Goal: Task Accomplishment & Management: Manage account settings

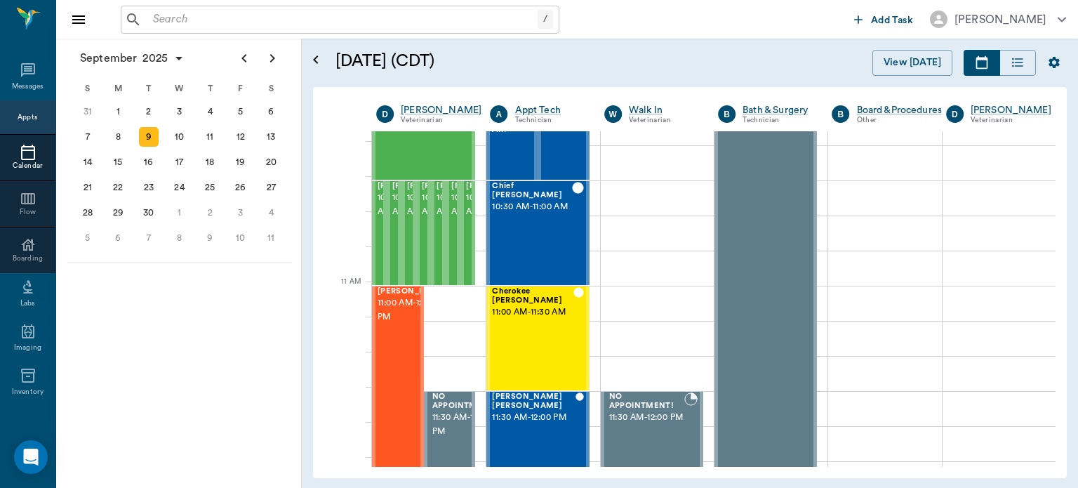
scroll to position [514, 0]
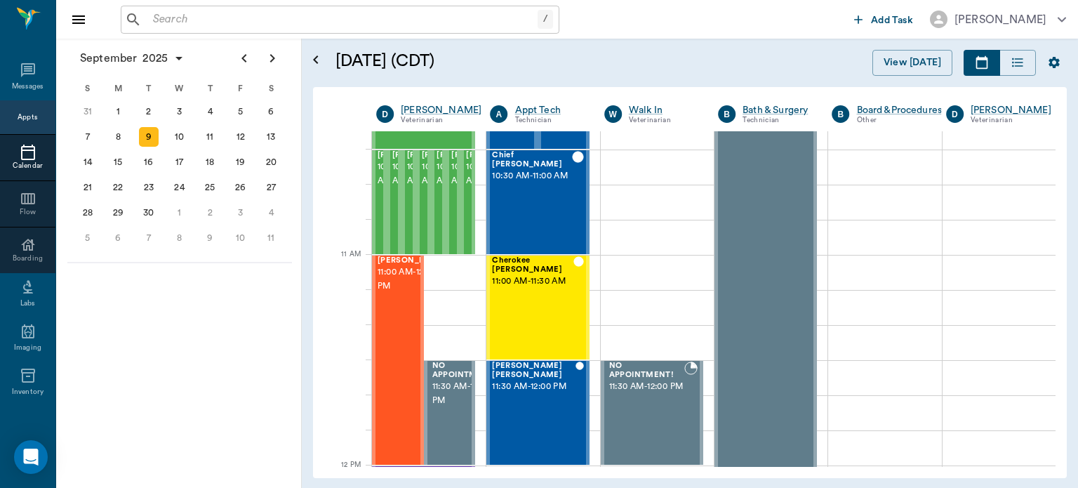
click at [177, 139] on div "10" at bounding box center [180, 137] width 20 height 20
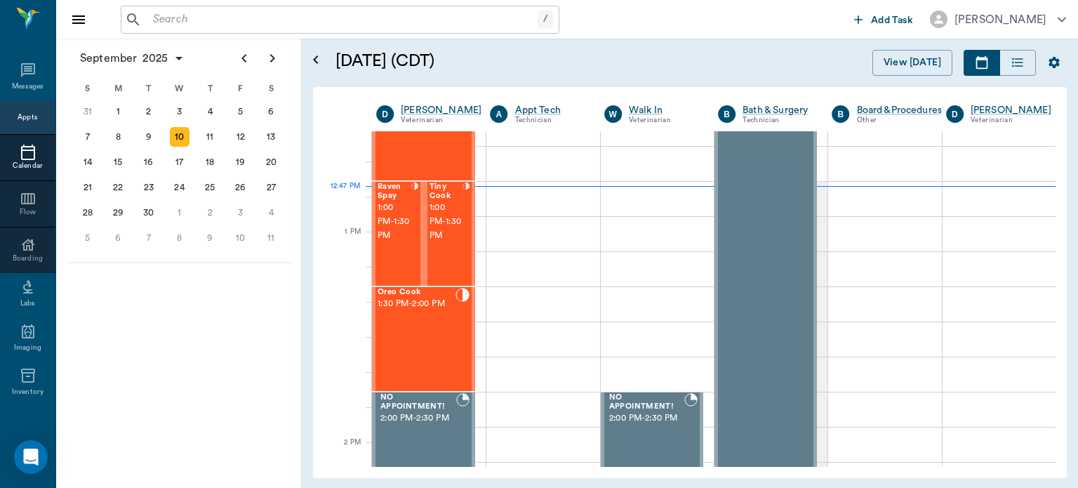
scroll to position [1017, 0]
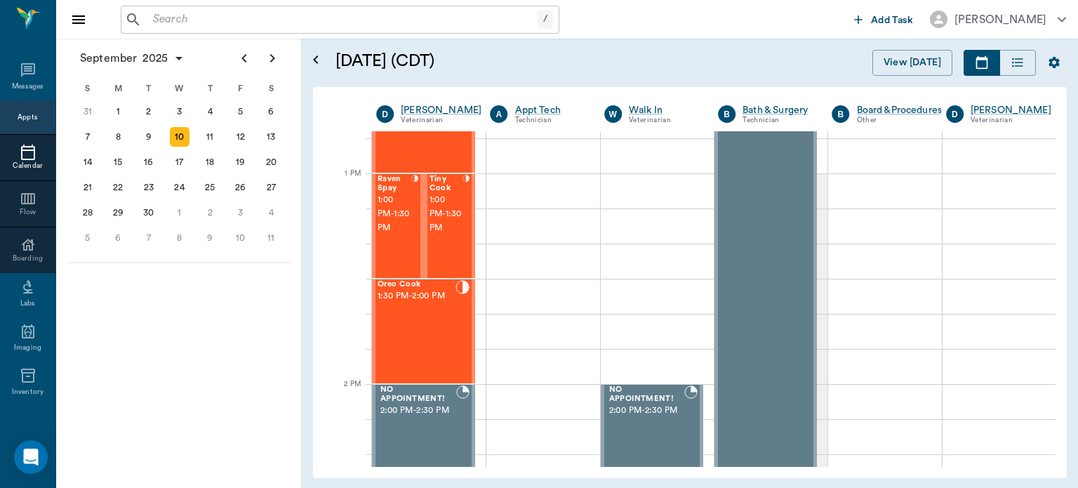
click at [383, 225] on span "1:00 PM - 1:30 PM" at bounding box center [395, 214] width 34 height 42
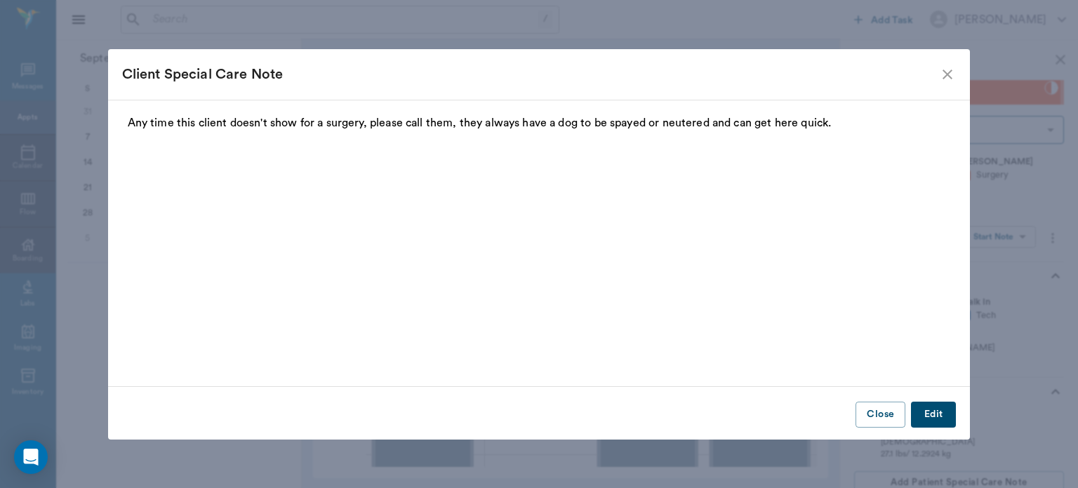
click at [1022, 239] on div "Client Special Care Note Any time this client doesn't show for a surgery, pleas…" at bounding box center [539, 244] width 1078 height 488
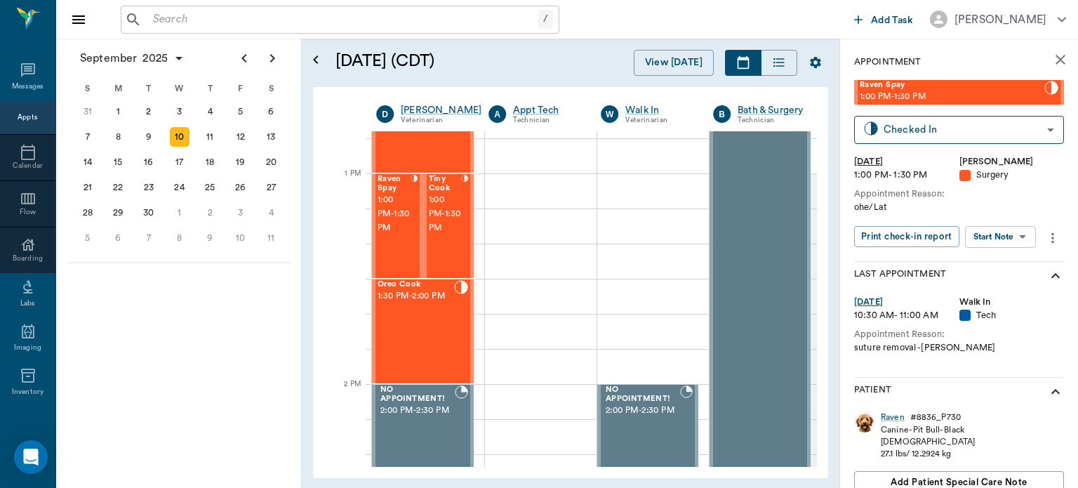
click at [1013, 236] on body "/ ​ Add Task Dr. Bert Ellsworth Nectar Messages Appts Calendar Flow Boarding La…" at bounding box center [539, 244] width 1078 height 488
click at [1005, 288] on button "Start Surgery" at bounding box center [990, 288] width 58 height 16
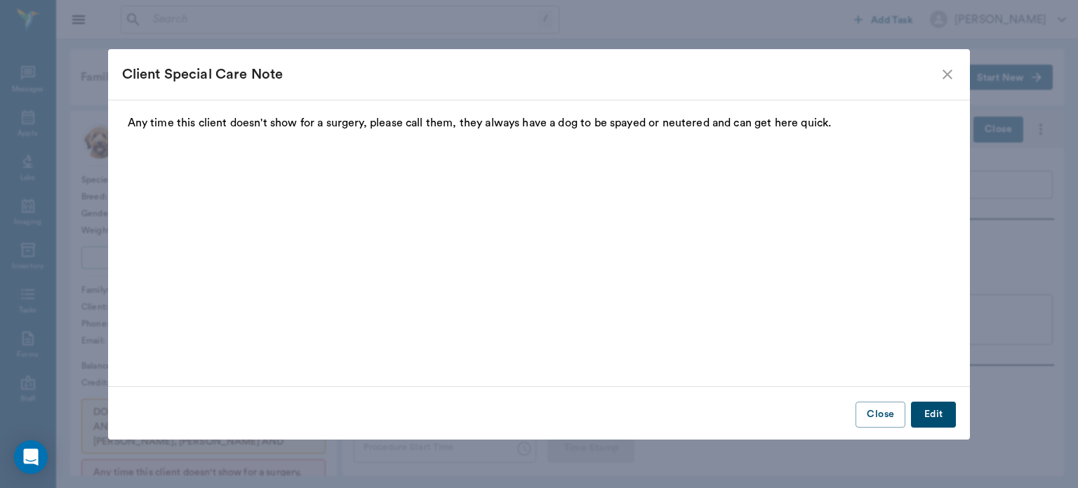
click at [949, 74] on icon "close" at bounding box center [947, 74] width 17 height 17
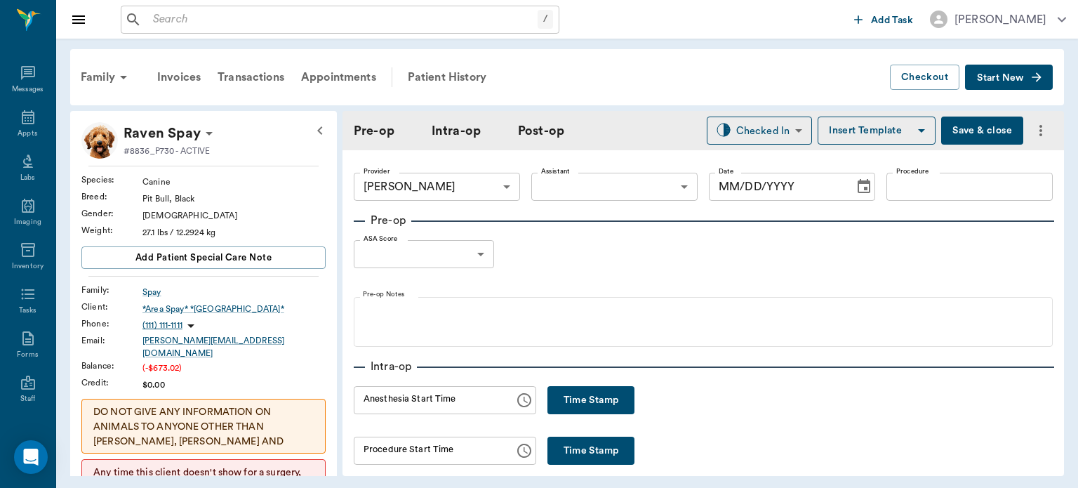
type input "63ec2f075fda476ae8351a4d"
type input "[DATE]"
click at [607, 397] on button "Time Stamp" at bounding box center [591, 400] width 87 height 28
click at [384, 402] on input "12:47 PM" at bounding box center [429, 400] width 151 height 28
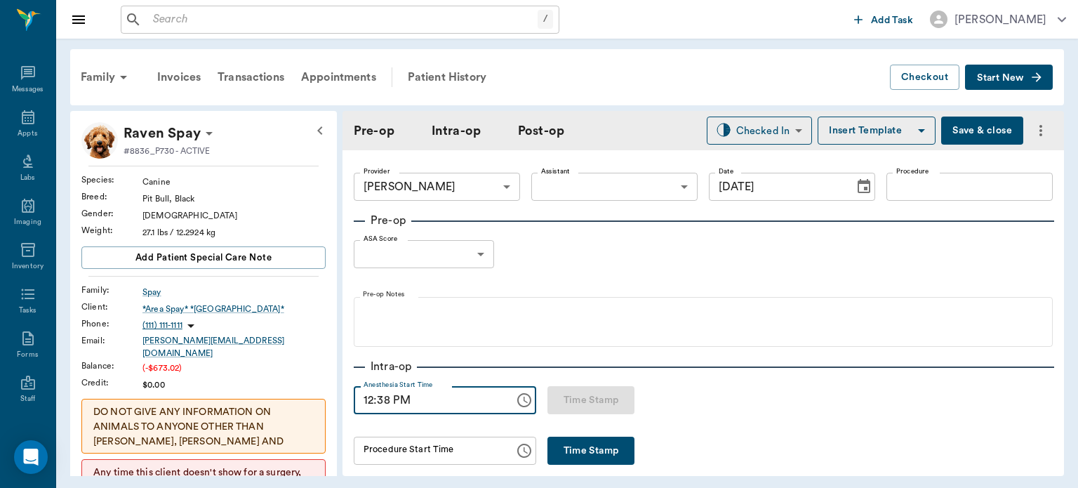
type input "12:38 PM"
click at [601, 183] on body "/ ​ Add Task Dr. Bert Ellsworth Nectar Messages Appts Labs Imaging Inventory Ta…" at bounding box center [539, 244] width 1078 height 488
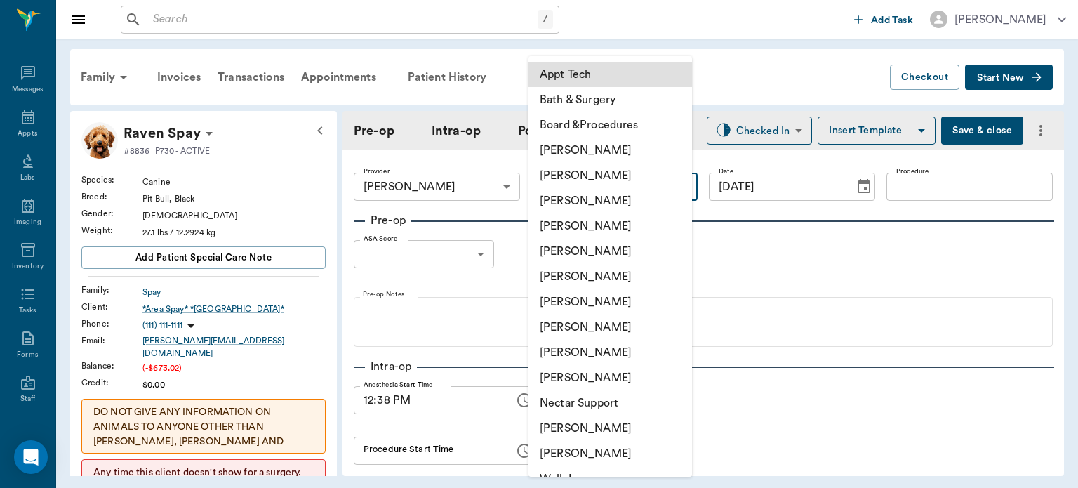
click at [595, 324] on li "[PERSON_NAME]" at bounding box center [611, 327] width 164 height 25
type input "63ec2e7e52e12b0ba117b124"
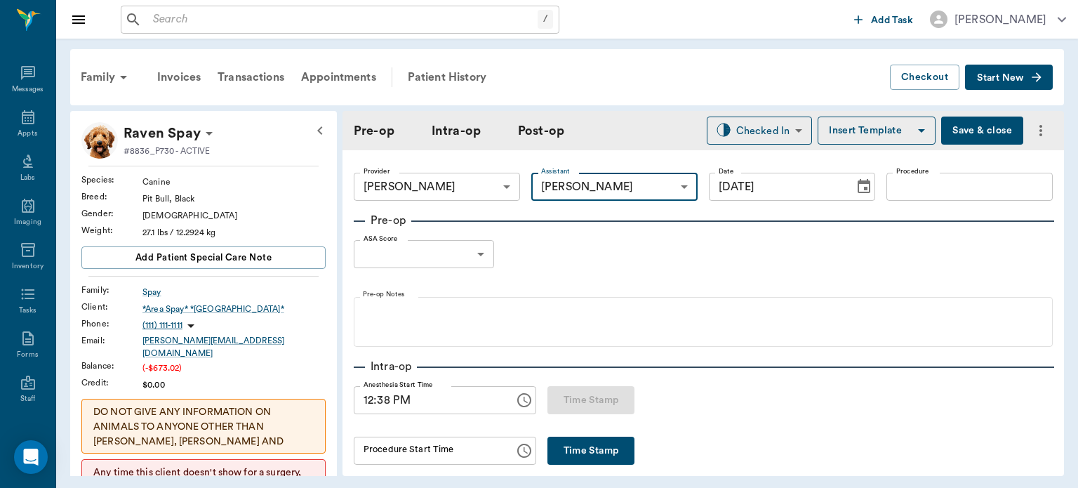
click at [929, 181] on input "Procedure" at bounding box center [970, 187] width 166 height 28
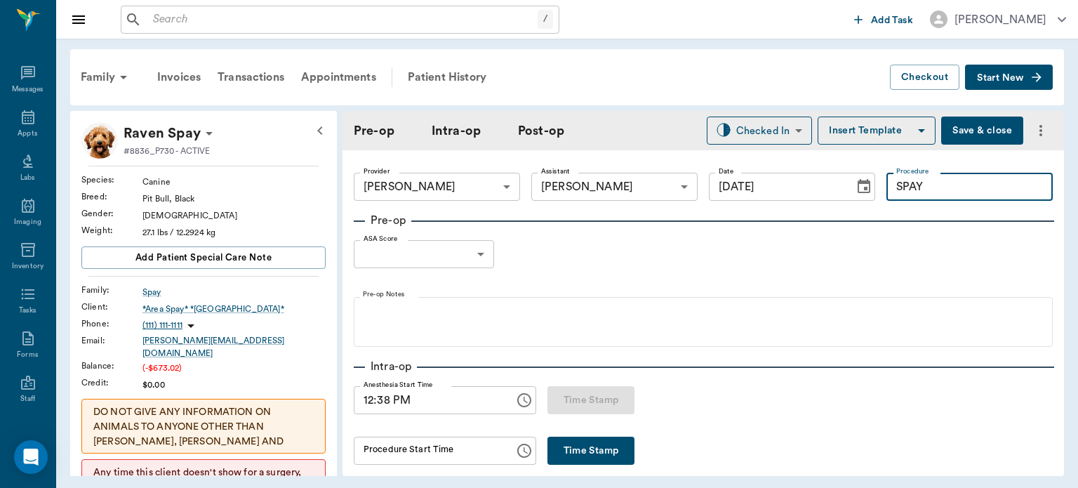
type input "SPAY"
click at [889, 126] on button "Insert Template" at bounding box center [877, 131] width 118 height 28
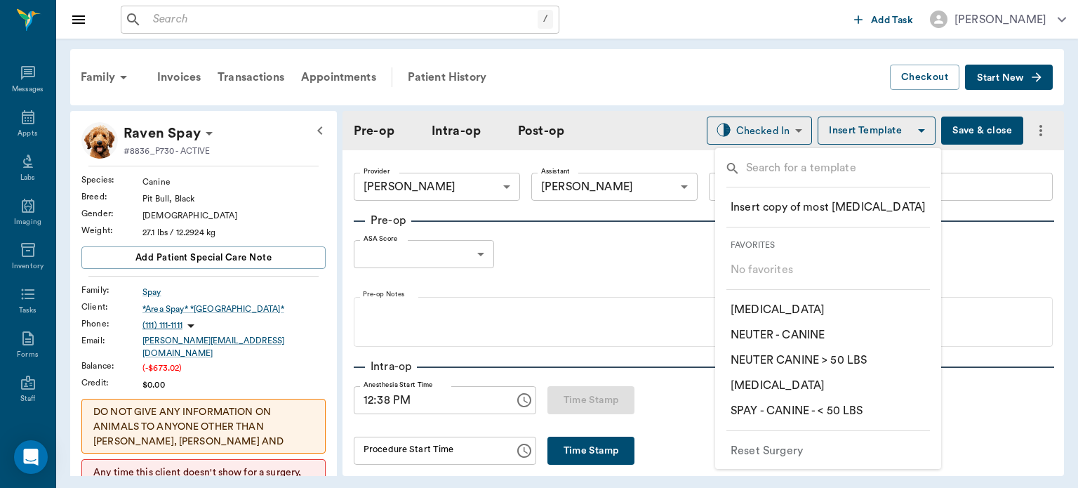
click at [851, 411] on p "​ SPAY - CANINE - < 50 LBS" at bounding box center [797, 410] width 133 height 17
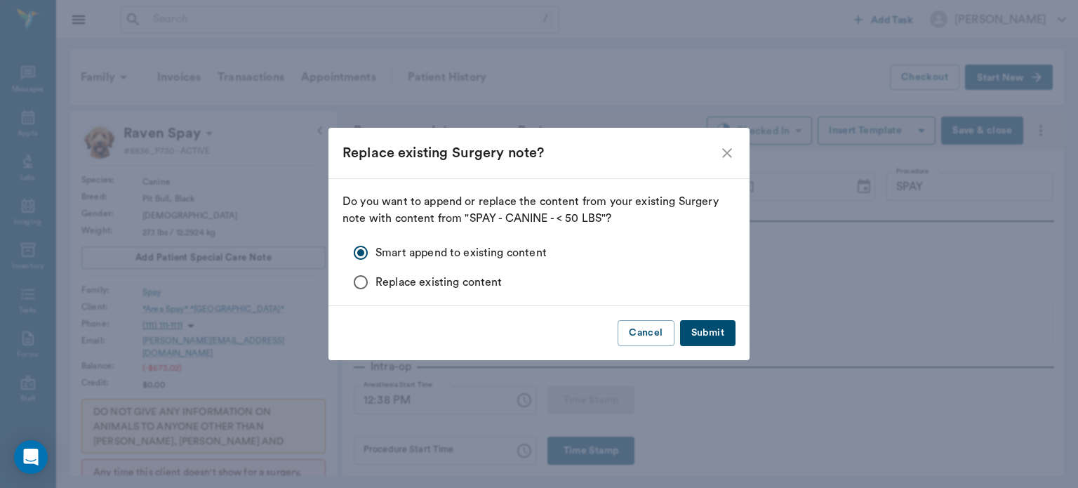
click at [716, 338] on button "Submit" at bounding box center [707, 333] width 55 height 26
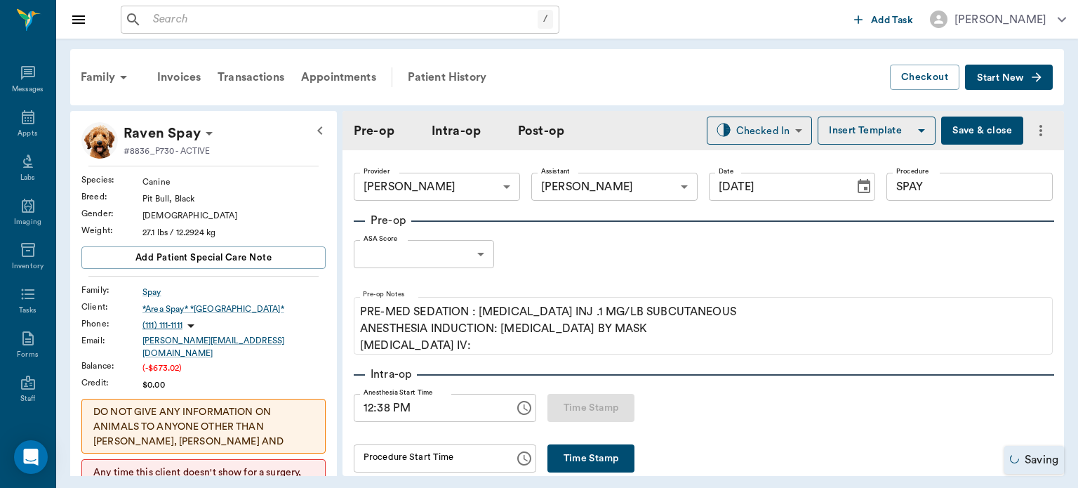
click at [447, 250] on body "/ ​ Add Task Dr. Bert Ellsworth Nectar Messages Appts Labs Imaging Inventory Ta…" at bounding box center [539, 244] width 1078 height 488
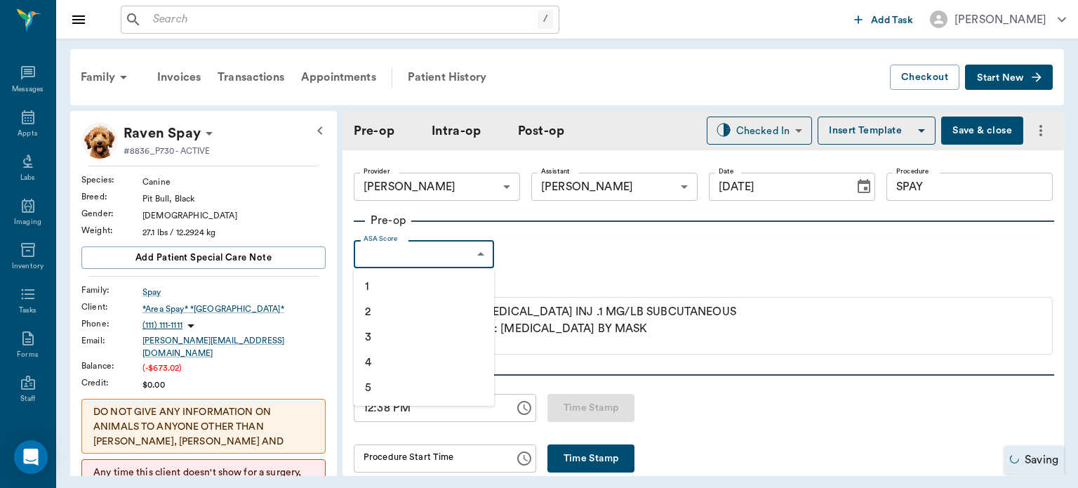
click at [395, 284] on li "1" at bounding box center [424, 286] width 140 height 25
type input "1"
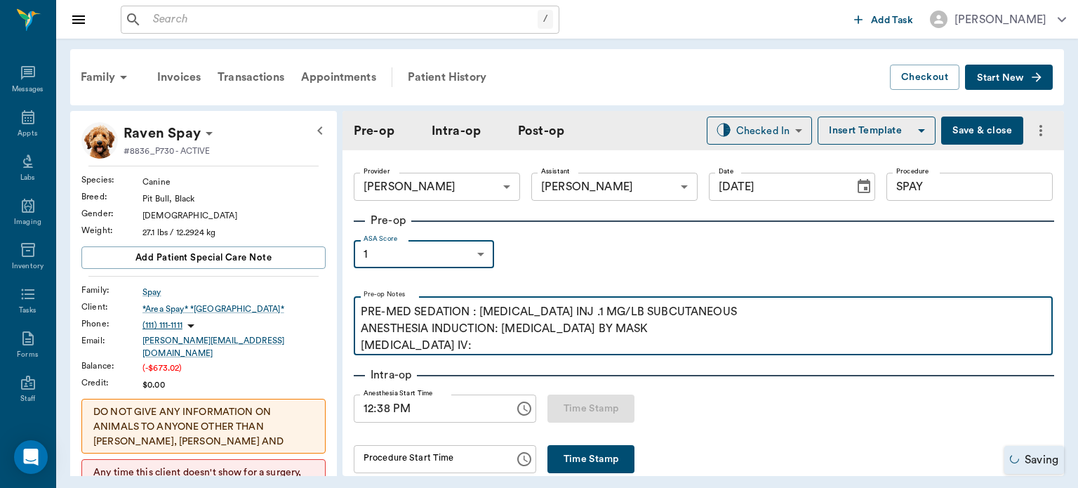
click at [464, 347] on p "PRE-MED SEDATION : ACEPROMAZINE INJ .1 MG/LB SUBCUTANEOUS ANESTHESIA INDUCTION:…" at bounding box center [703, 328] width 685 height 51
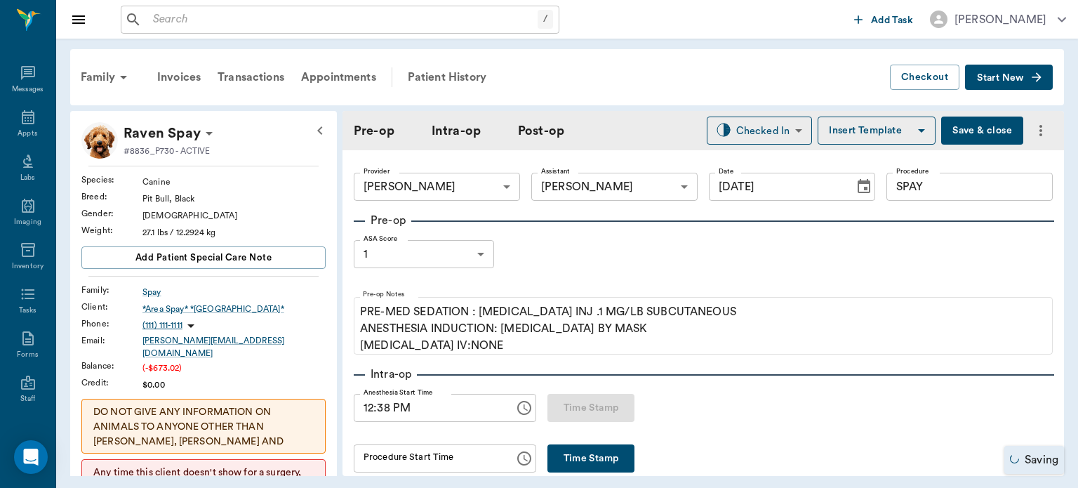
click at [878, 138] on button "Insert Template" at bounding box center [877, 131] width 118 height 28
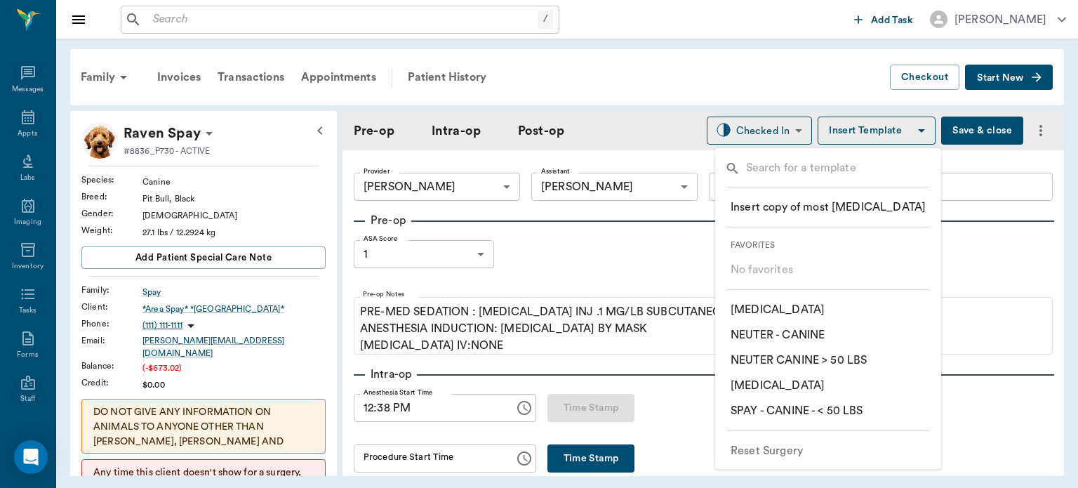
click at [995, 244] on div at bounding box center [539, 244] width 1078 height 488
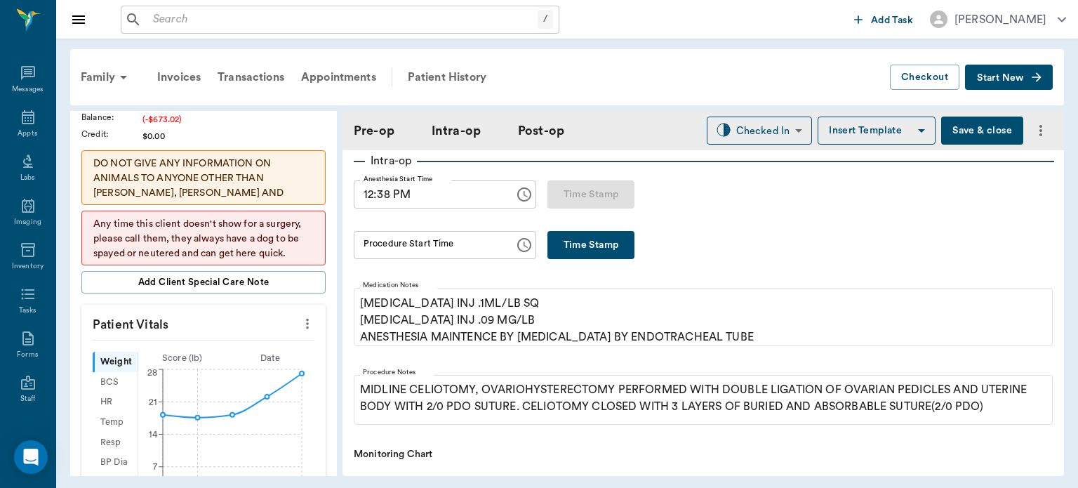
scroll to position [246, 0]
click at [302, 317] on icon "more" at bounding box center [307, 325] width 15 height 17
click at [222, 338] on span "Enter Vitals" at bounding box center [238, 340] width 118 height 15
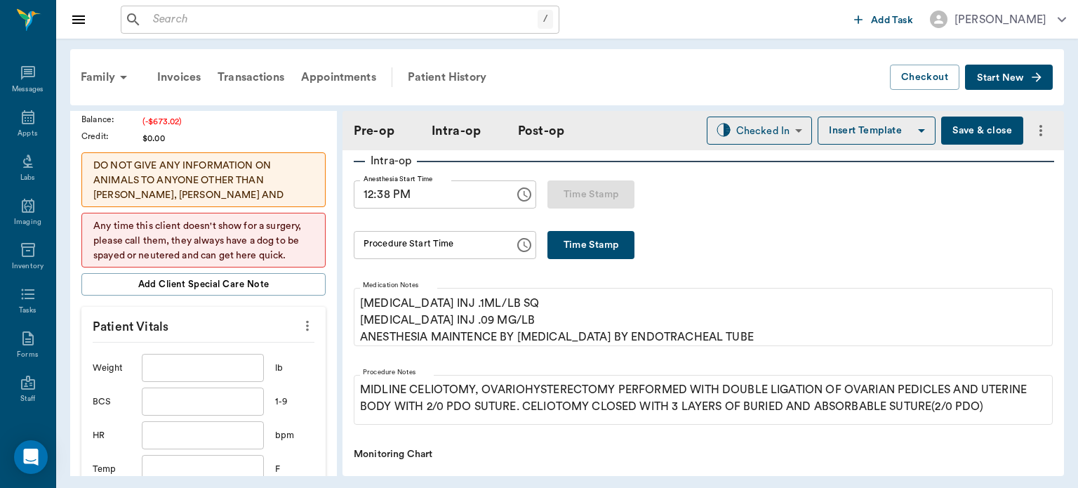
click at [189, 364] on input "text" at bounding box center [203, 368] width 122 height 28
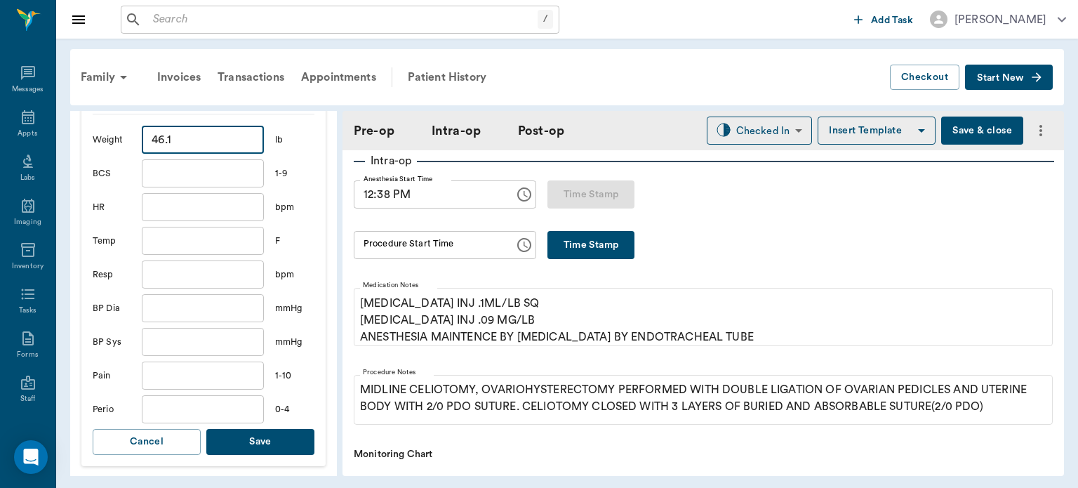
scroll to position [476, 0]
type input "46.1"
click at [258, 433] on button "Save" at bounding box center [260, 441] width 108 height 26
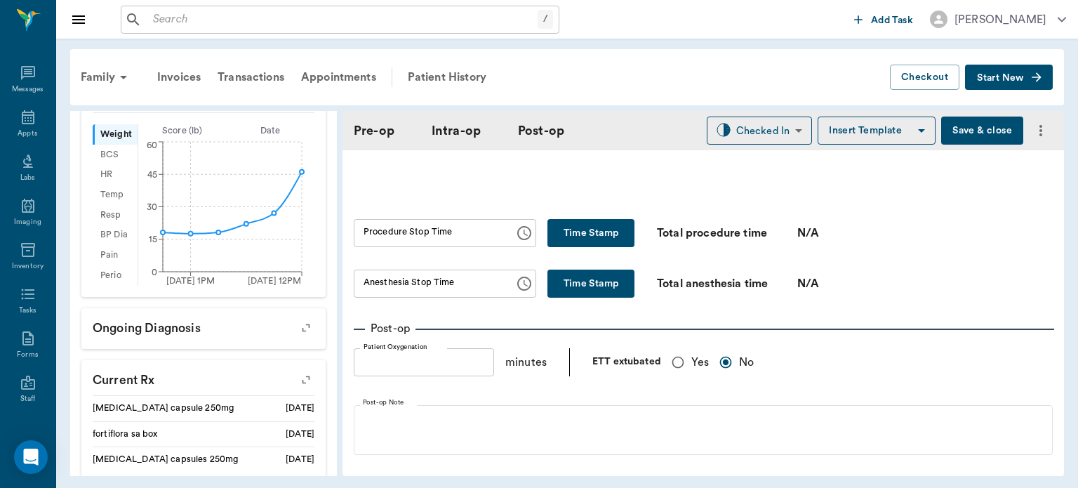
click at [676, 371] on input "Yes" at bounding box center [678, 362] width 27 height 27
radio input "true"
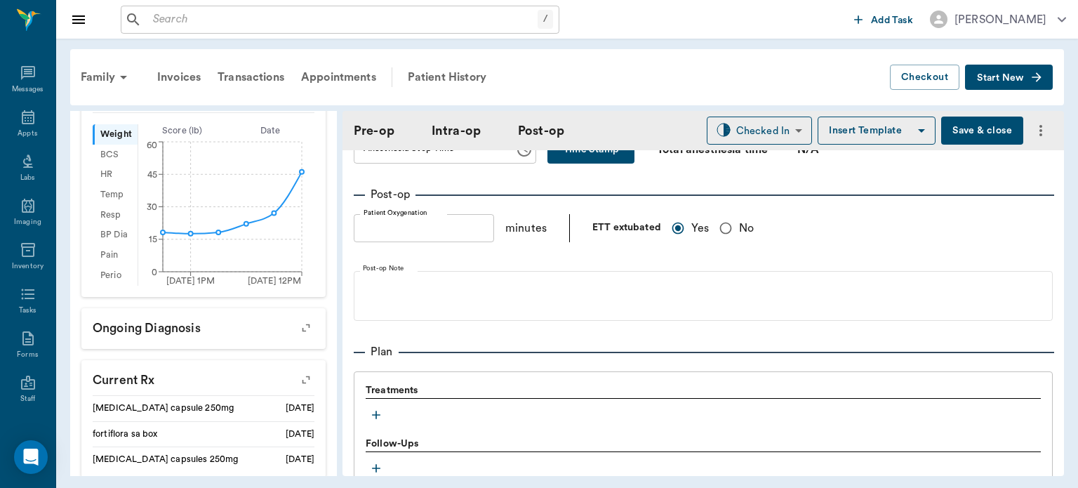
scroll to position [1043, 0]
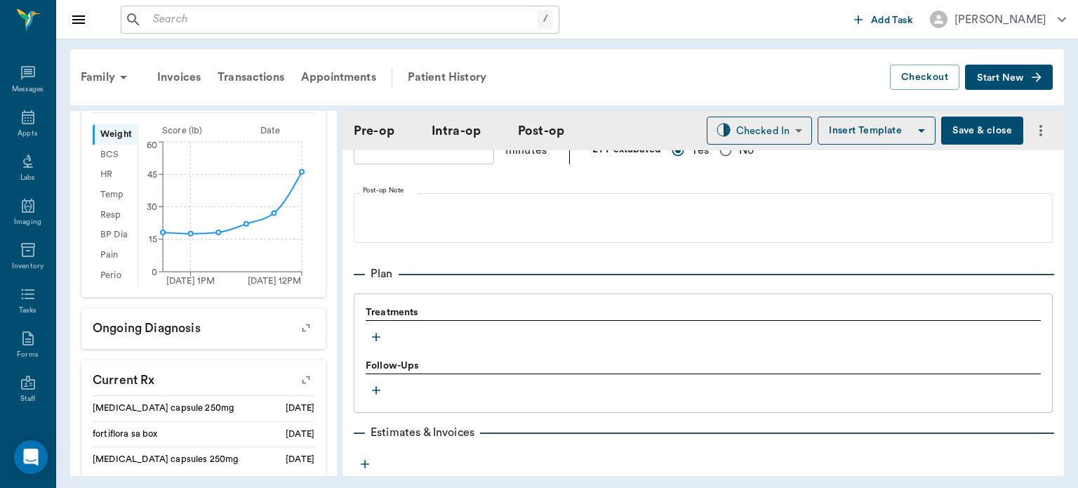
click at [376, 344] on icon "button" at bounding box center [376, 337] width 14 height 14
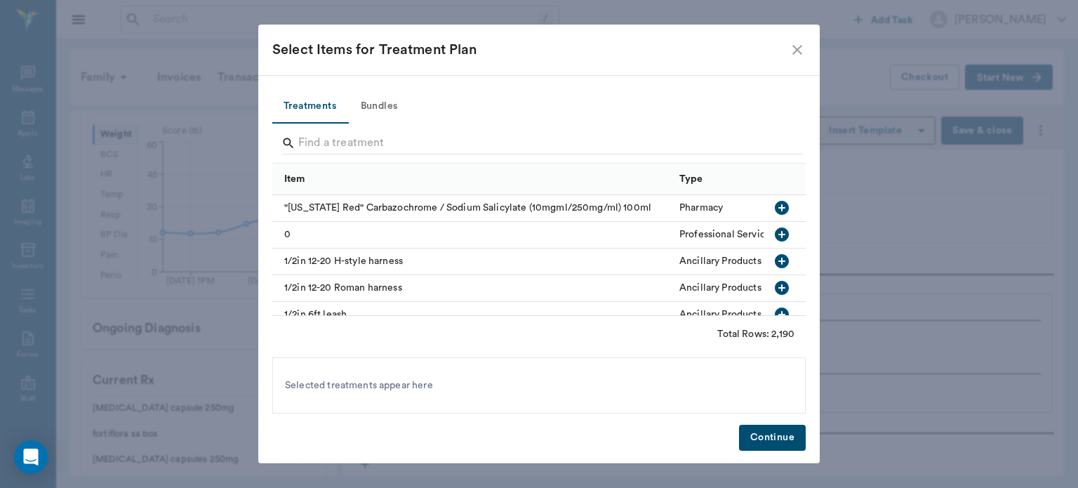
click at [390, 102] on button "Bundles" at bounding box center [379, 107] width 63 height 34
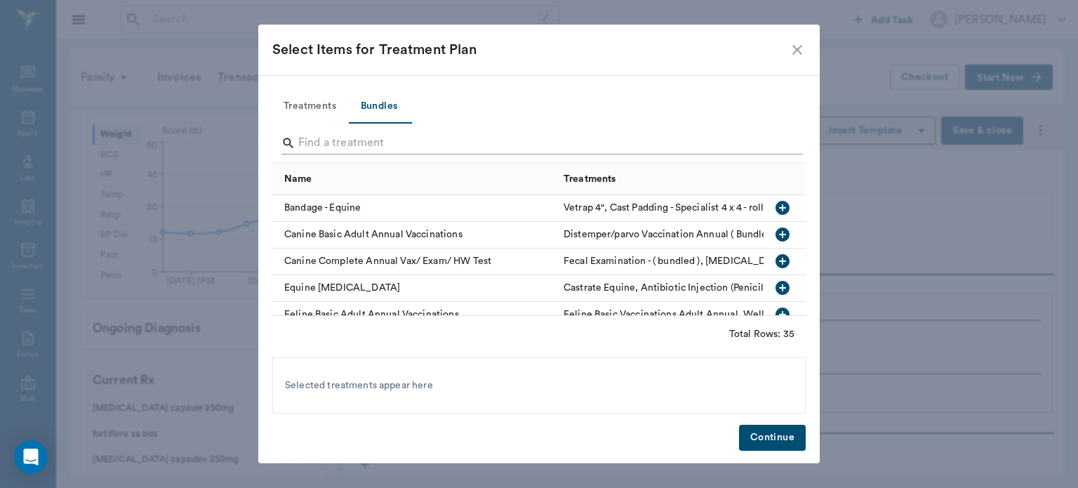
click at [331, 135] on input "Search" at bounding box center [540, 143] width 484 height 22
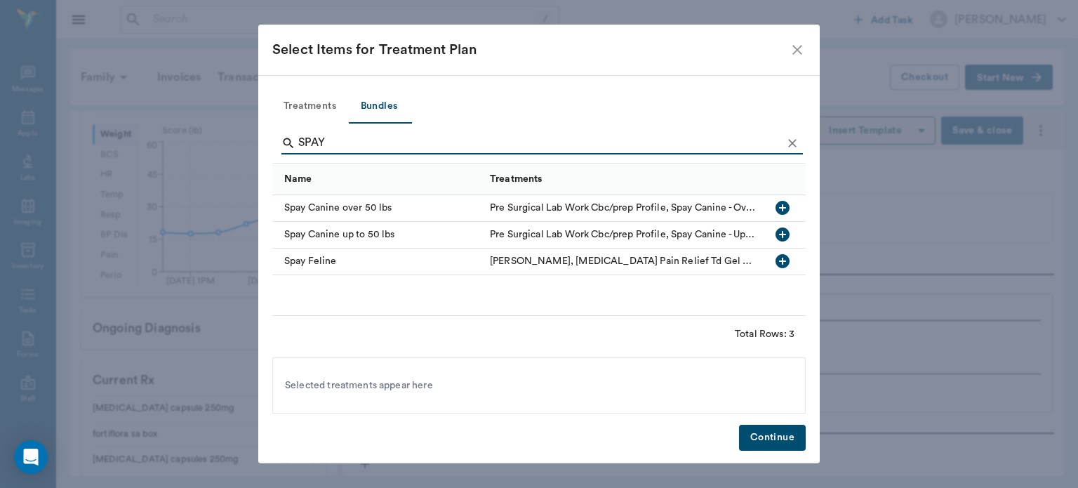
type input "SPAY"
click at [783, 236] on icon "button" at bounding box center [783, 234] width 14 height 14
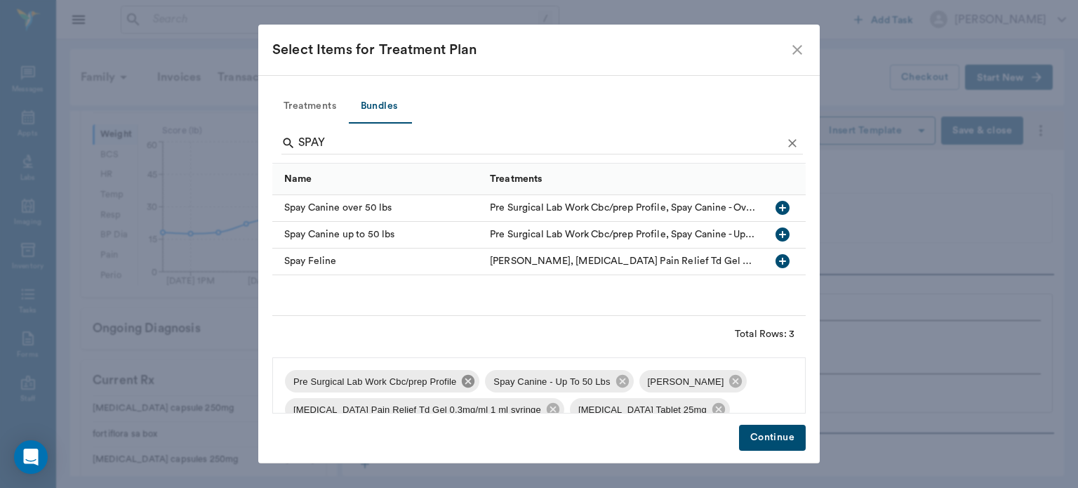
click at [468, 387] on icon at bounding box center [468, 381] width 13 height 13
click at [528, 376] on icon at bounding box center [535, 380] width 15 height 15
click at [699, 387] on icon at bounding box center [706, 380] width 15 height 15
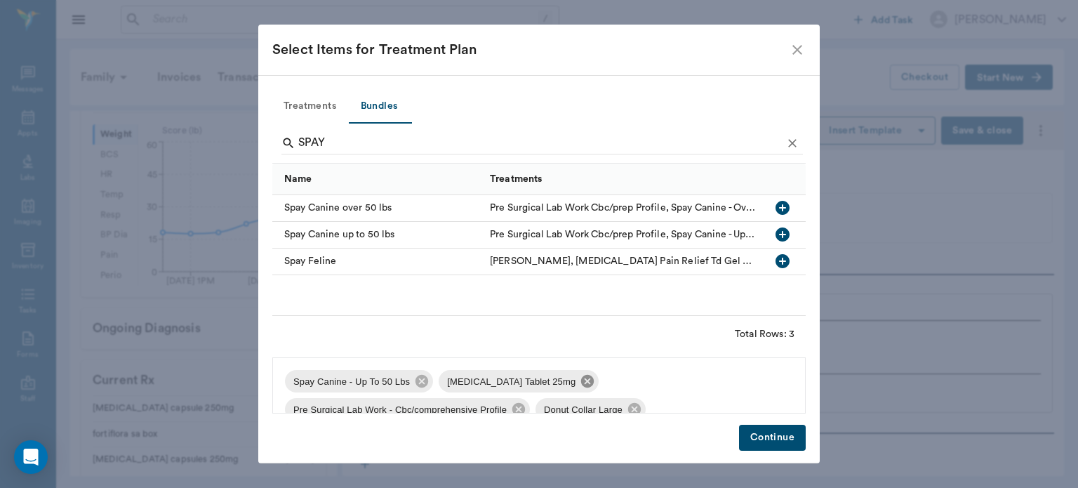
click at [581, 378] on icon at bounding box center [587, 381] width 13 height 13
click at [666, 385] on icon at bounding box center [672, 381] width 13 height 13
click at [531, 381] on icon at bounding box center [537, 381] width 13 height 13
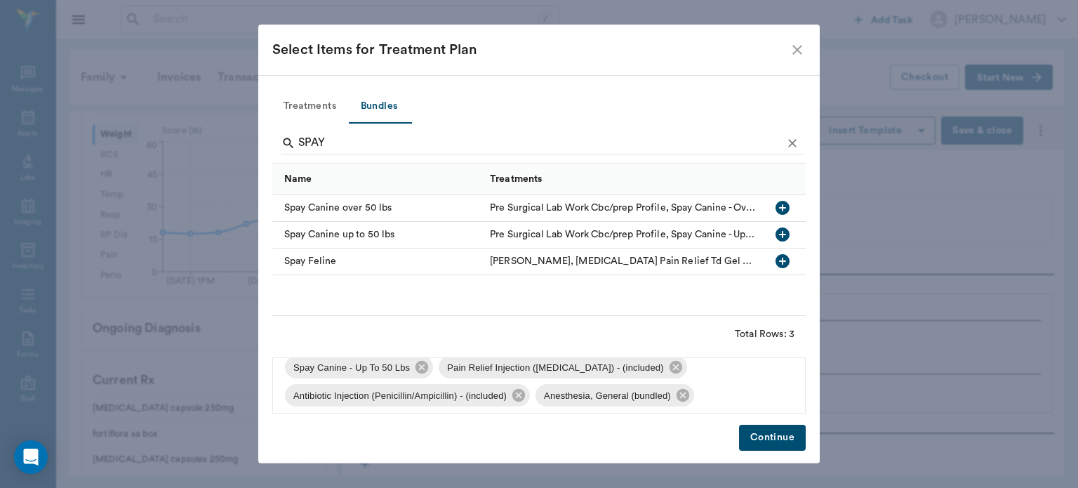
scroll to position [16, 0]
click at [770, 434] on button "Continue" at bounding box center [772, 438] width 67 height 26
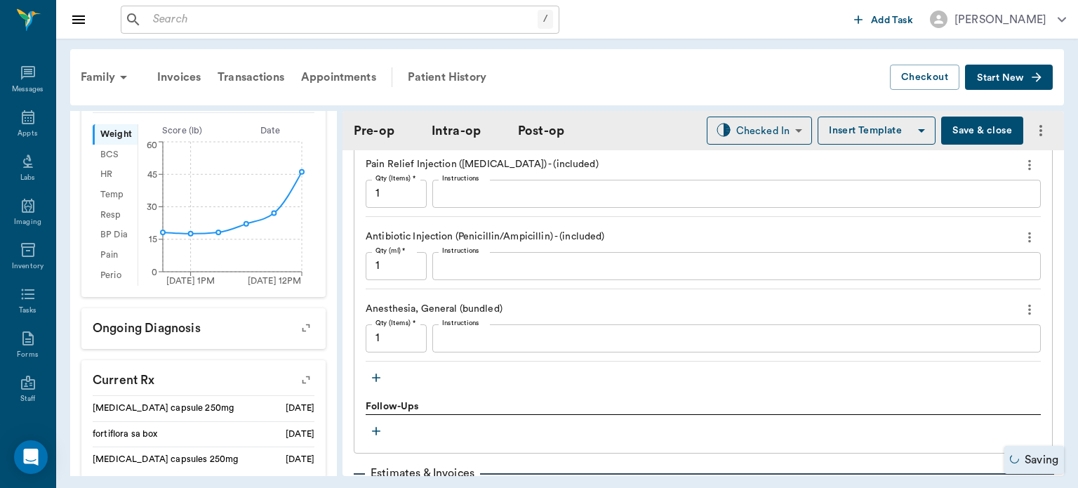
scroll to position [1323, 0]
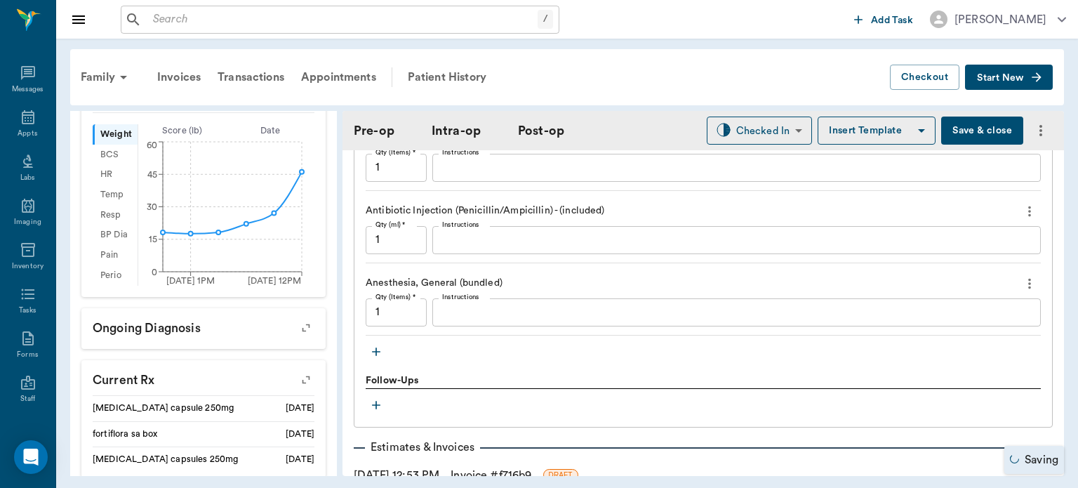
click at [378, 359] on icon "button" at bounding box center [376, 352] width 14 height 14
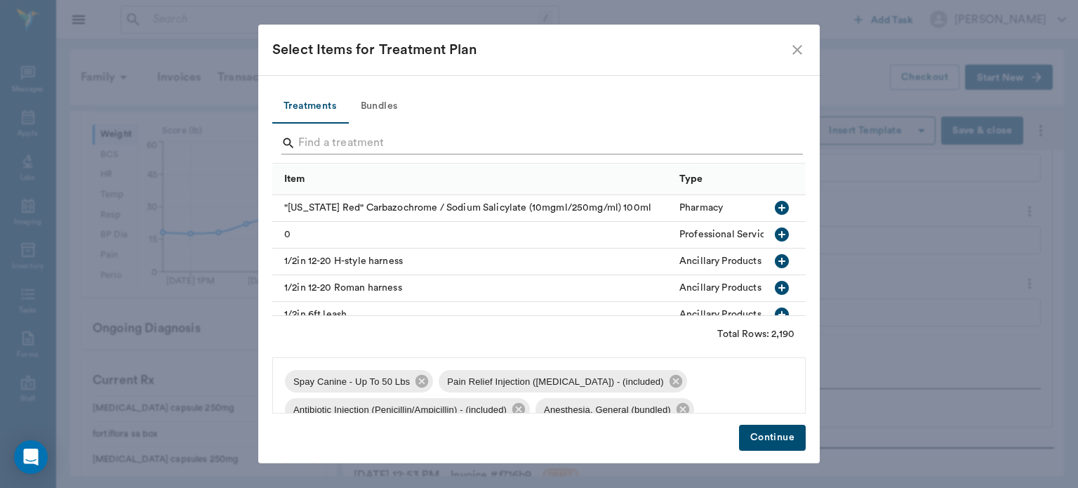
click at [334, 138] on input "Search" at bounding box center [540, 143] width 484 height 22
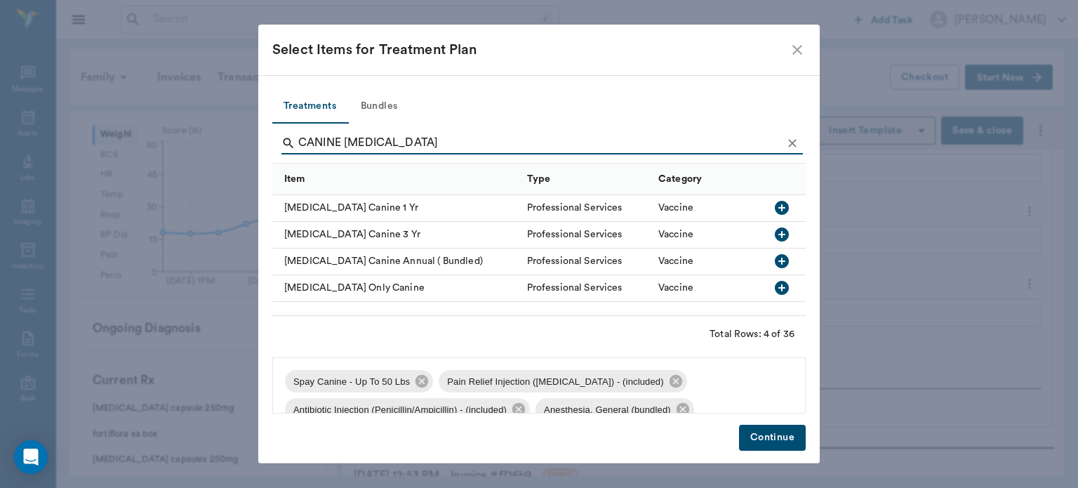
type input "CANINE RABIES"
click at [786, 208] on icon "button" at bounding box center [782, 208] width 14 height 14
click at [781, 449] on button "Continue" at bounding box center [772, 438] width 67 height 26
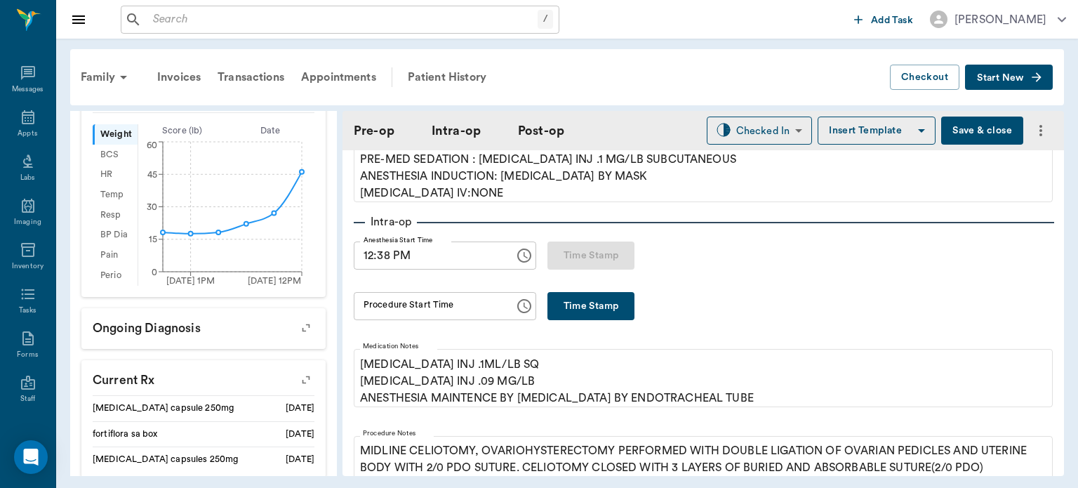
scroll to position [151, 0]
click at [593, 303] on button "Time Stamp" at bounding box center [591, 307] width 87 height 28
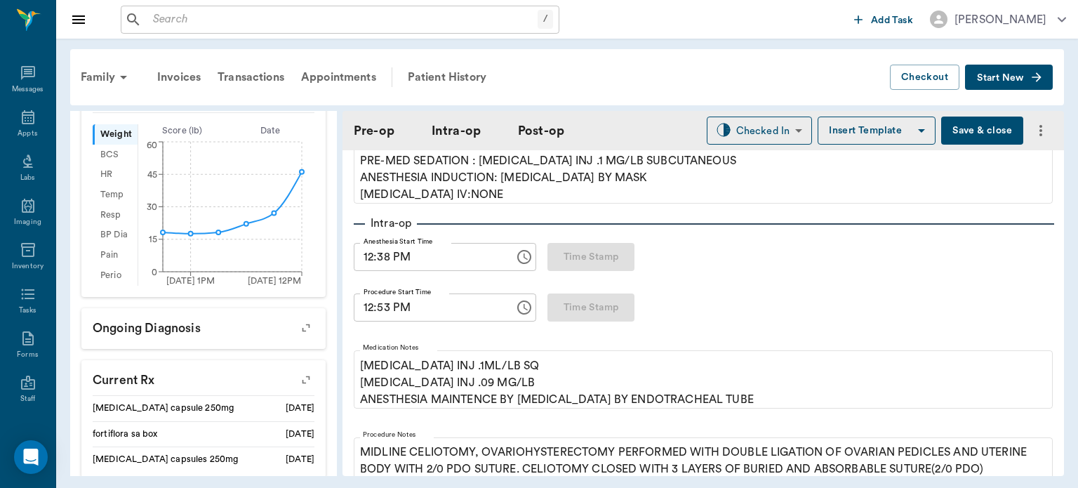
type input "12:53 PM"
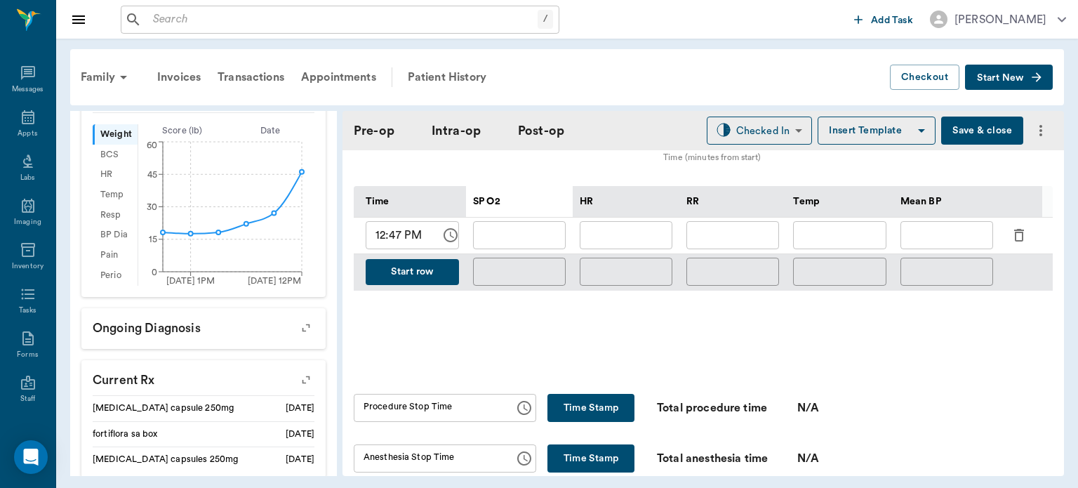
scroll to position [656, 0]
click at [1014, 244] on icon "button" at bounding box center [1019, 235] width 17 height 17
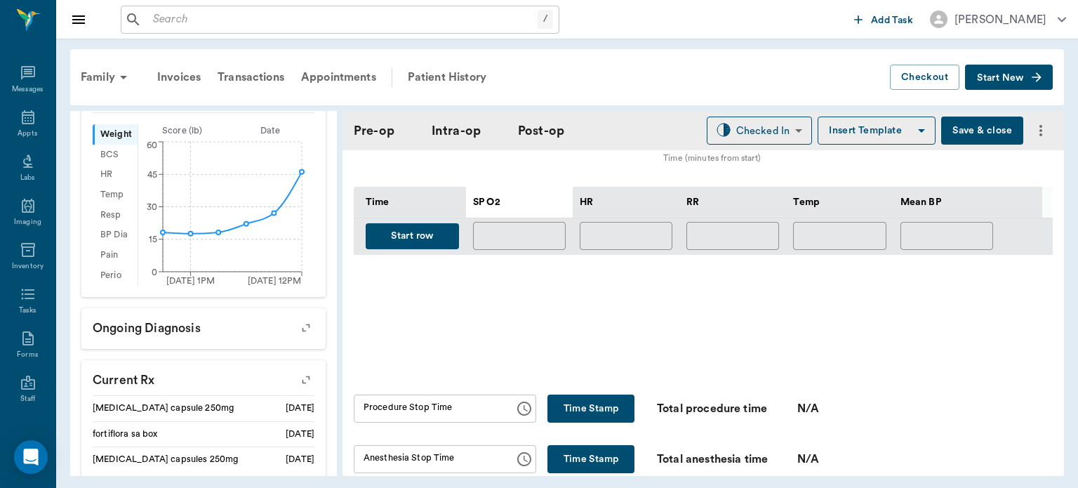
click at [426, 249] on button "Start row" at bounding box center [412, 236] width 93 height 26
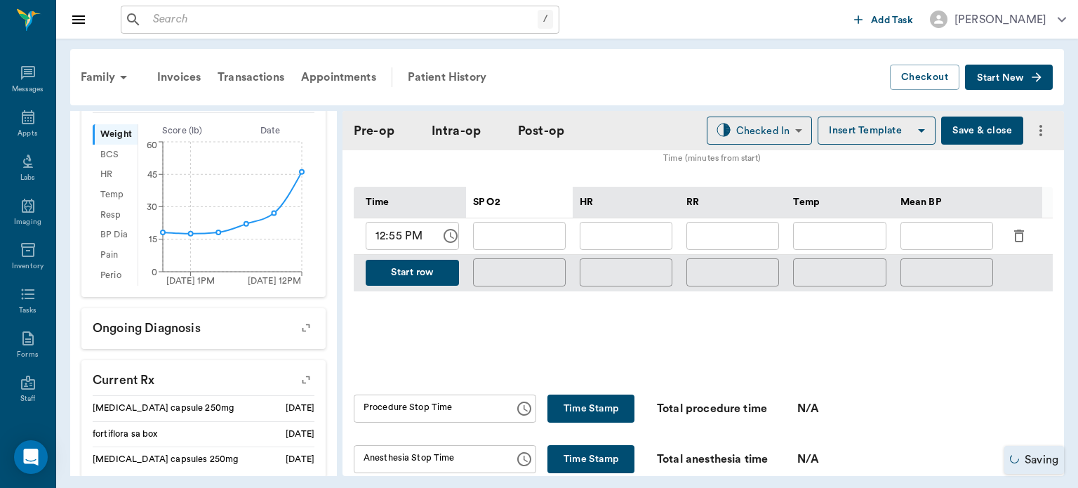
click at [637, 246] on input "text" at bounding box center [626, 236] width 93 height 28
type input "90"
click at [548, 244] on input "text" at bounding box center [519, 236] width 93 height 28
type input "100"
click at [758, 248] on input "text" at bounding box center [733, 236] width 93 height 28
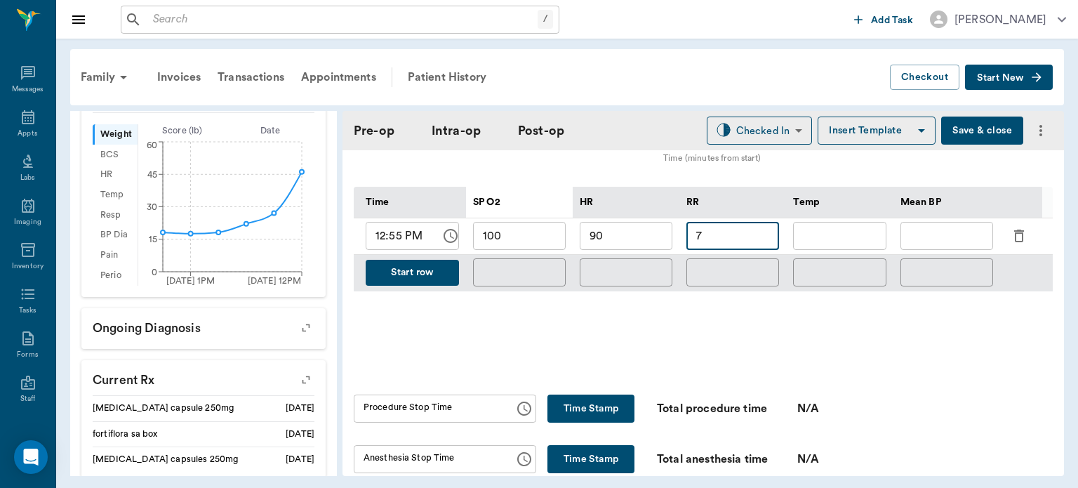
type input "7"
click at [421, 273] on button "Start row" at bounding box center [412, 273] width 93 height 26
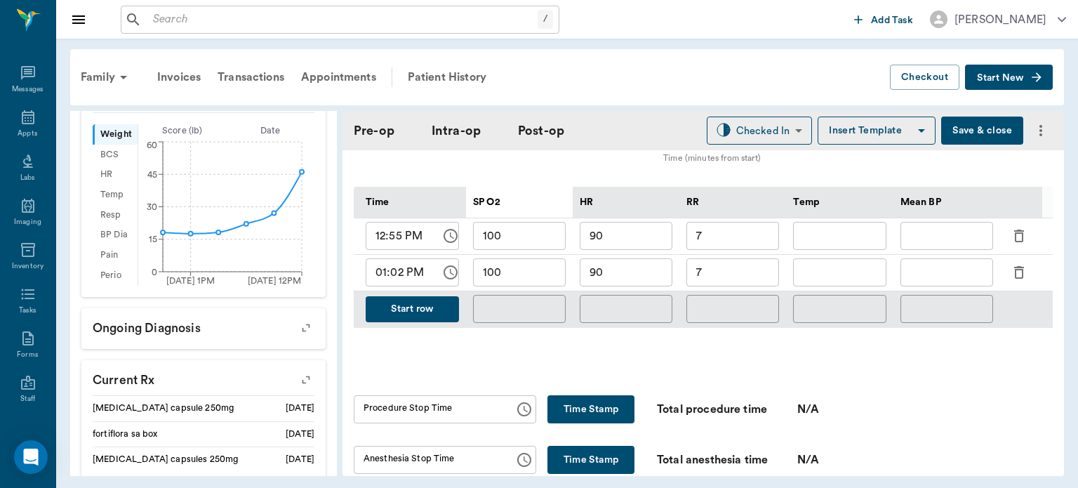
click at [718, 275] on input "7" at bounding box center [733, 272] width 93 height 28
type input "9"
click at [635, 284] on input "90" at bounding box center [626, 272] width 93 height 28
type input "9"
type input "88"
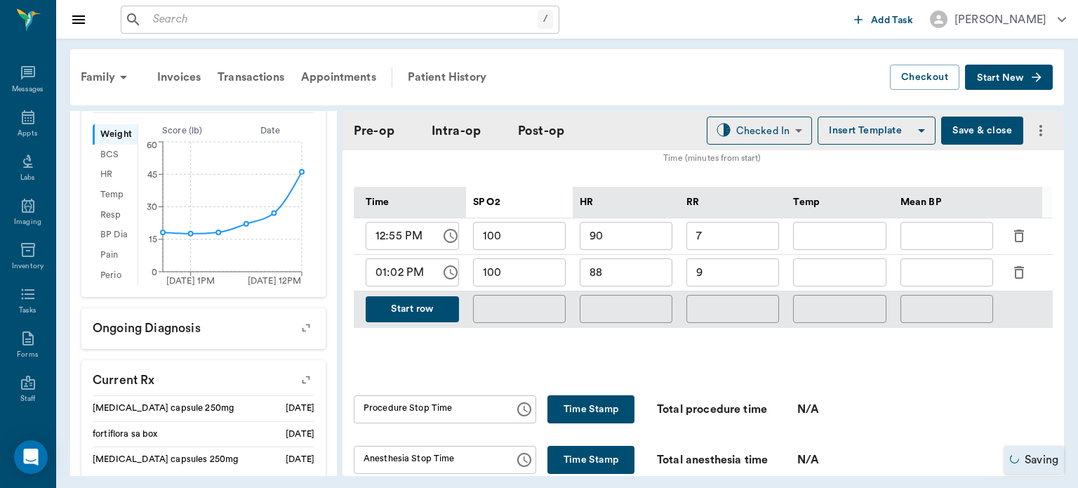
click at [541, 284] on input "100" at bounding box center [519, 272] width 93 height 28
type input "1"
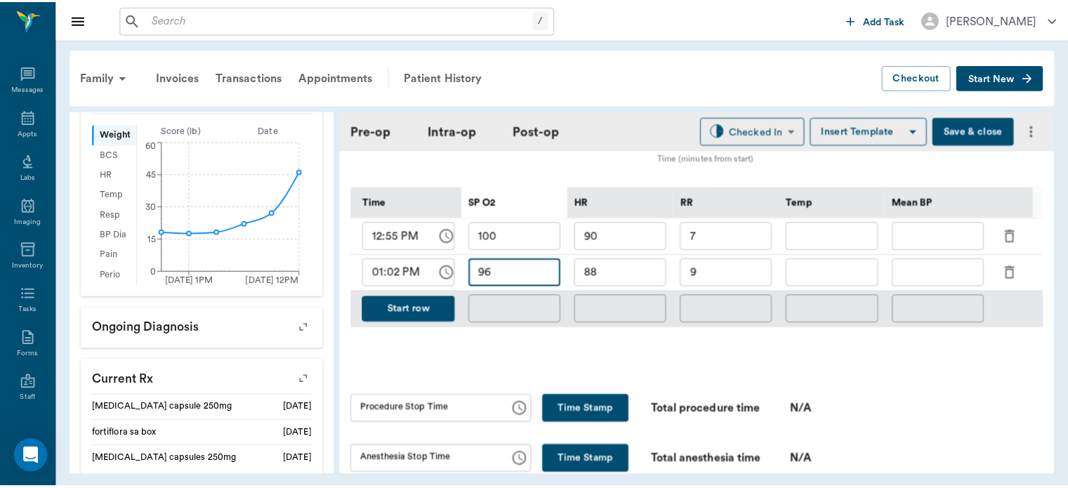
scroll to position [643, 0]
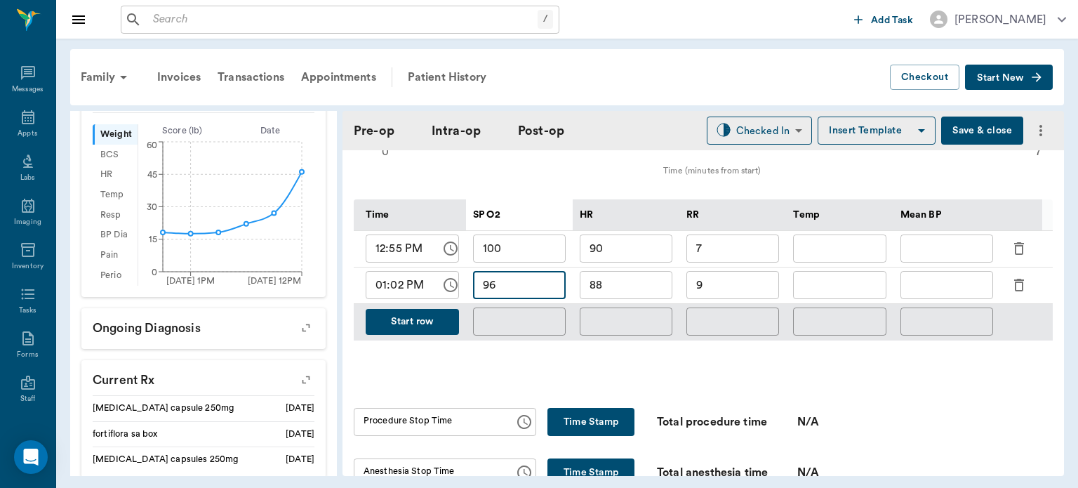
type input "96"
click at [938, 293] on input "text" at bounding box center [947, 285] width 93 height 28
type input "85"
click at [407, 335] on button "Start row" at bounding box center [412, 322] width 93 height 26
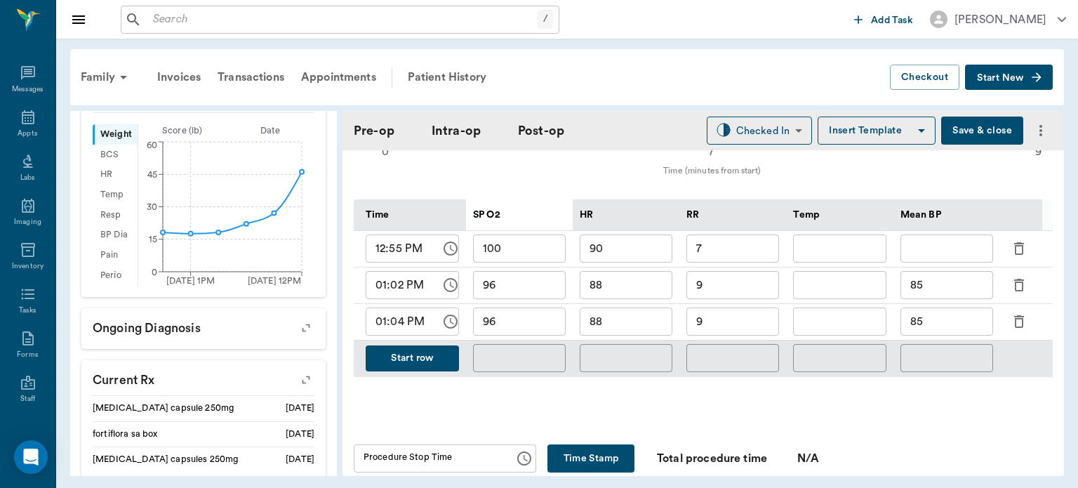
click at [1016, 328] on icon "button" at bounding box center [1019, 321] width 10 height 13
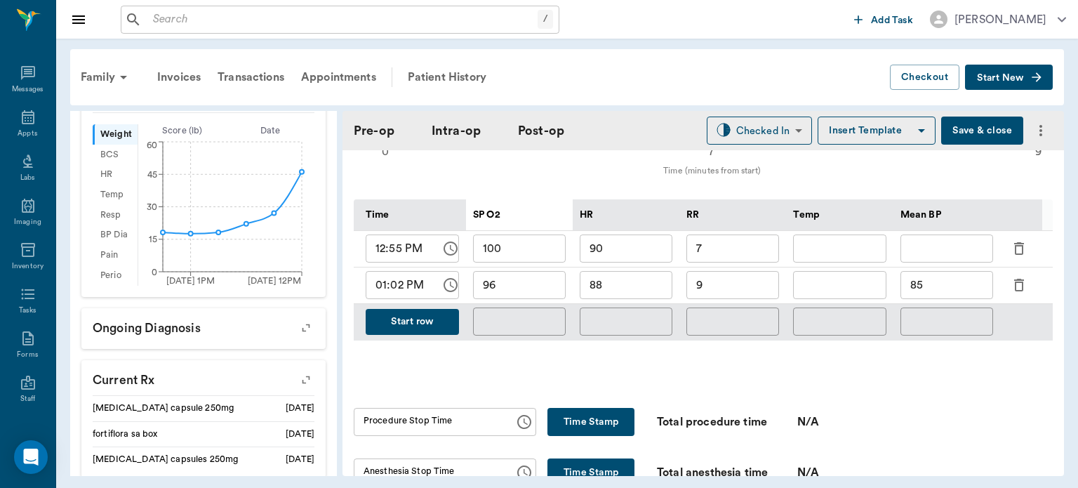
click at [983, 130] on button "Save & close" at bounding box center [982, 131] width 82 height 28
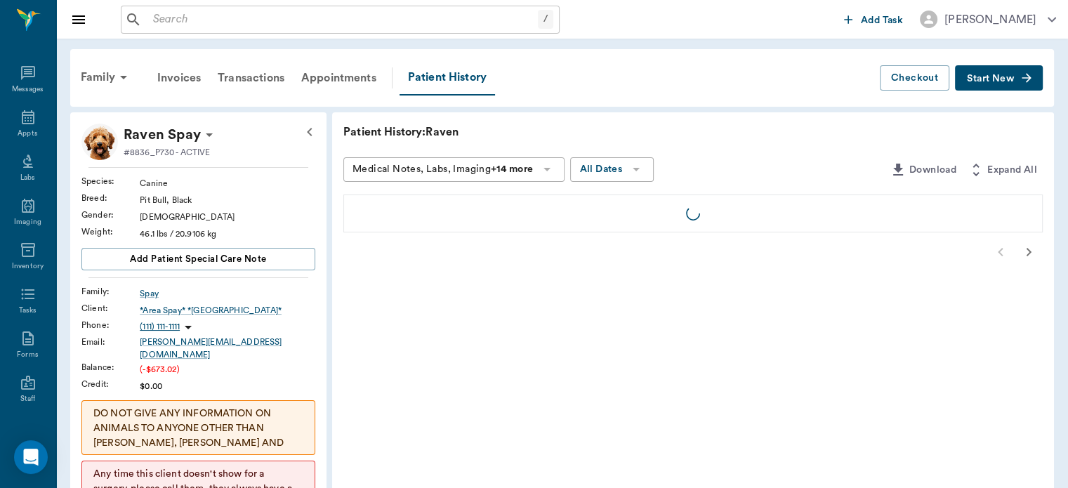
click at [22, 118] on icon at bounding box center [28, 117] width 13 height 14
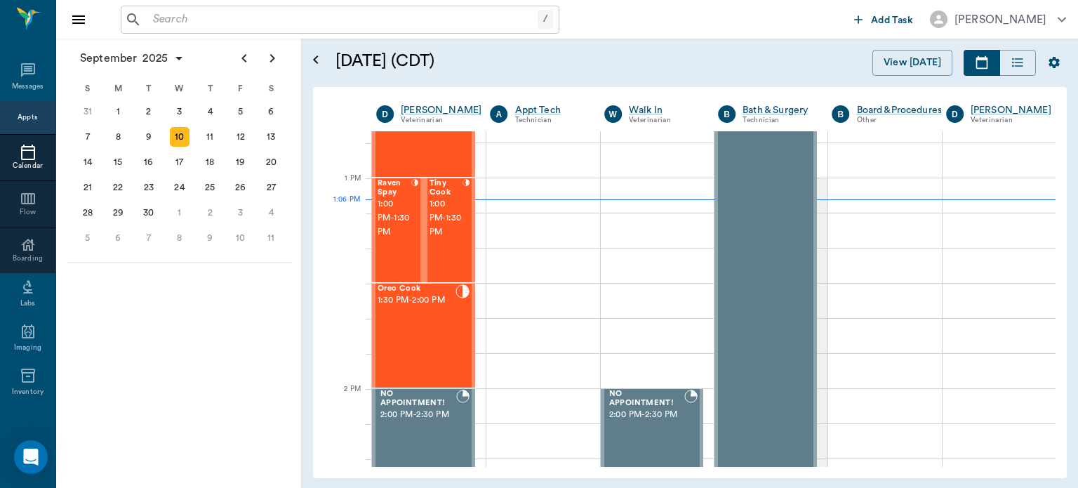
scroll to position [1012, 0]
click at [449, 238] on span "1:00 PM - 1:30 PM" at bounding box center [447, 219] width 34 height 42
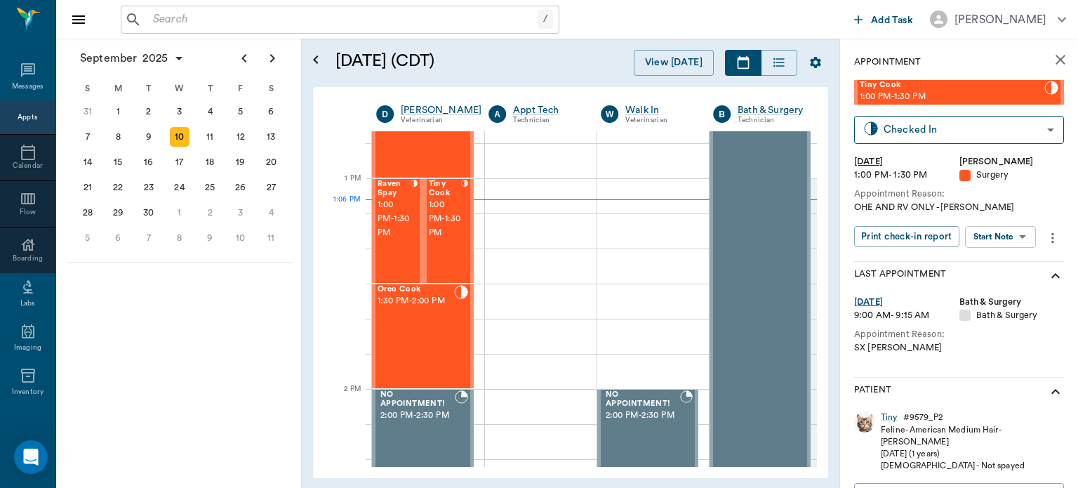
click at [1000, 234] on body "/ ​ Add Task Dr. Bert Ellsworth Nectar Messages Appts Calendar Flow Boarding La…" at bounding box center [539, 244] width 1078 height 488
click at [1002, 288] on button "Start Surgery" at bounding box center [990, 288] width 58 height 16
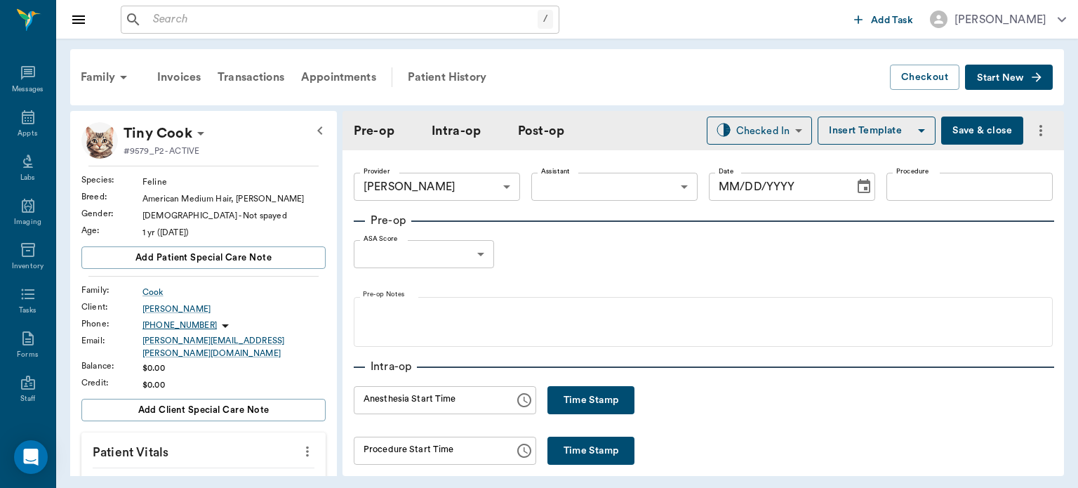
type input "63ec2f075fda476ae8351a4d"
type input "[DATE]"
click at [589, 183] on body "/ ​ Add Task Dr. Bert Ellsworth Nectar Messages Appts Labs Imaging Inventory Ta…" at bounding box center [539, 244] width 1078 height 488
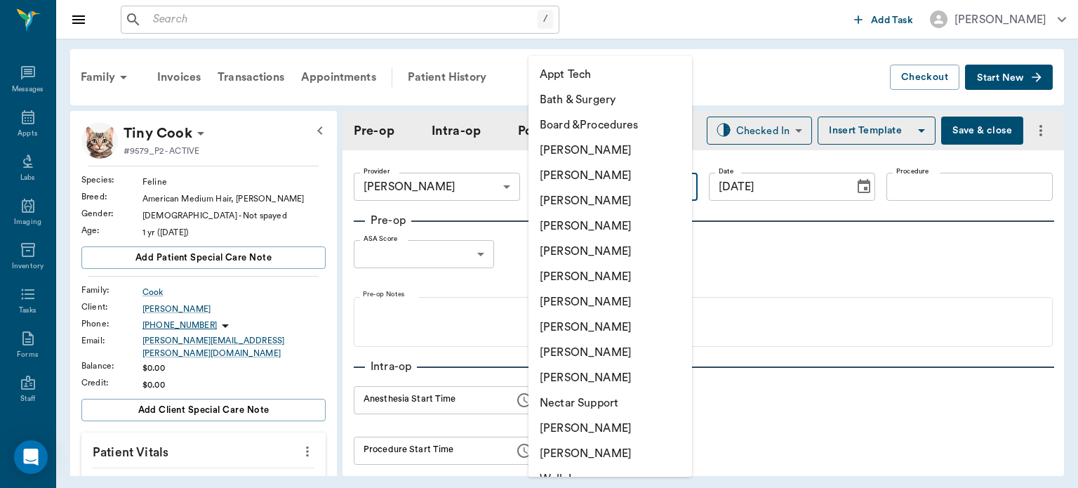
click at [595, 327] on li "[PERSON_NAME]" at bounding box center [611, 327] width 164 height 25
type input "63ec2e7e52e12b0ba117b124"
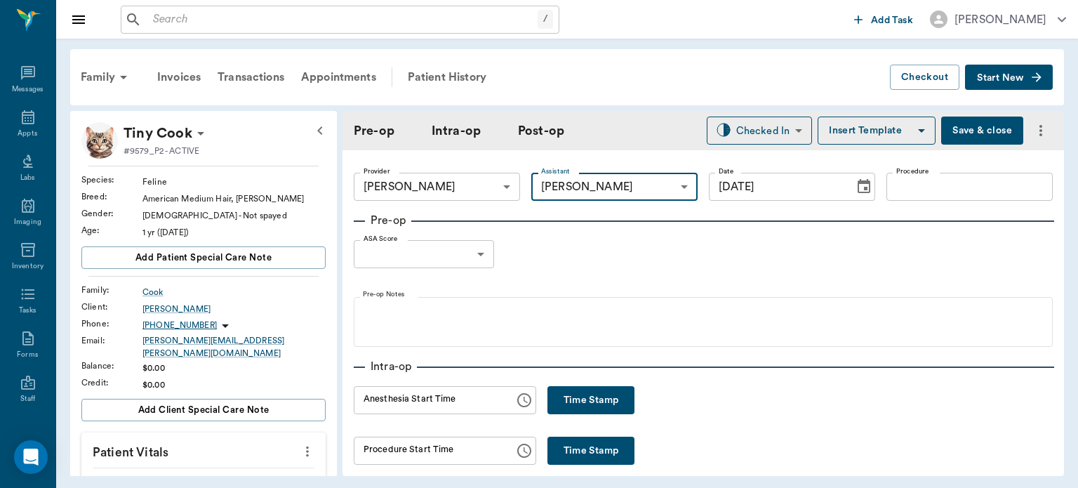
click at [915, 190] on input "Procedure" at bounding box center [970, 187] width 166 height 28
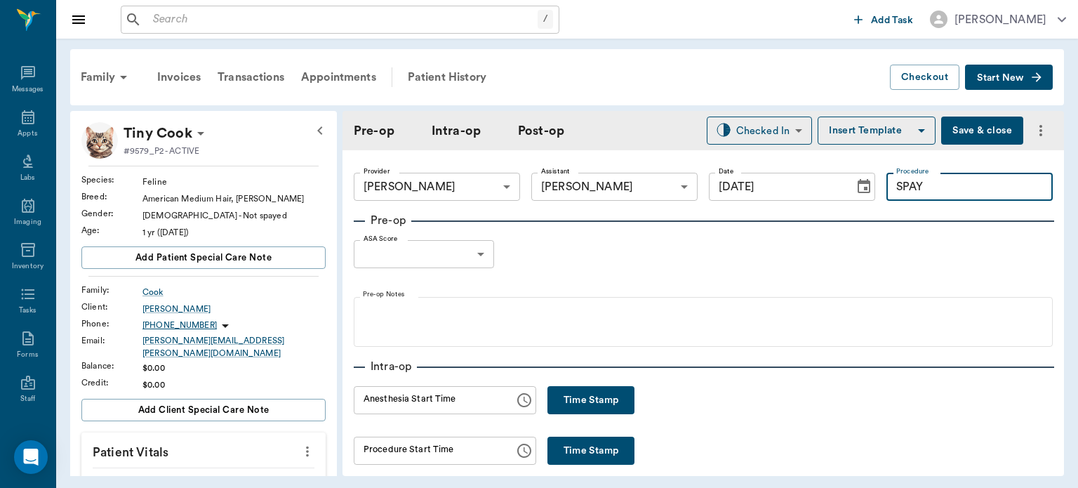
type input "SPAY"
click at [846, 137] on button "Insert Template" at bounding box center [877, 131] width 118 height 28
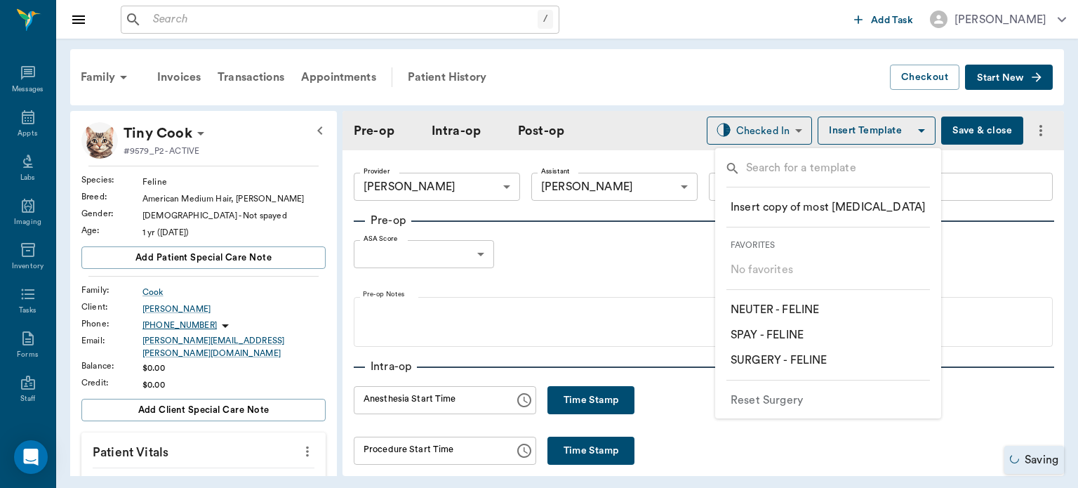
click at [799, 333] on p "​ SPAY - FELINE" at bounding box center [767, 334] width 73 height 17
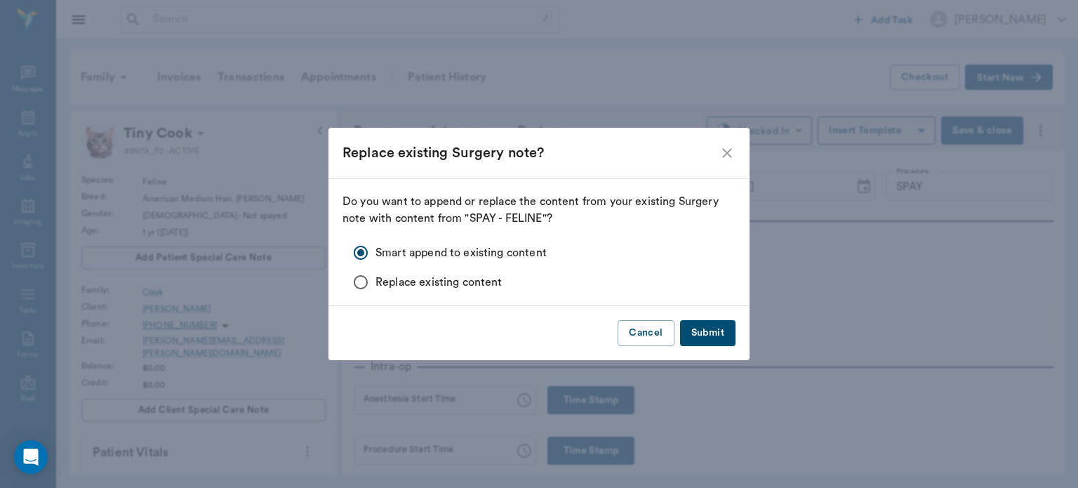
click at [713, 331] on button "Submit" at bounding box center [707, 333] width 55 height 26
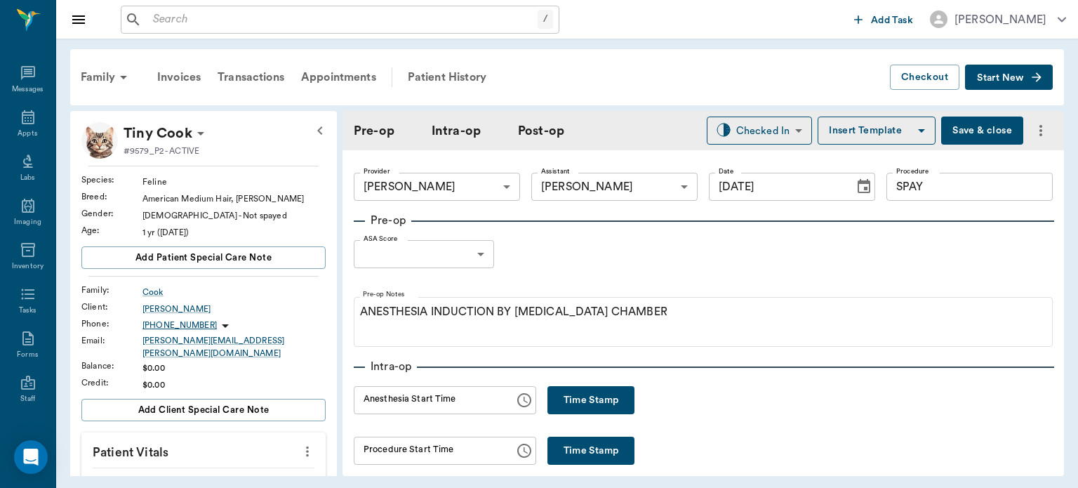
click at [429, 258] on body "/ ​ Add Task Dr. Bert Ellsworth Nectar Messages Appts Labs Imaging Inventory Ta…" at bounding box center [539, 244] width 1078 height 488
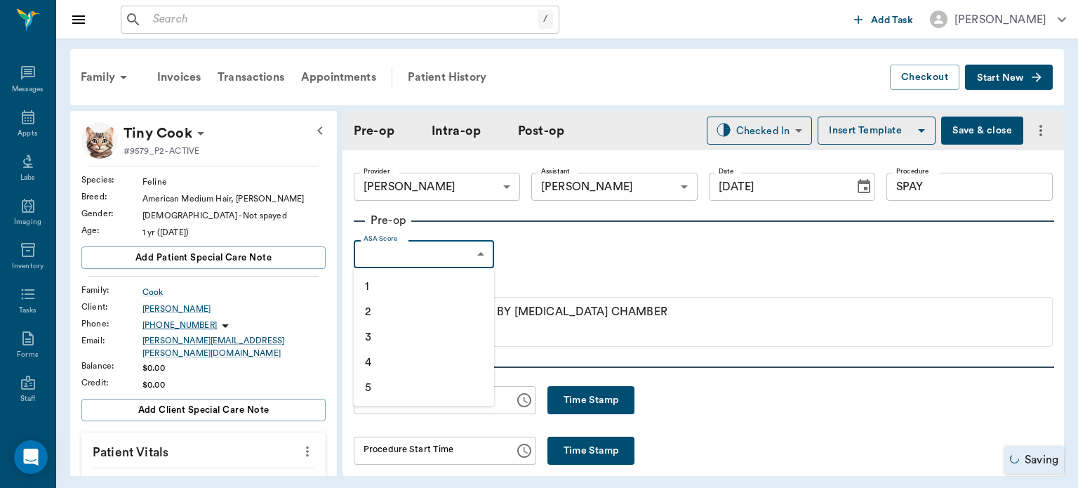
click at [427, 291] on li "1" at bounding box center [424, 286] width 140 height 25
type input "1"
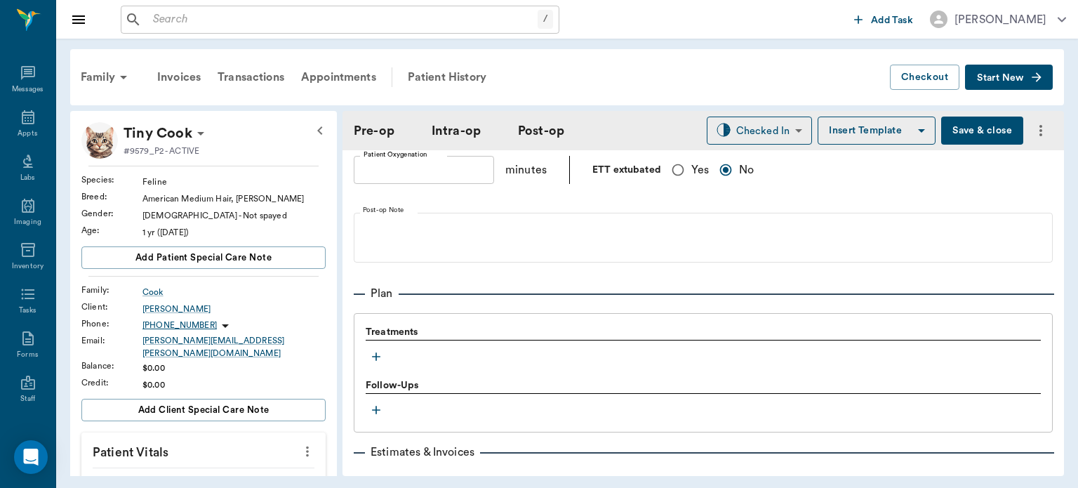
scroll to position [1031, 0]
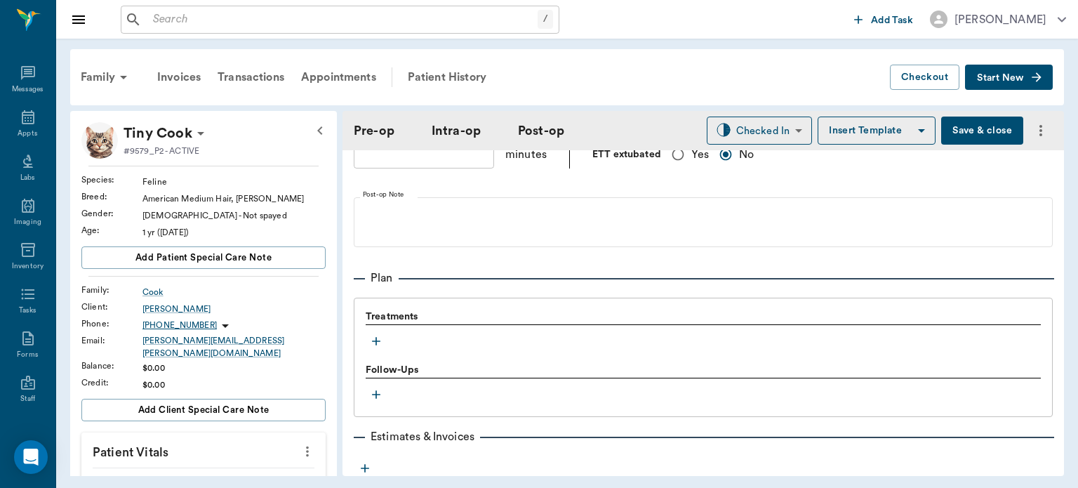
click at [376, 346] on icon "button" at bounding box center [376, 342] width 8 height 8
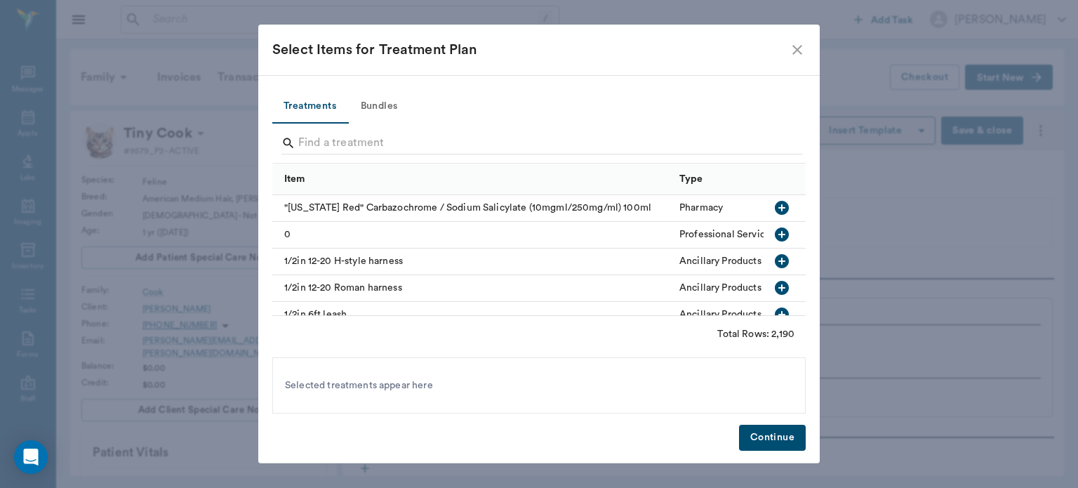
click at [388, 102] on button "Bundles" at bounding box center [379, 107] width 63 height 34
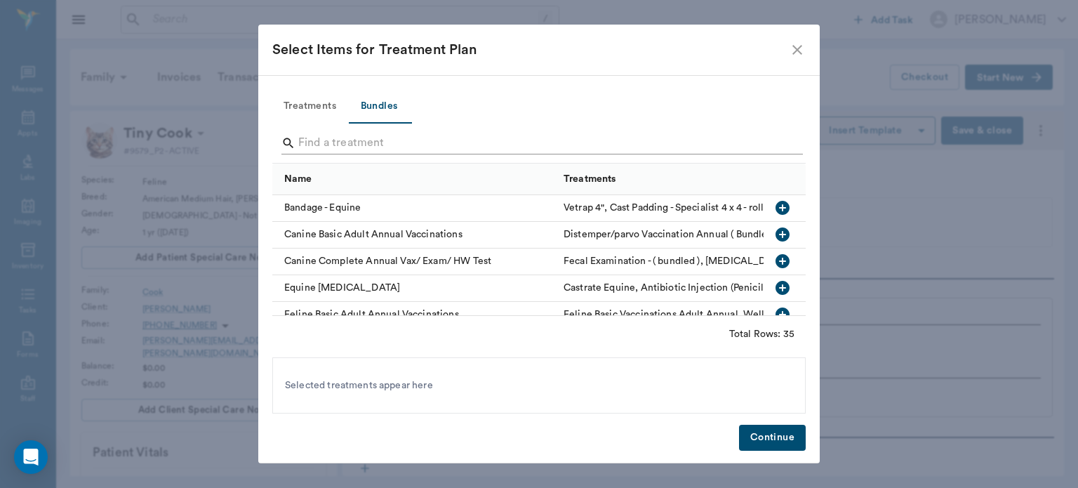
click at [319, 143] on input "Search" at bounding box center [540, 143] width 484 height 22
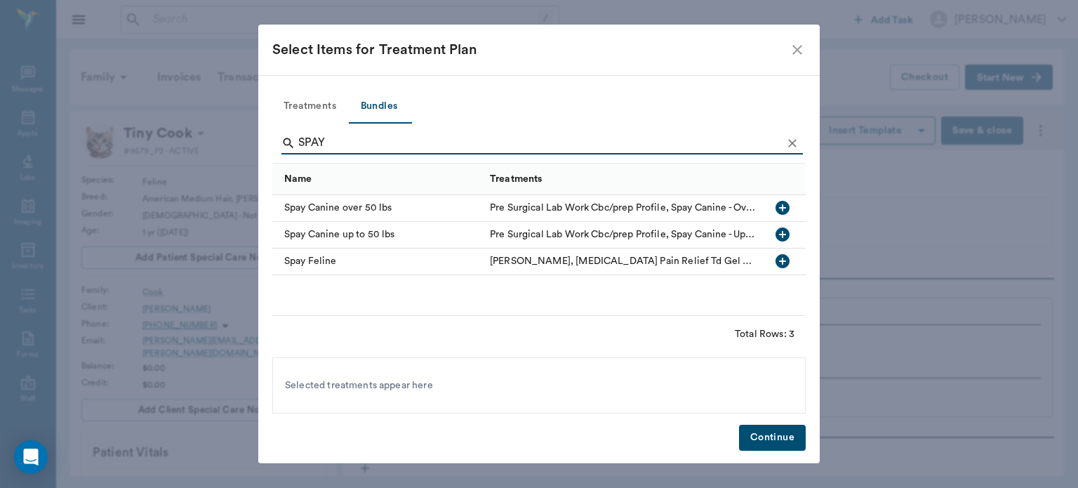
type input "SPAY"
click at [804, 249] on div at bounding box center [785, 262] width 42 height 27
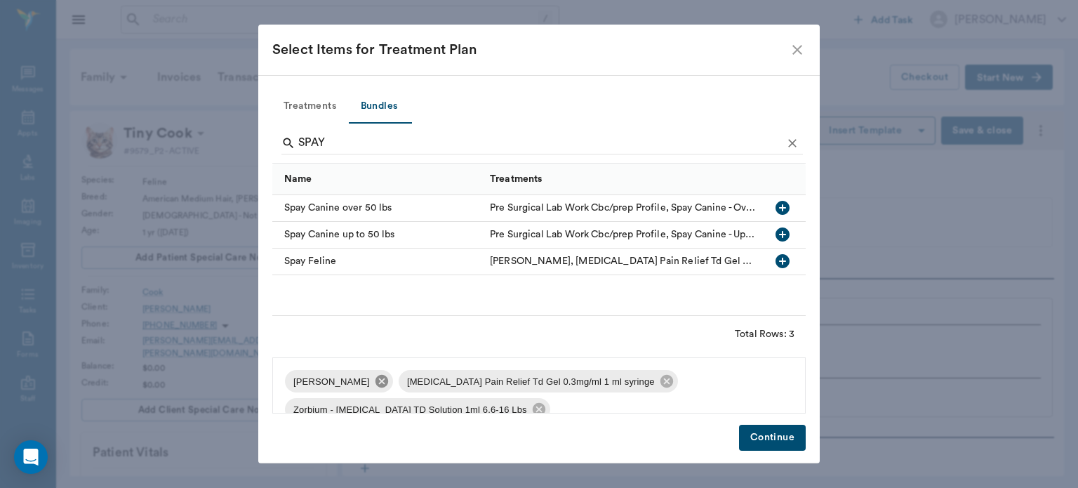
click at [386, 385] on icon at bounding box center [381, 380] width 15 height 15
click at [547, 382] on icon at bounding box center [553, 381] width 13 height 13
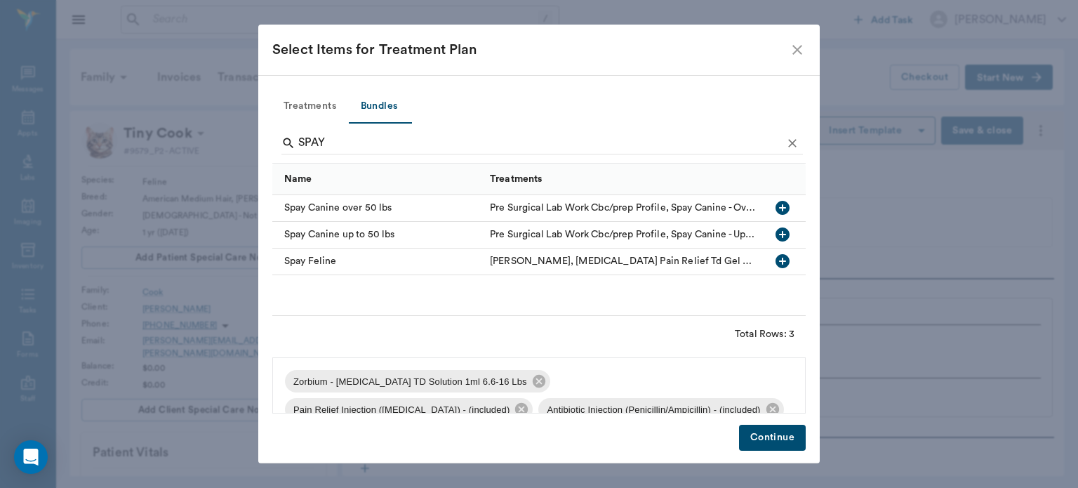
click at [533, 382] on icon at bounding box center [539, 381] width 13 height 13
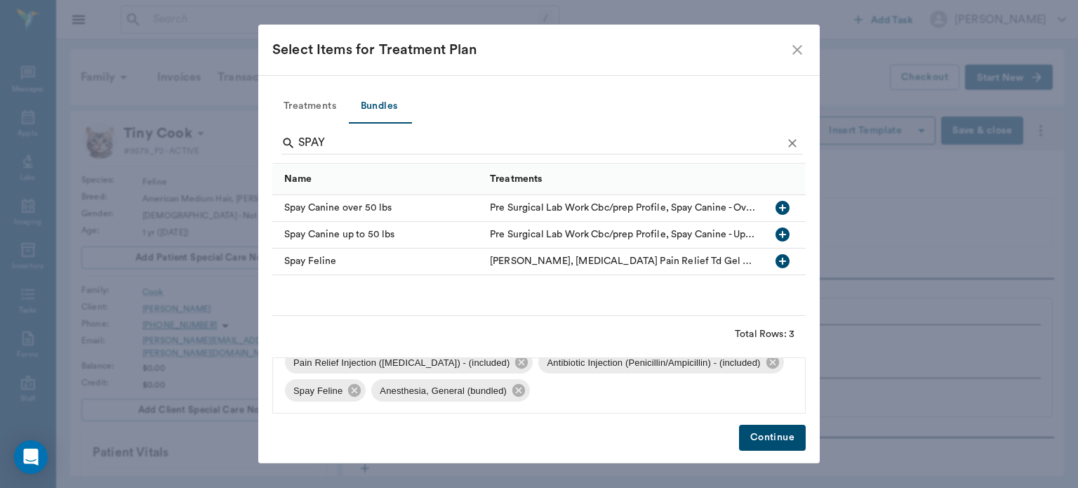
scroll to position [0, 0]
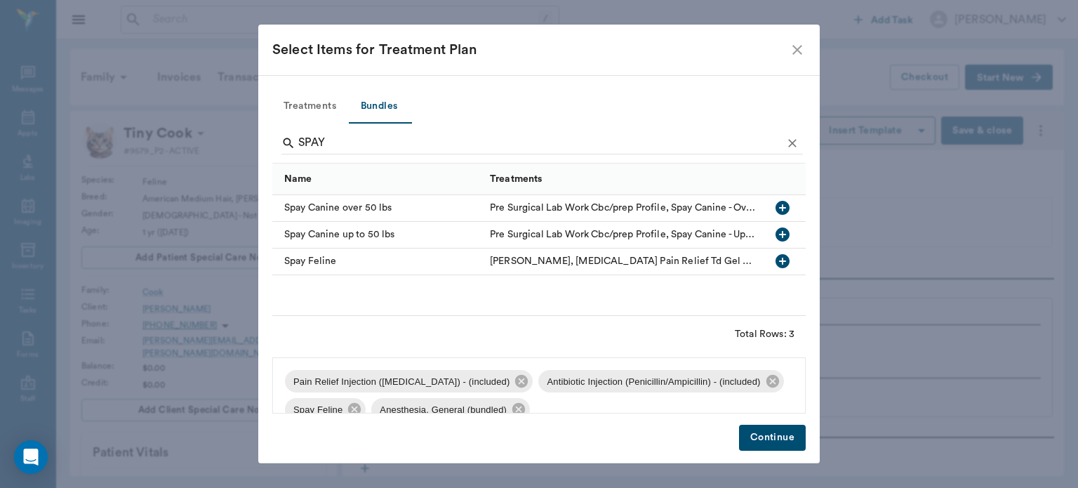
click at [772, 444] on button "Continue" at bounding box center [772, 438] width 67 height 26
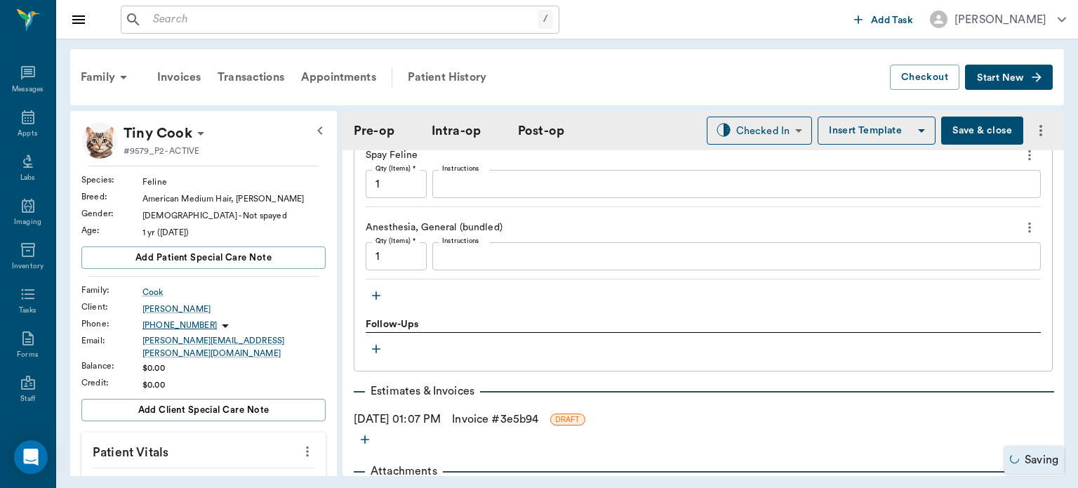
scroll to position [1362, 0]
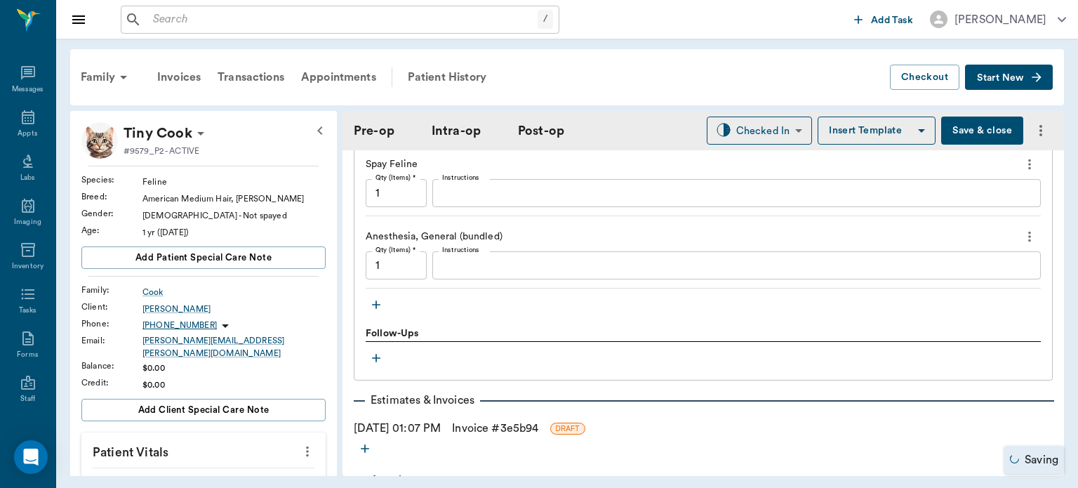
click at [377, 310] on icon "button" at bounding box center [376, 305] width 8 height 8
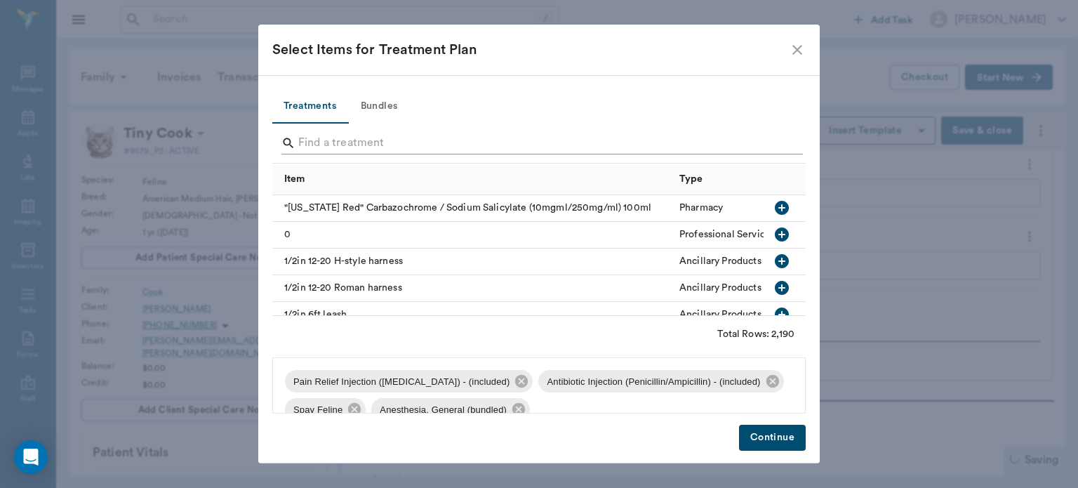
click at [331, 140] on input "Search" at bounding box center [540, 143] width 484 height 22
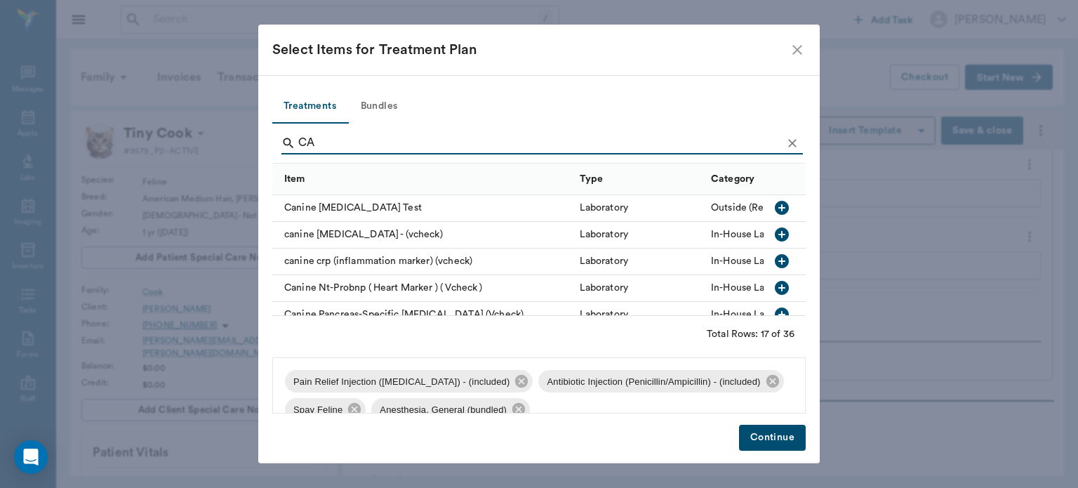
type input "C"
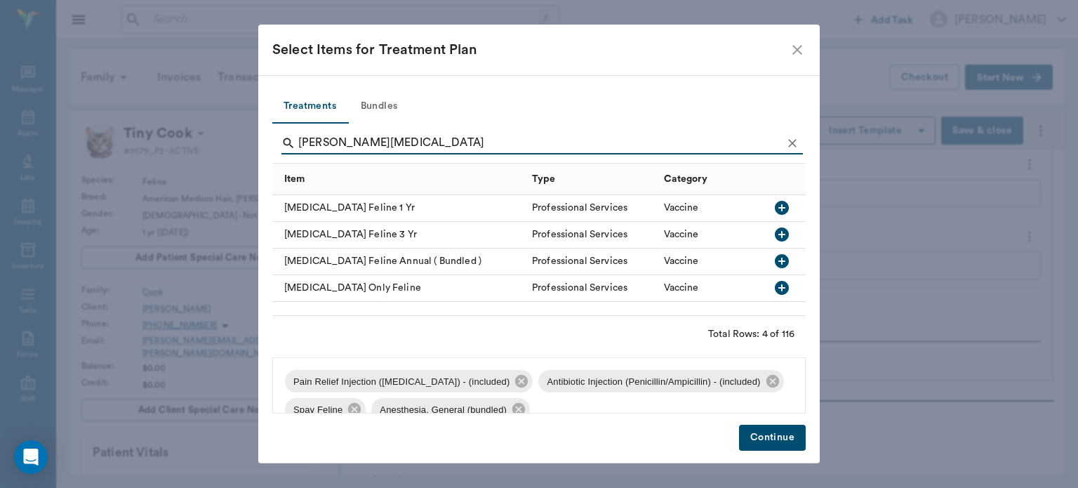
type input "[PERSON_NAME][MEDICAL_DATA]"
click at [784, 208] on icon "button" at bounding box center [782, 207] width 17 height 17
click at [782, 443] on button "Continue" at bounding box center [772, 438] width 67 height 26
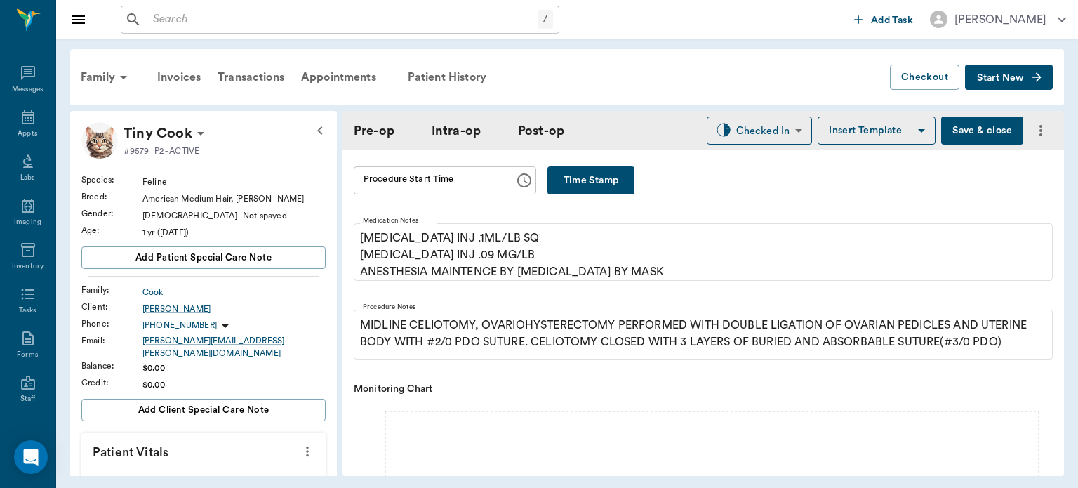
scroll to position [0, 0]
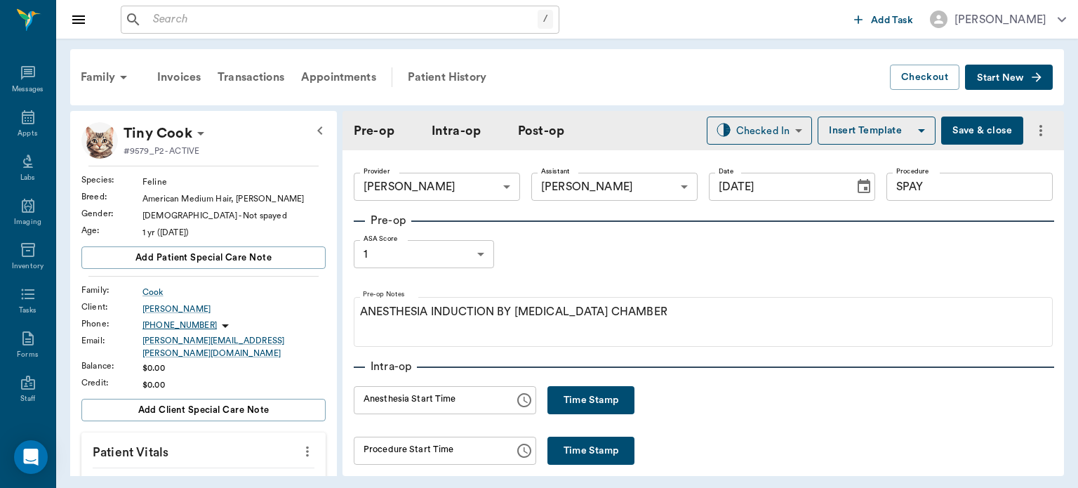
click at [607, 392] on button "Time Stamp" at bounding box center [591, 400] width 87 height 28
type input "01:08 PM"
click at [945, 126] on button "Save & close" at bounding box center [982, 131] width 82 height 28
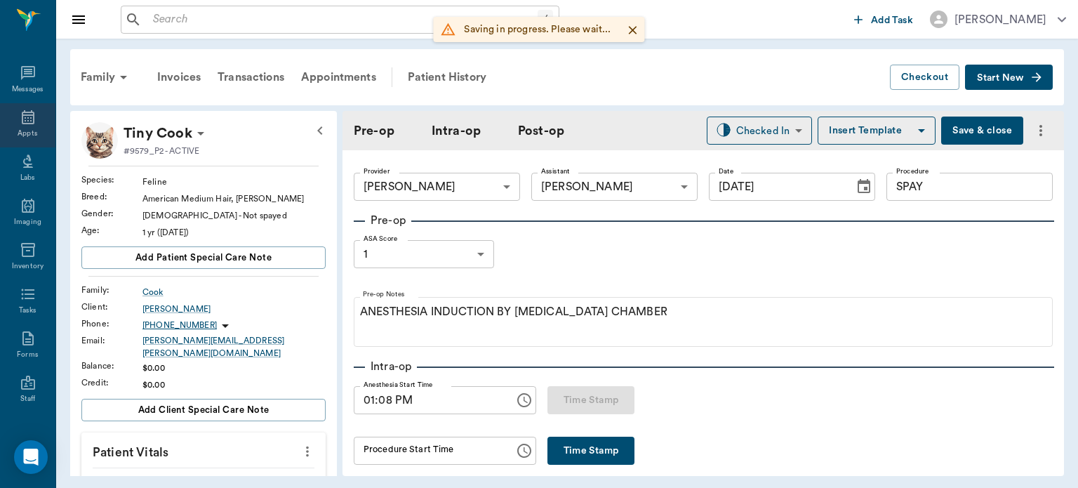
click at [22, 121] on icon at bounding box center [28, 117] width 17 height 17
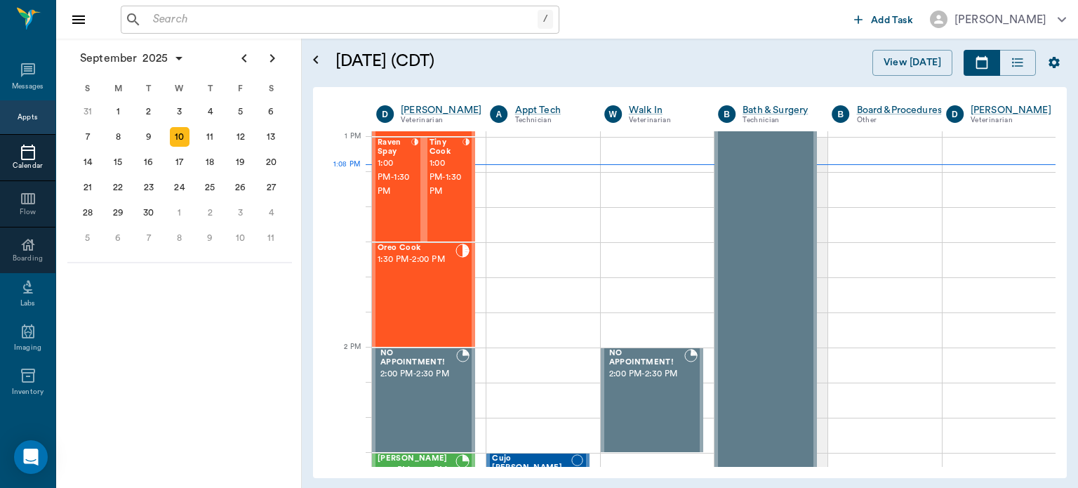
scroll to position [1053, 0]
click at [394, 212] on div "Raven Spay 1:00 PM - 1:30 PM" at bounding box center [395, 189] width 34 height 102
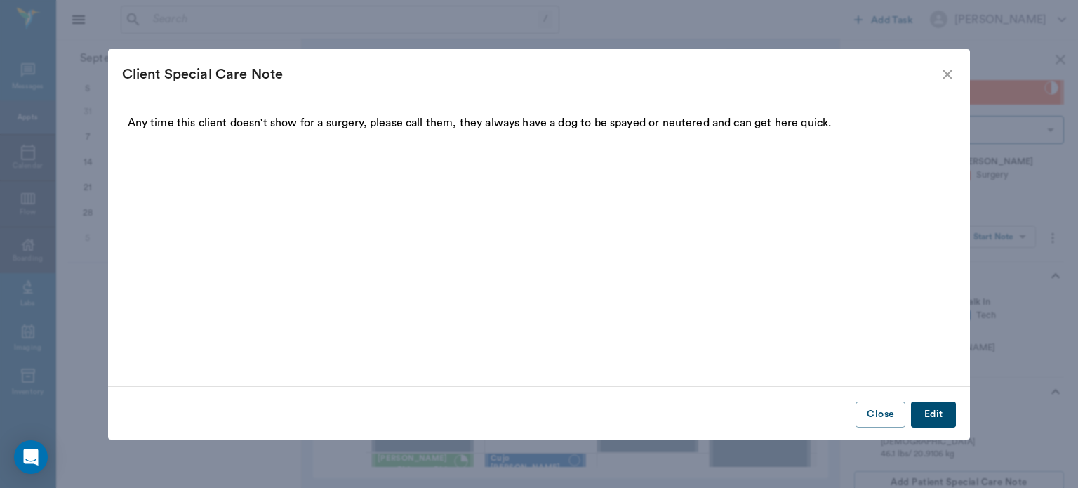
click at [937, 67] on div "Client Special Care Note" at bounding box center [531, 74] width 818 height 22
click at [947, 72] on icon "close" at bounding box center [947, 74] width 17 height 17
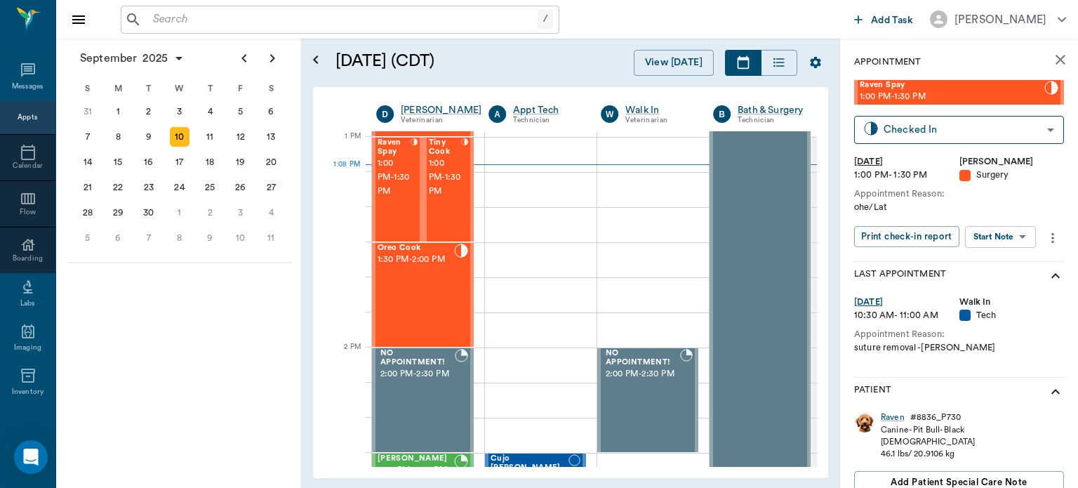
click at [1002, 242] on body "/ ​ Add Task Dr. Bert Ellsworth Nectar Messages Appts Calendar Flow Boarding La…" at bounding box center [539, 244] width 1078 height 488
click at [989, 289] on button "View Surgery" at bounding box center [990, 288] width 58 height 16
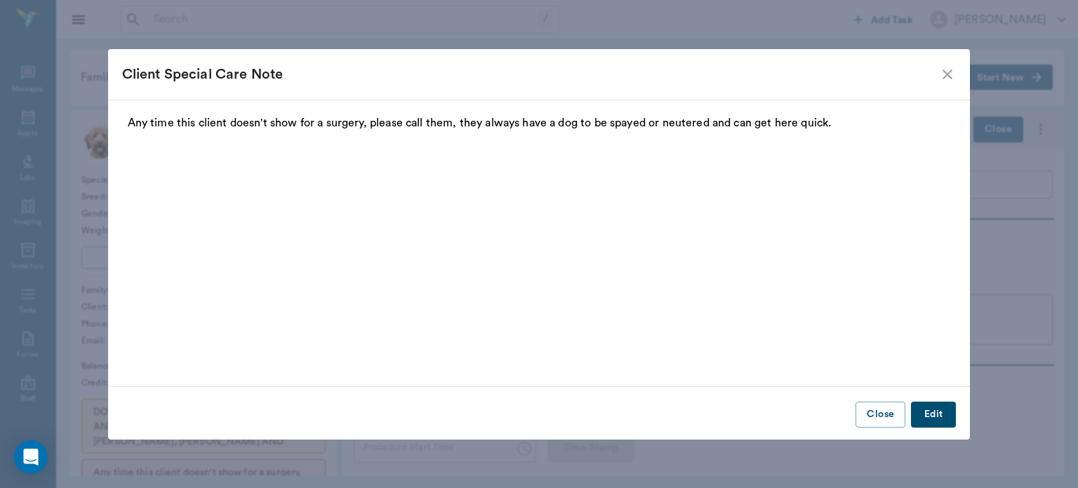
type input "63ec2f075fda476ae8351a4d"
type input "63ec2e7e52e12b0ba117b124"
type input "SPAY"
type input "1"
radio input "true"
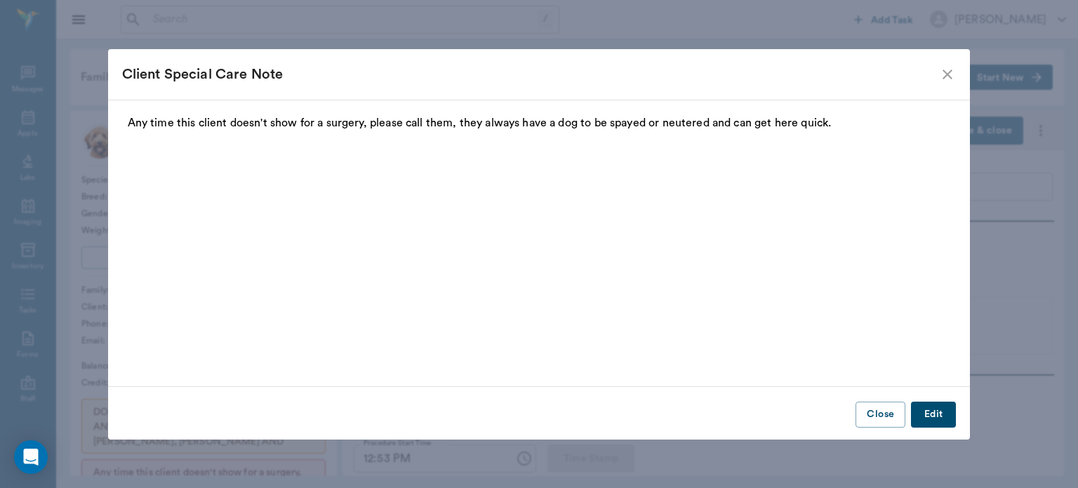
type input "[DATE]"
type input "12:38 PM"
type input "12:53 PM"
click at [945, 74] on icon "close" at bounding box center [947, 74] width 17 height 17
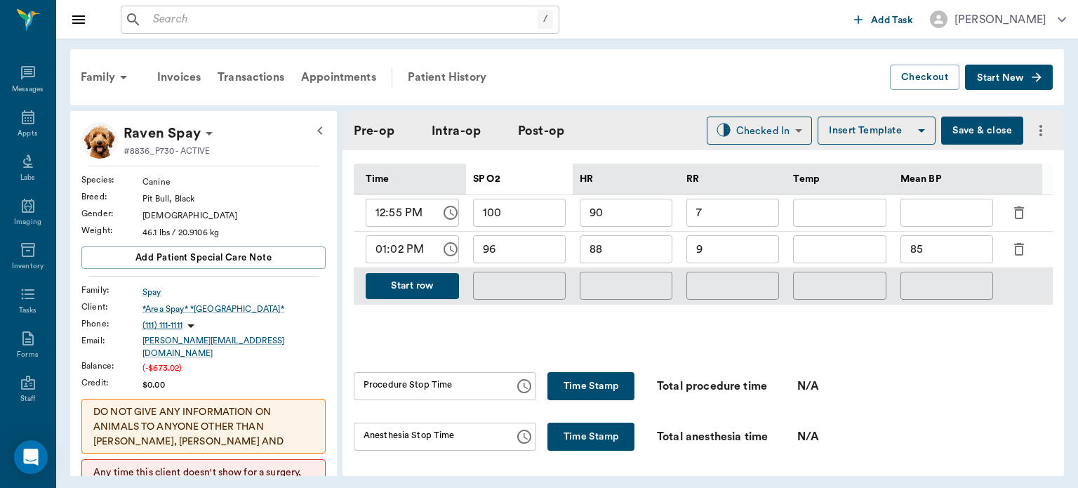
scroll to position [696, 0]
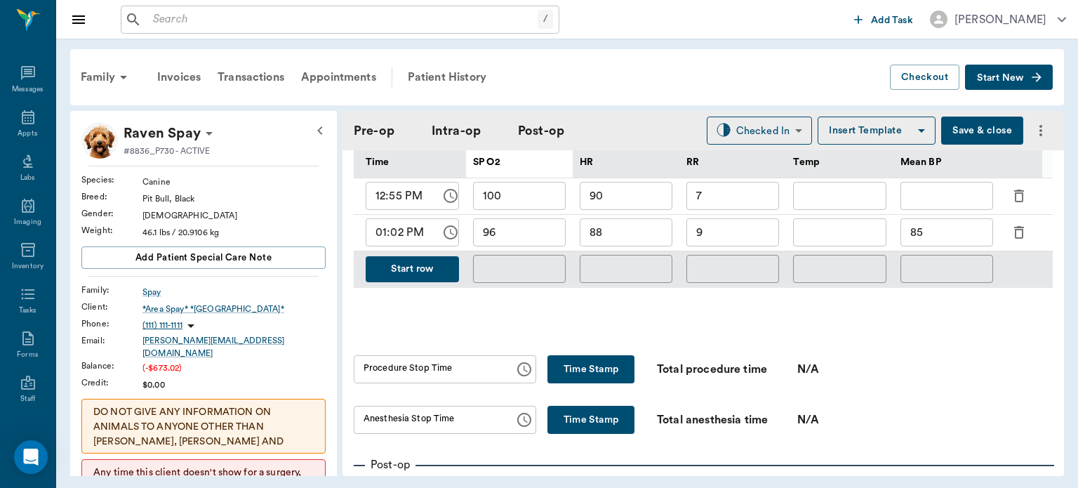
click at [417, 282] on button "Start row" at bounding box center [412, 269] width 93 height 26
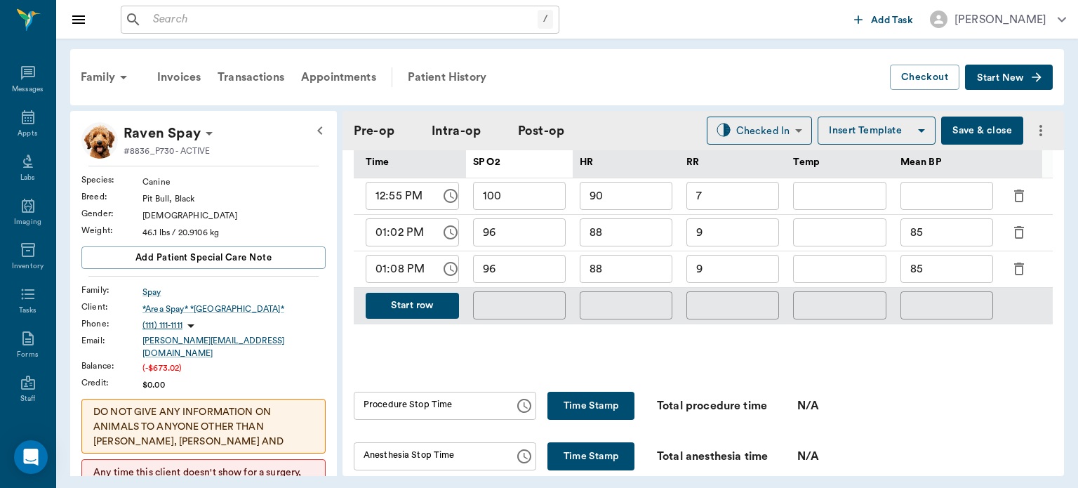
click at [957, 278] on input "85" at bounding box center [947, 269] width 93 height 28
type input "8"
type input "70"
click at [642, 275] on input "88" at bounding box center [626, 269] width 93 height 28
type input "88"
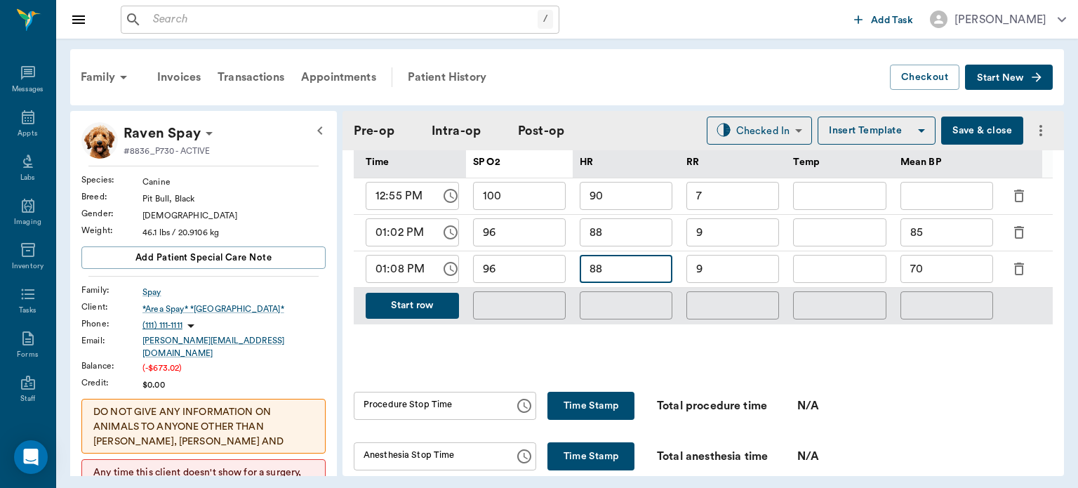
click at [524, 279] on input "96" at bounding box center [519, 269] width 93 height 28
type input "93"
click at [736, 274] on input "9" at bounding box center [733, 269] width 93 height 28
type input "12"
click at [583, 420] on button "Time Stamp" at bounding box center [591, 406] width 87 height 28
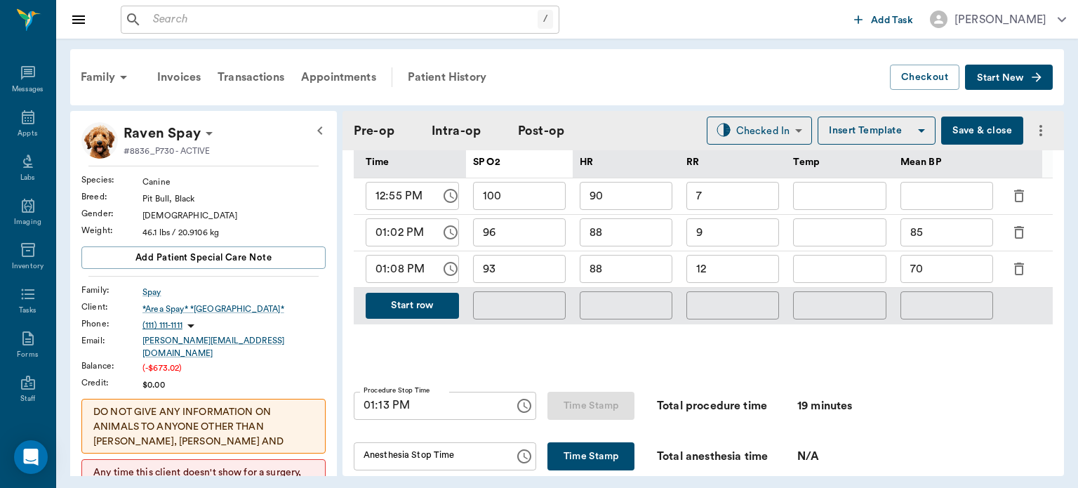
type input "01:13 PM"
click at [593, 463] on button "Time Stamp" at bounding box center [591, 456] width 87 height 28
type input "01:13 PM"
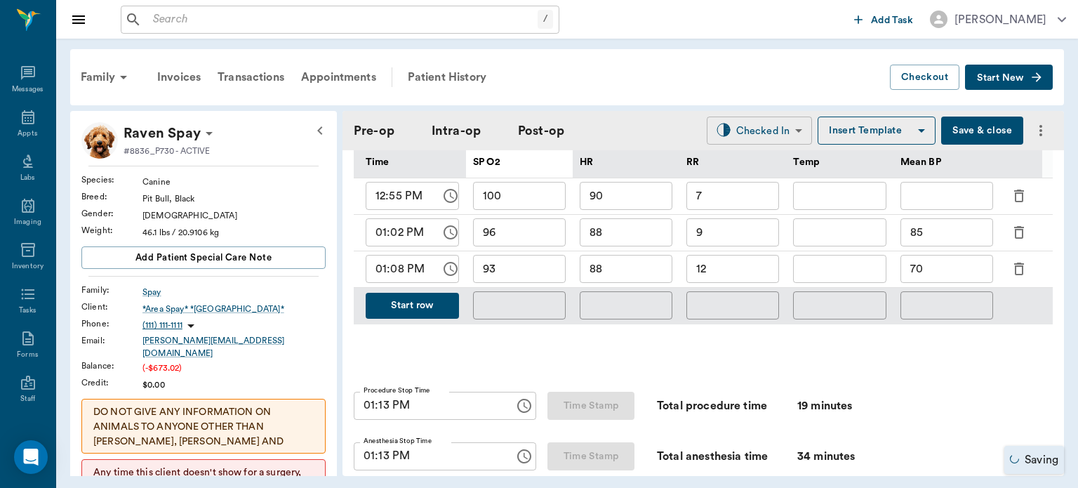
click at [714, 126] on body "/ ​ Add Task Dr. Bert Ellsworth Nectar Messages Appts Labs Imaging Inventory Ta…" at bounding box center [539, 244] width 1078 height 488
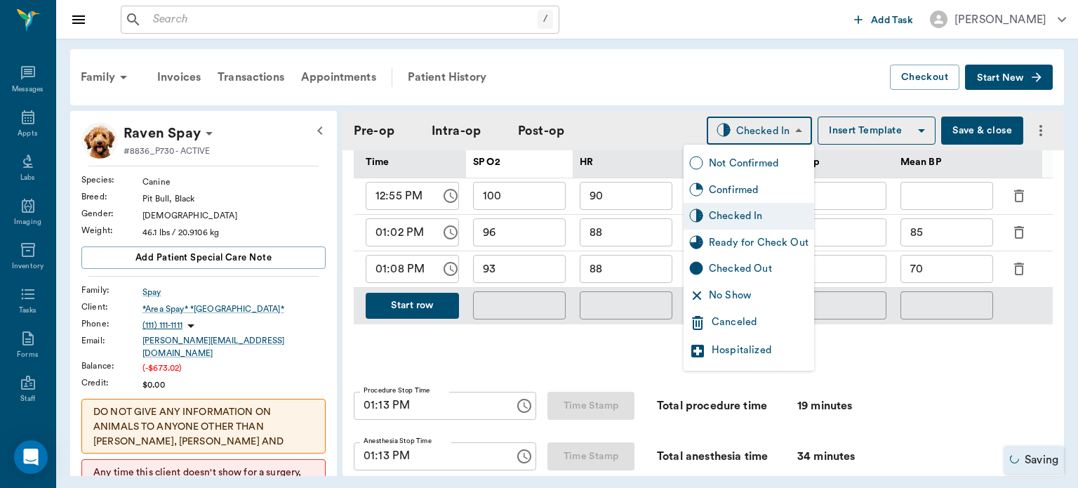
click at [717, 249] on div "Ready for Check Out" at bounding box center [759, 242] width 100 height 15
type input "READY_TO_CHECKOUT"
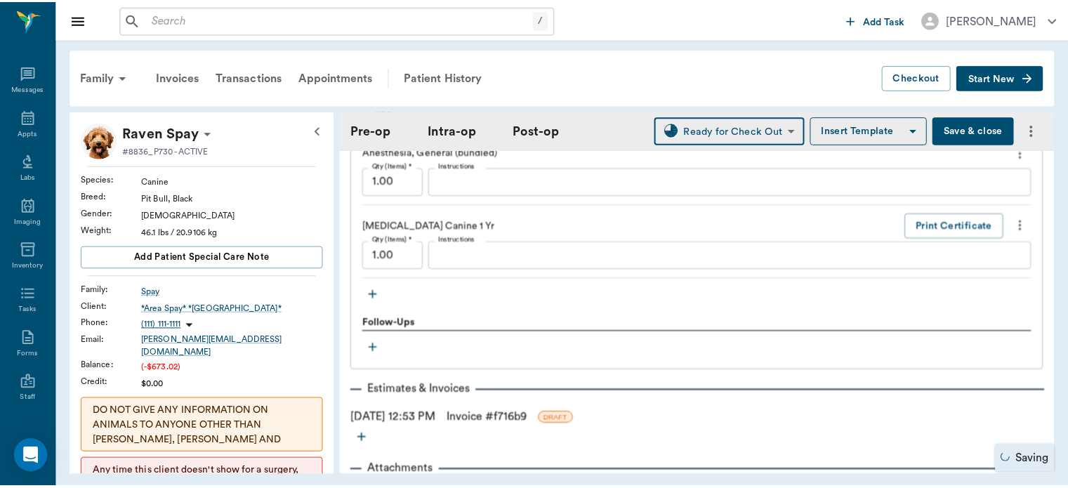
scroll to position [1571, 0]
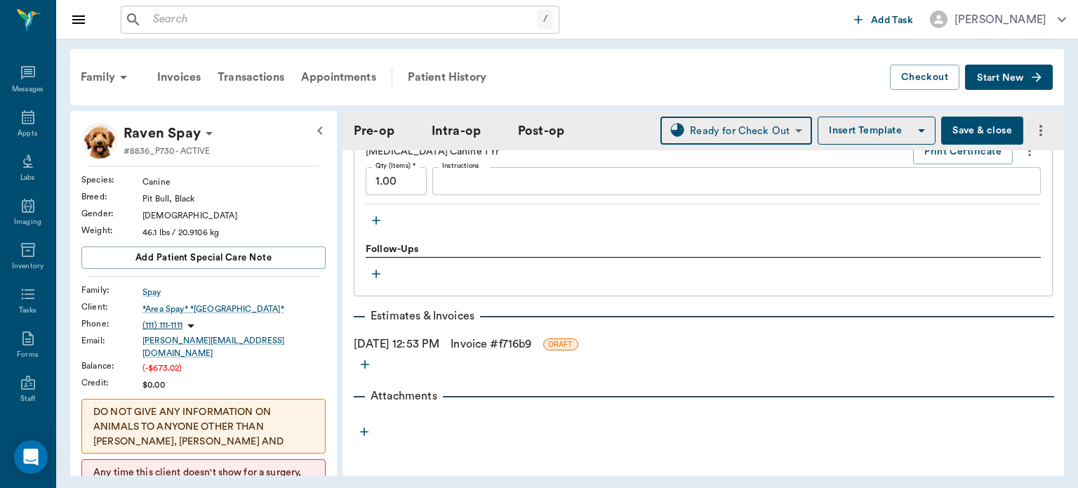
click at [511, 340] on link "Invoice # f716b9" at bounding box center [491, 344] width 81 height 17
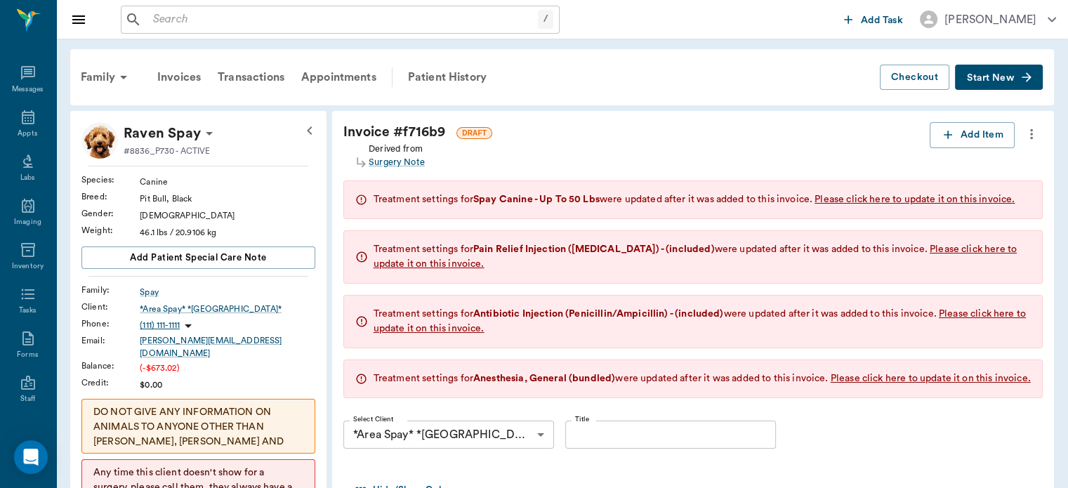
click at [982, 129] on button "Add Item" at bounding box center [971, 135] width 85 height 26
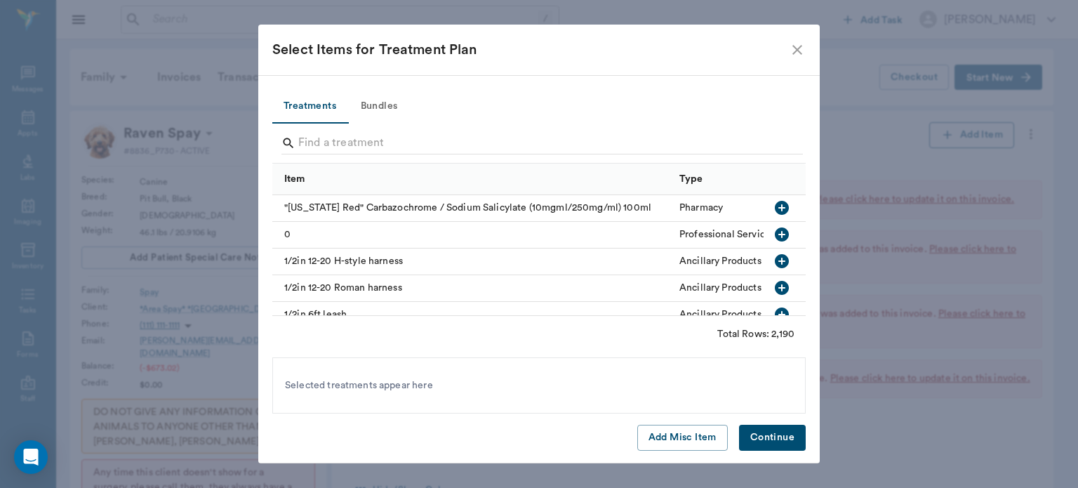
click at [663, 440] on button "Add Misc Item" at bounding box center [682, 438] width 91 height 26
click at [782, 438] on button "Continue" at bounding box center [772, 438] width 67 height 26
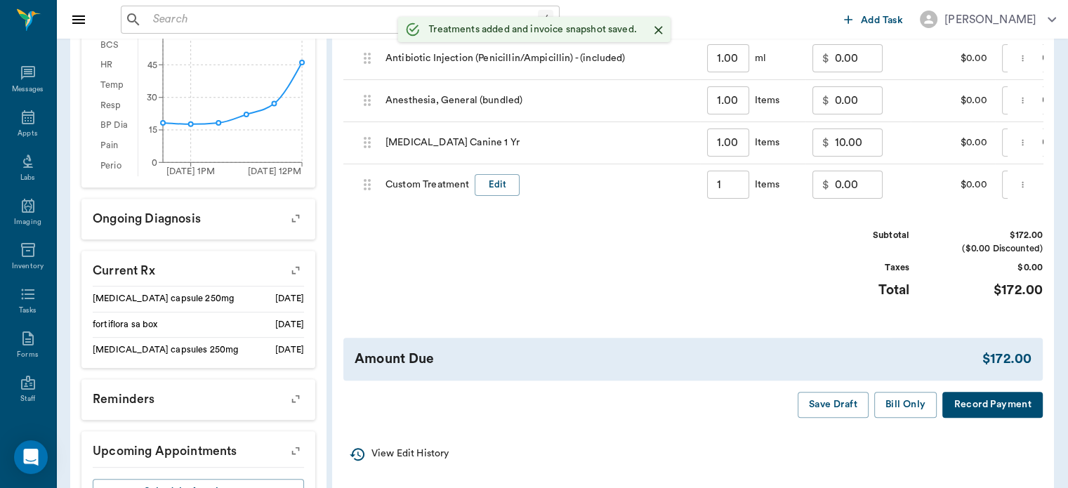
scroll to position [587, 0]
click at [498, 187] on button "Edit" at bounding box center [497, 184] width 45 height 22
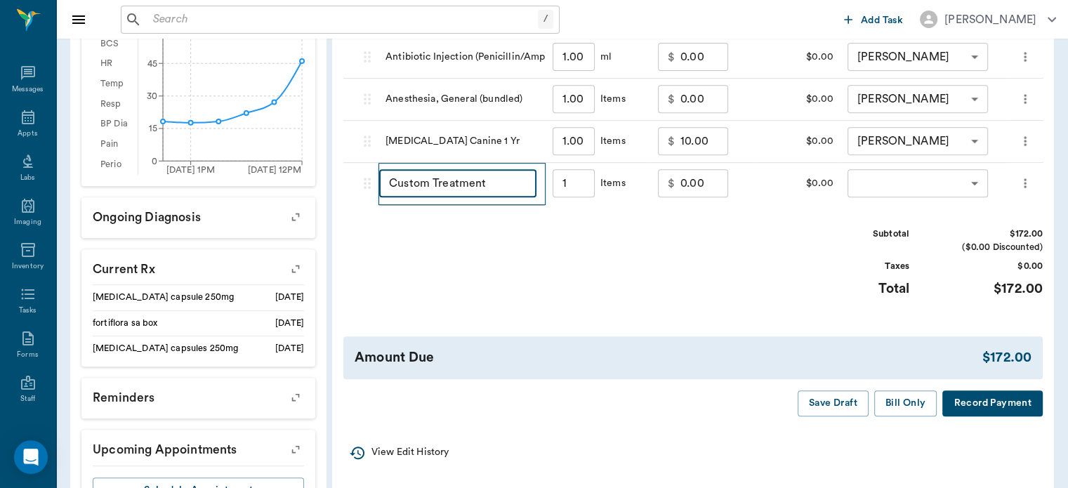
type input "1.00"
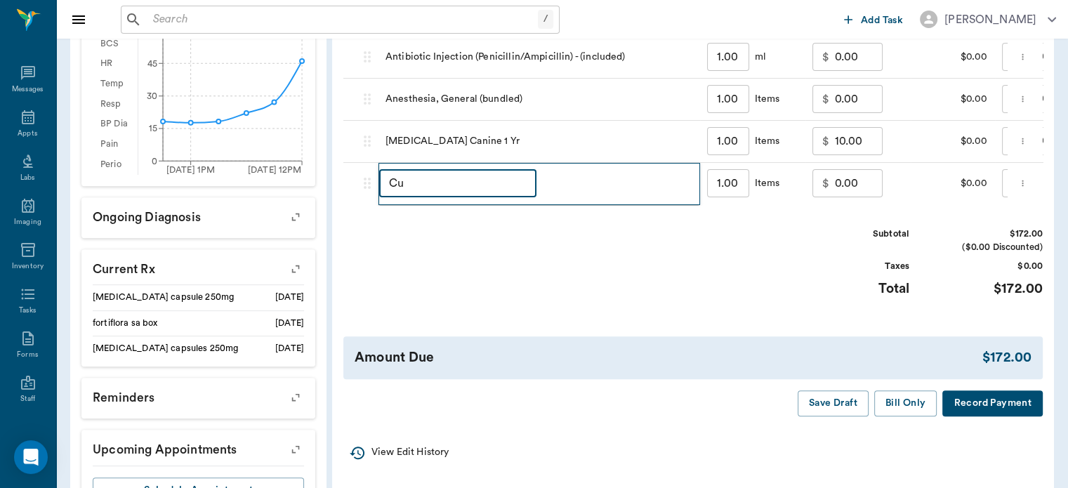
type input "C"
type input "DISCOUNT"
click at [840, 197] on input "0.00" at bounding box center [859, 183] width 48 height 28
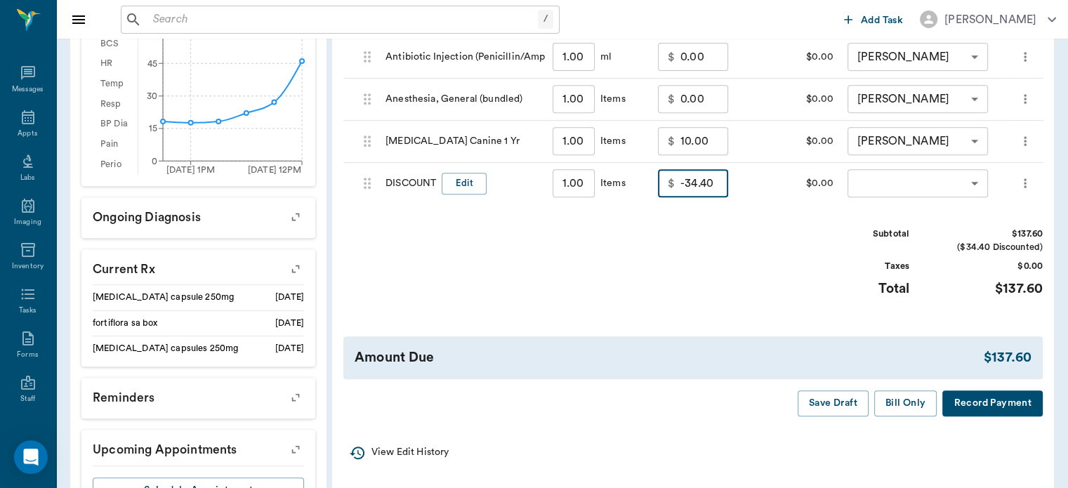
type input "-34.40"
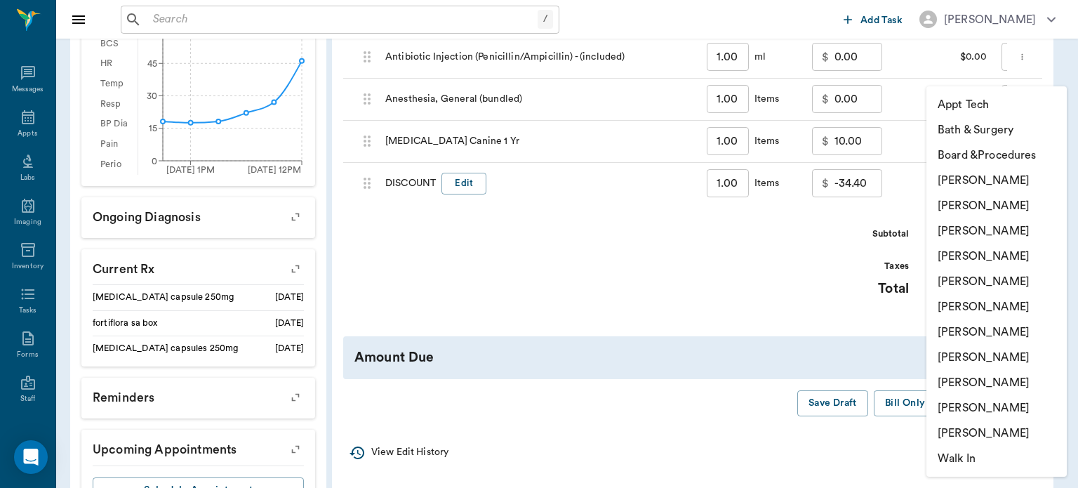
click at [993, 253] on li "[PERSON_NAME]" at bounding box center [997, 256] width 140 height 25
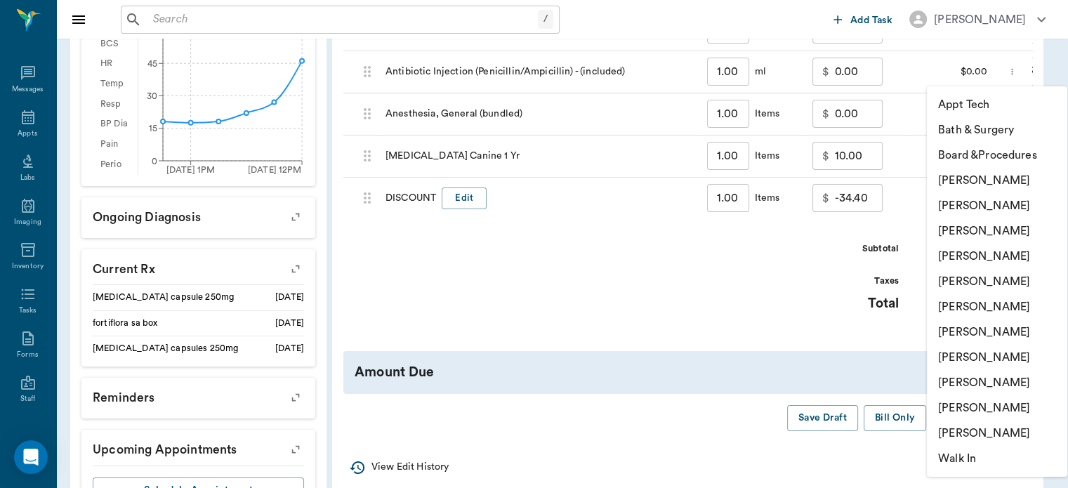
type input "none-63ec2f075fda476ae8351a4d"
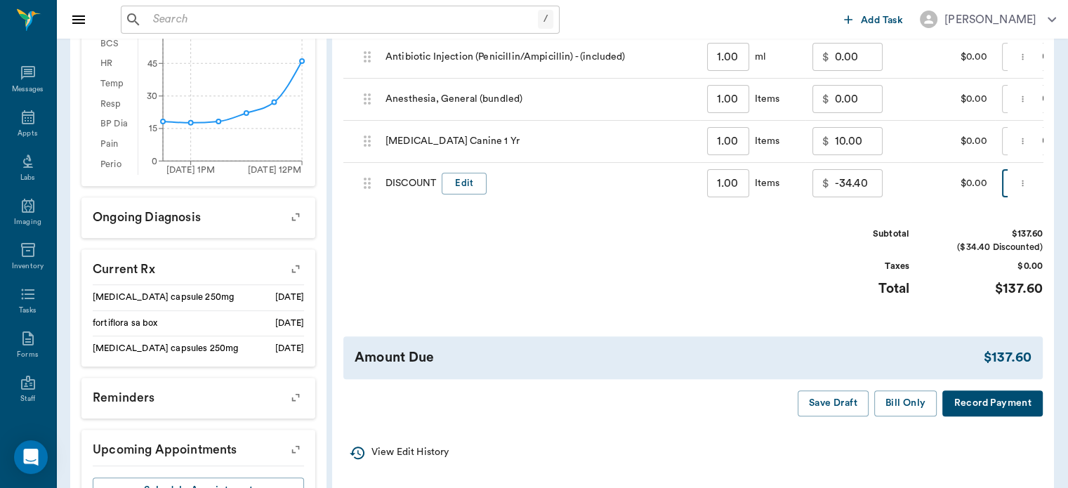
scroll to position [0, 168]
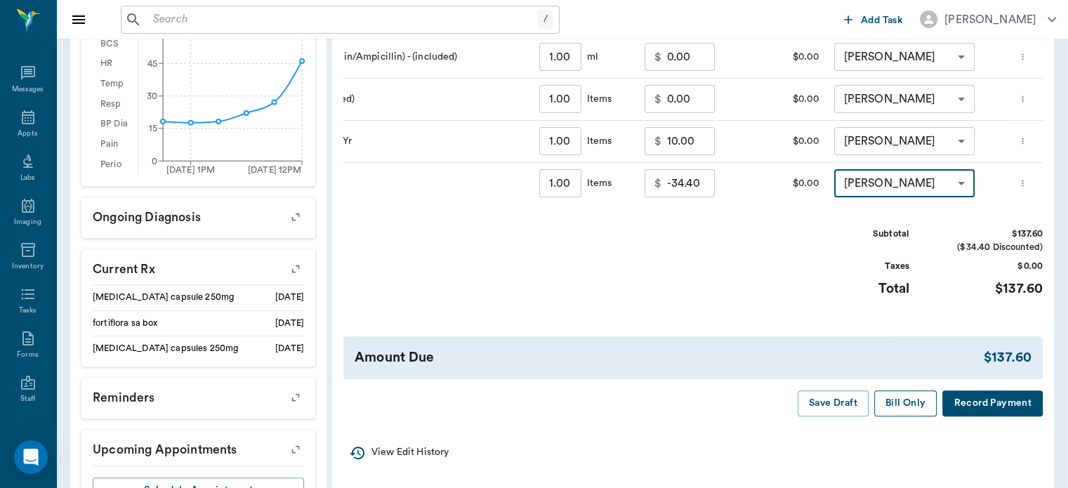
click at [912, 416] on button "Bill Only" at bounding box center [905, 403] width 63 height 26
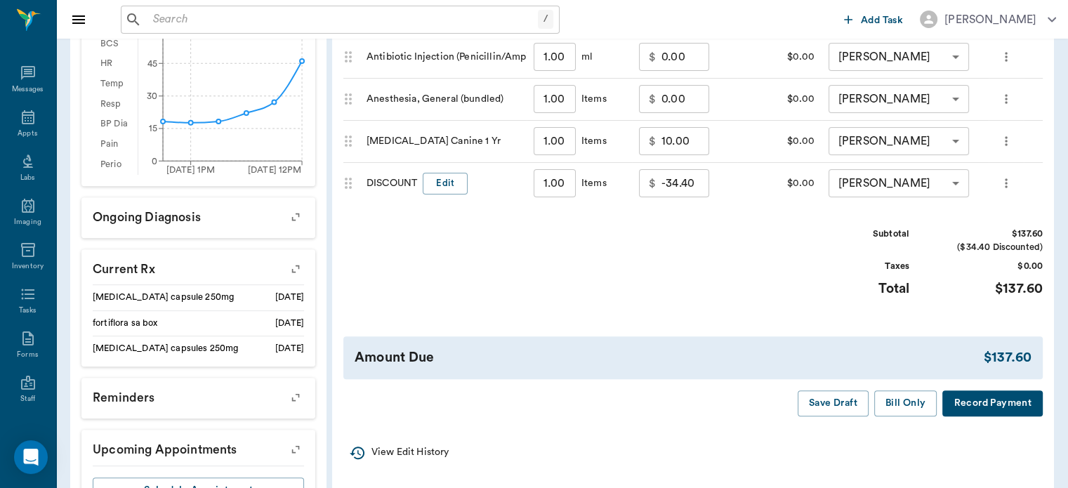
scroll to position [0, 19]
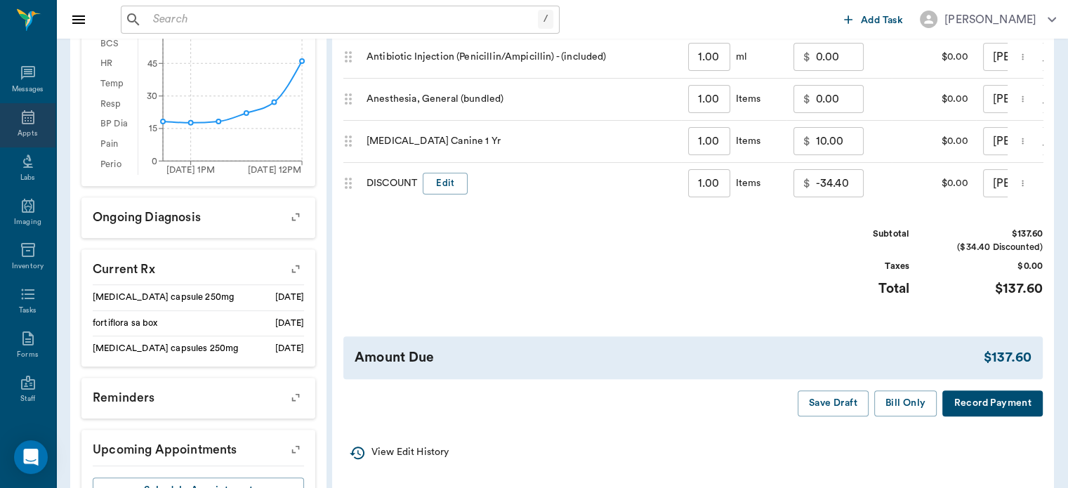
click at [22, 118] on icon at bounding box center [28, 117] width 13 height 14
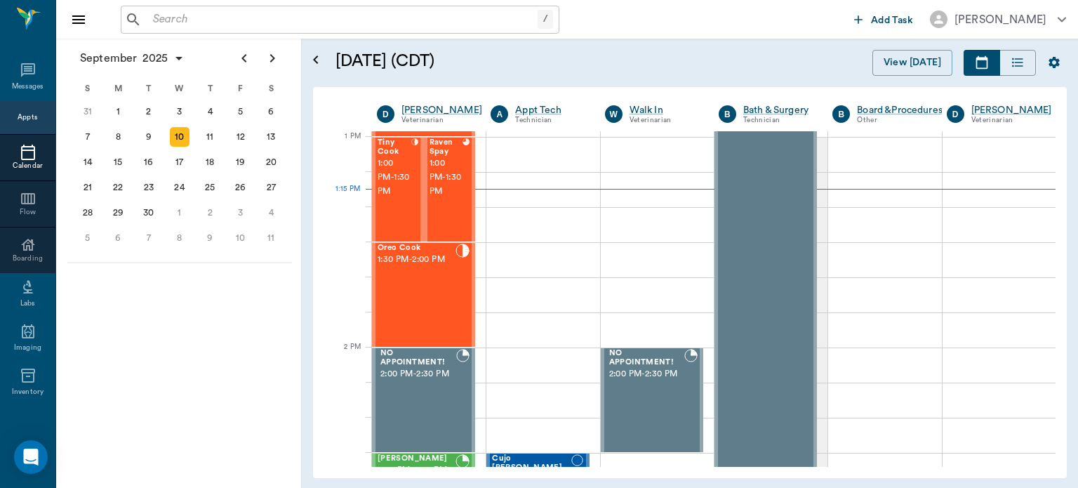
scroll to position [1053, 0]
click at [399, 197] on span "1:00 PM - 1:30 PM" at bounding box center [395, 178] width 34 height 42
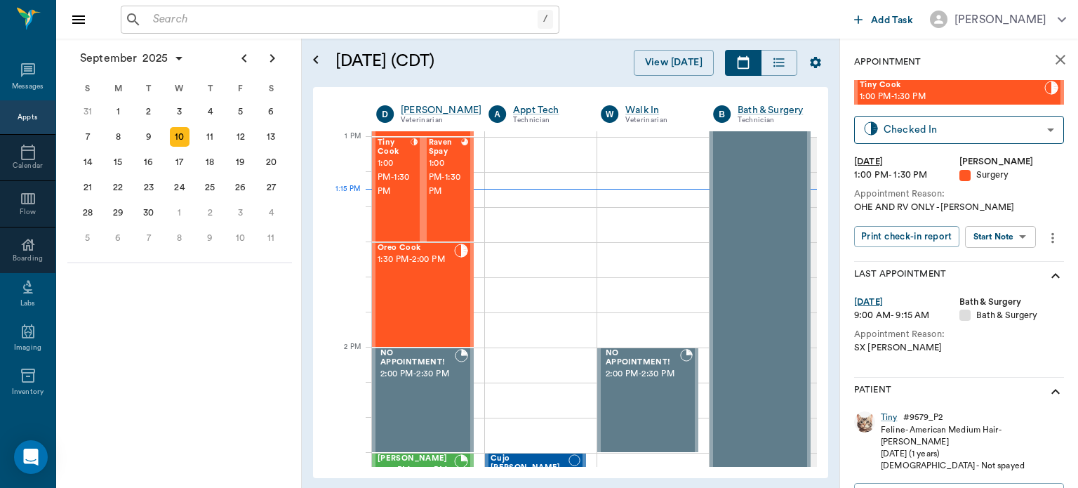
click at [1003, 236] on body "/ ​ Add Task Dr. Bert Ellsworth Nectar Messages Appts Calendar Flow Boarding La…" at bounding box center [539, 244] width 1078 height 488
click at [1004, 290] on button "View Surgery" at bounding box center [990, 288] width 58 height 16
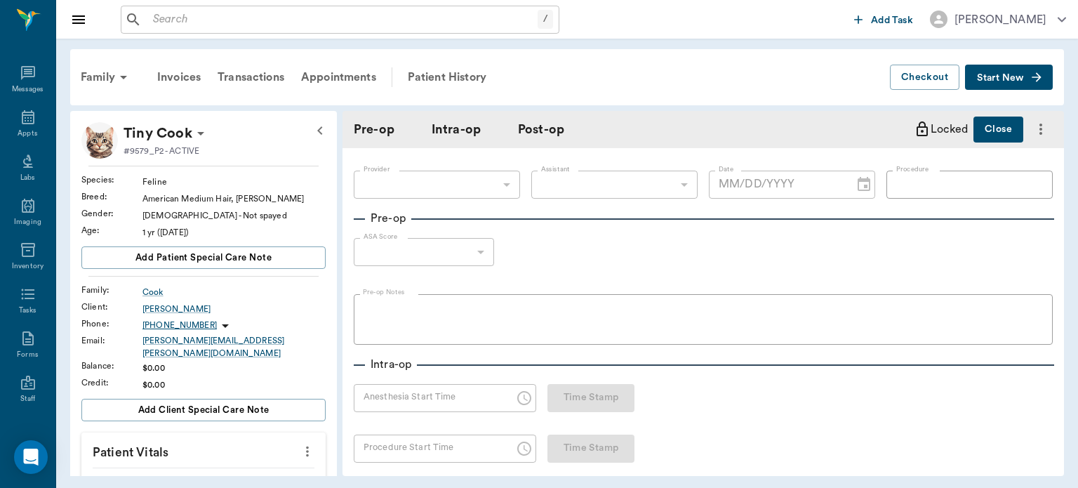
type input "63ec2f075fda476ae8351a4d"
type input "63ec2e7e52e12b0ba117b124"
type input "SPAY"
type input "1"
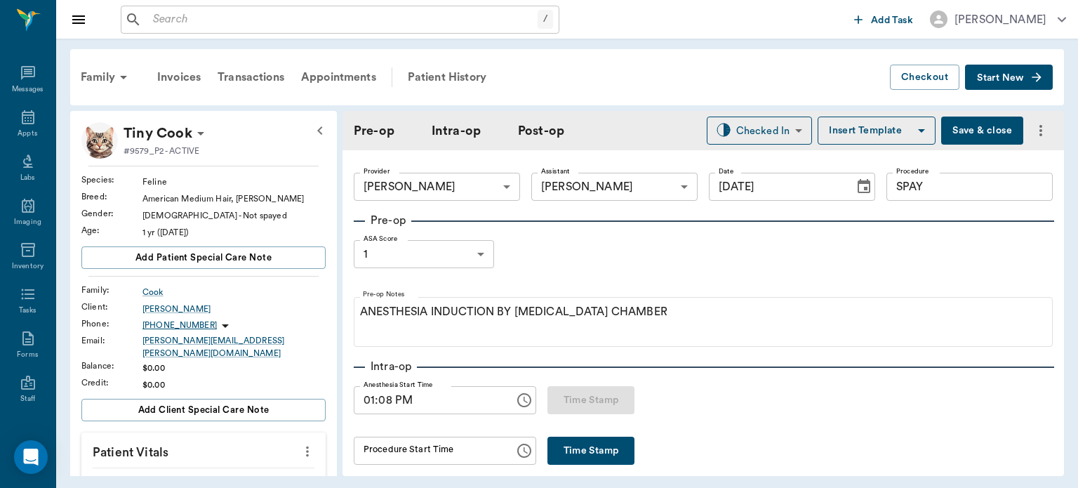
type input "[DATE]"
type input "01:08 PM"
click at [304, 446] on icon "more" at bounding box center [307, 451] width 15 height 17
click at [230, 463] on span "Enter Vitals" at bounding box center [238, 461] width 118 height 15
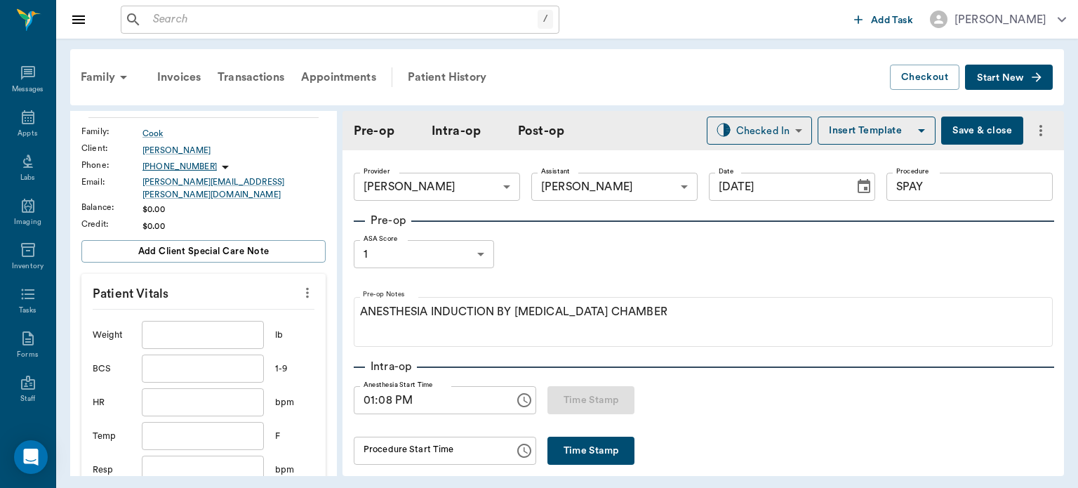
scroll to position [159, 0]
click at [205, 320] on input "text" at bounding box center [203, 334] width 122 height 28
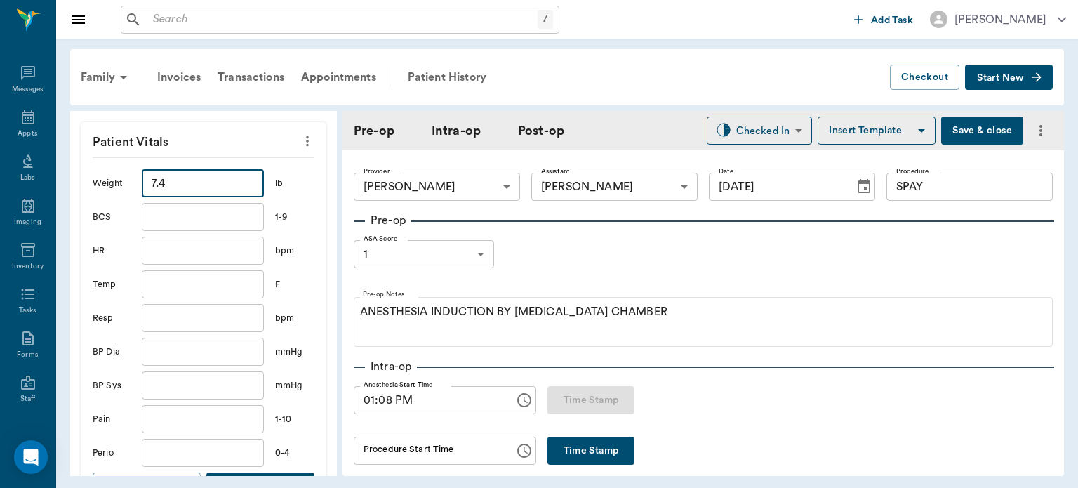
scroll to position [344, 0]
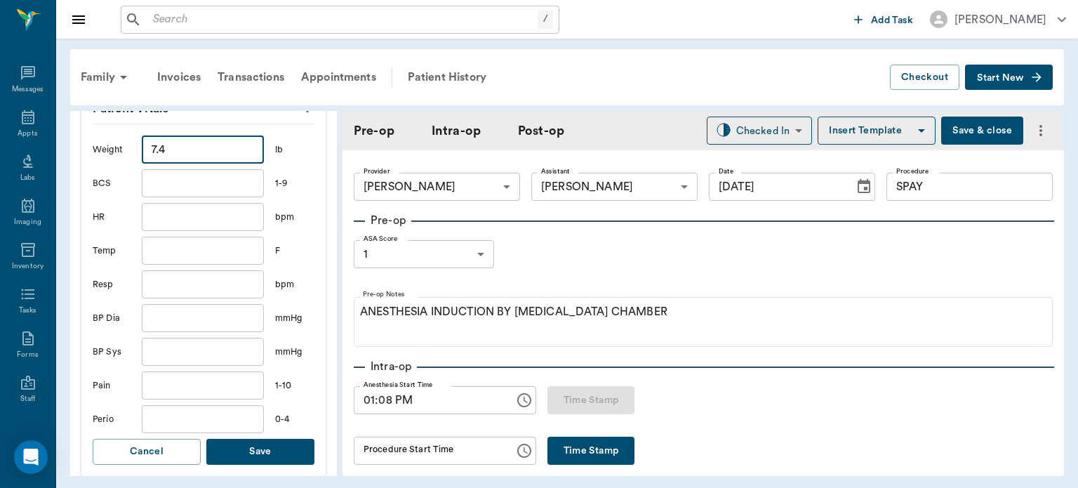
type input "7.4"
click at [265, 454] on button "Save" at bounding box center [260, 452] width 108 height 26
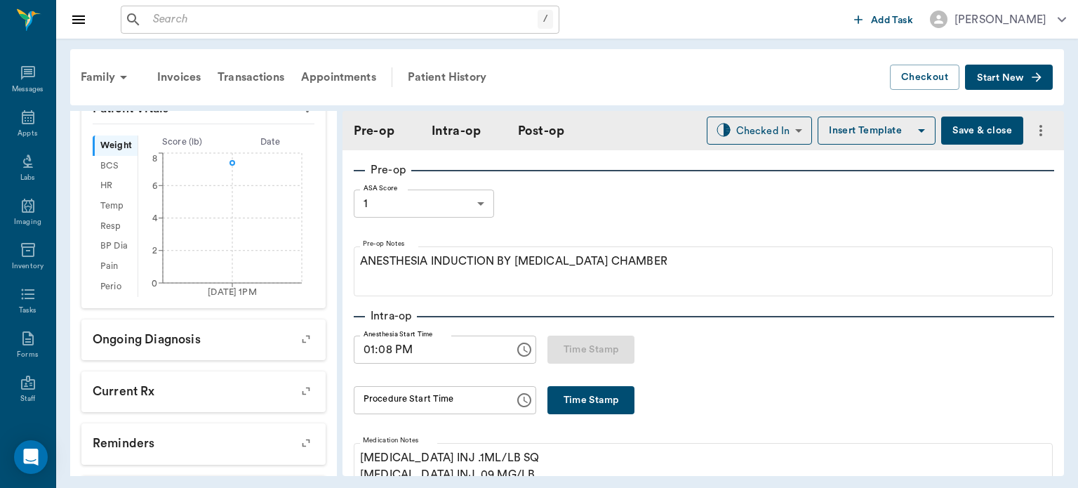
scroll to position [70, 0]
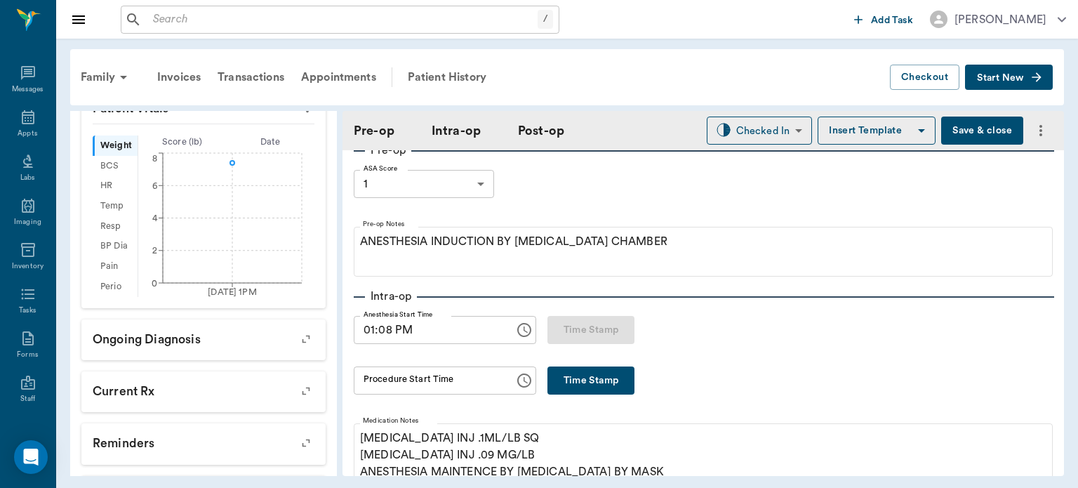
click at [611, 371] on button "Time Stamp" at bounding box center [591, 380] width 87 height 28
click at [388, 378] on input "01:25 PM" at bounding box center [429, 380] width 151 height 28
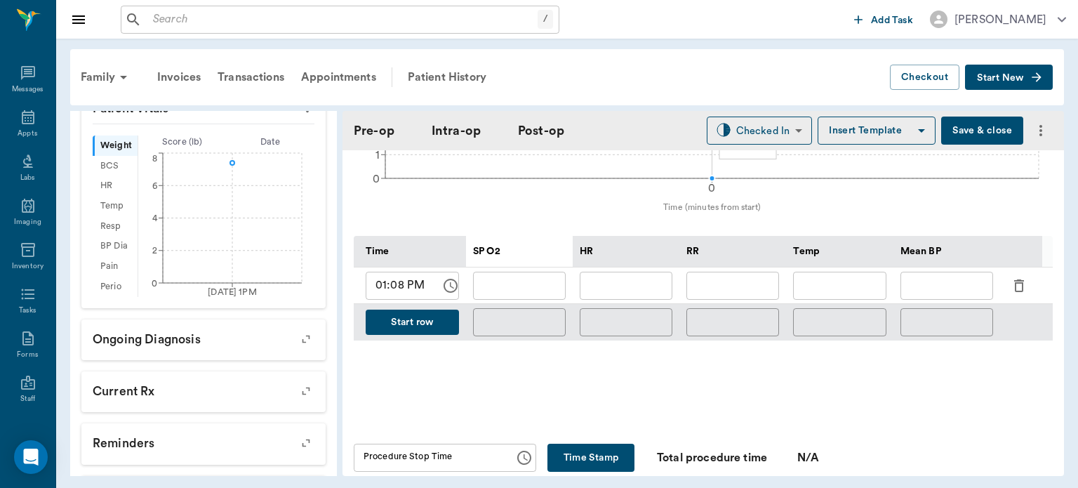
scroll to position [598, 0]
type input "01:23 PM"
click at [1015, 292] on icon "button" at bounding box center [1019, 285] width 10 height 13
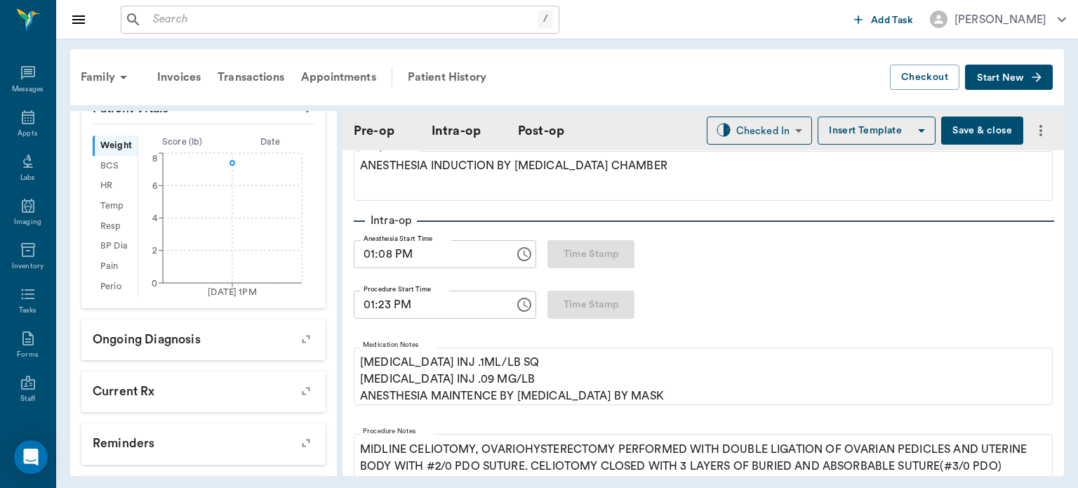
scroll to position [0, 0]
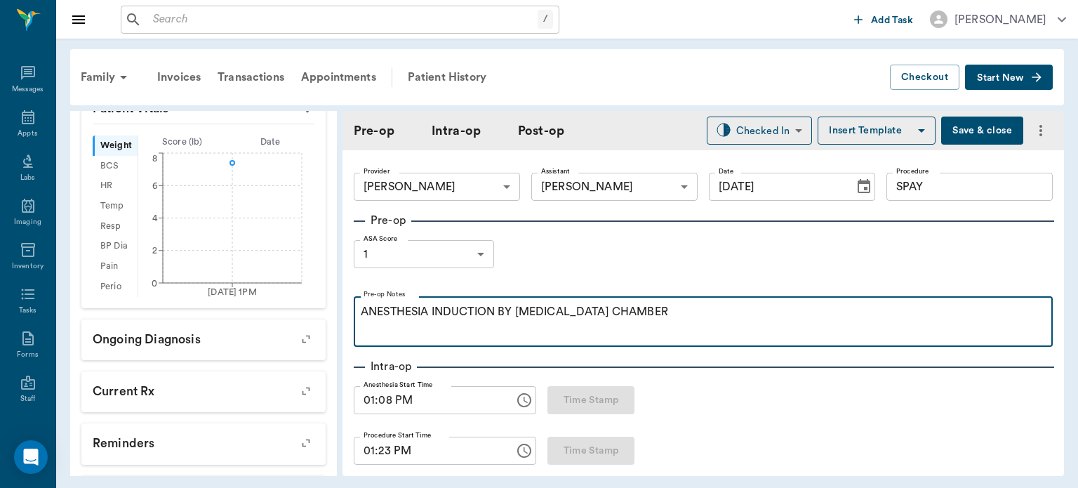
drag, startPoint x: 1032, startPoint y: 273, endPoint x: 639, endPoint y: 319, distance: 395.8
click at [639, 319] on p "ANESTHESIA INDUCTION BY [MEDICAL_DATA] CHAMBER" at bounding box center [703, 311] width 685 height 17
click at [670, 321] on div "ANESTHESIA INDUCTION BY [MEDICAL_DATA] CHAMBER" at bounding box center [703, 320] width 685 height 35
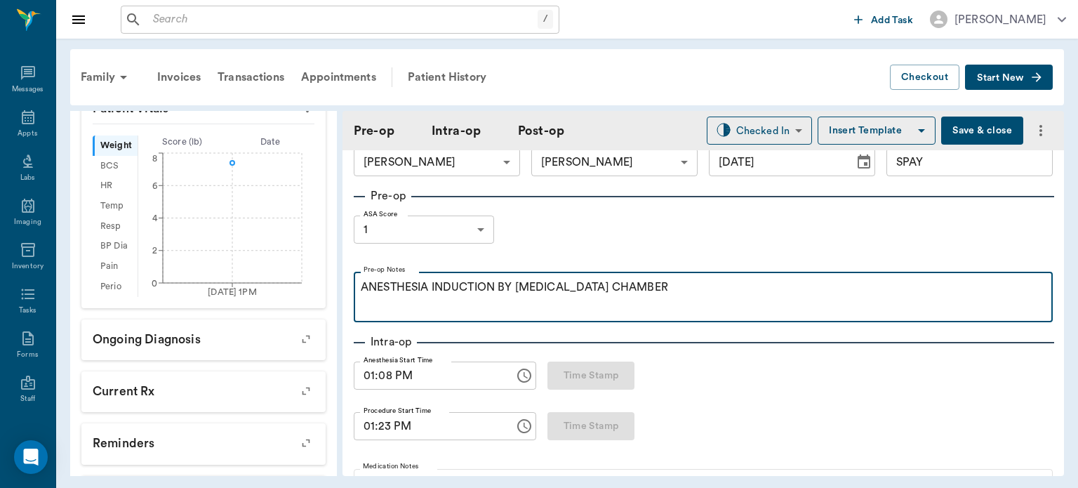
scroll to position [14, 0]
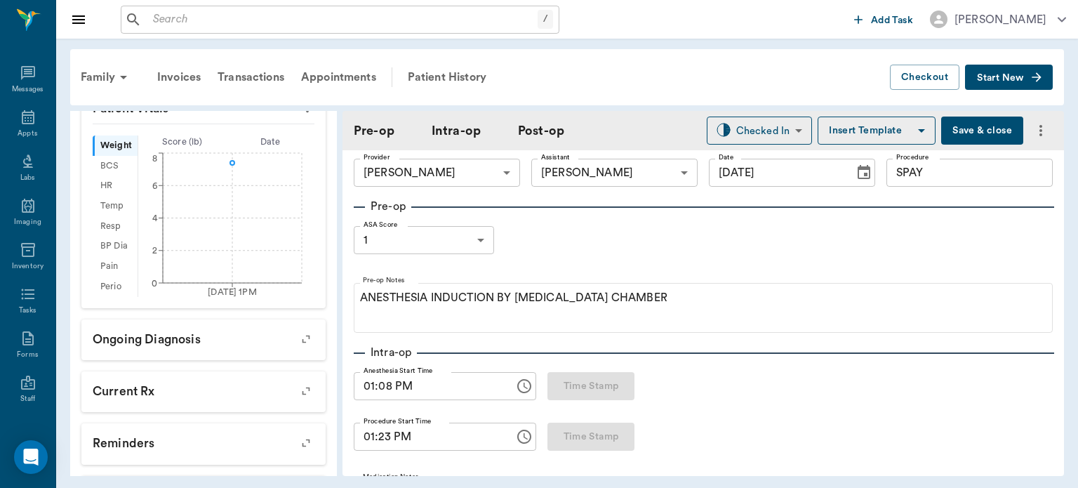
drag, startPoint x: 710, startPoint y: 310, endPoint x: 660, endPoint y: 232, distance: 92.9
click at [660, 232] on div "Pre-op ASA Score 1 1 ASA Score Pre-op Notes ANESTHESIA INDUCTION BY ISOFLURANE …" at bounding box center [703, 265] width 699 height 135
click at [728, 256] on div "Pre-op ASA Score 1 1 ASA Score Pre-op Notes ANESTHESIA INDUCTION BY ISOFLURANE …" at bounding box center [703, 265] width 699 height 135
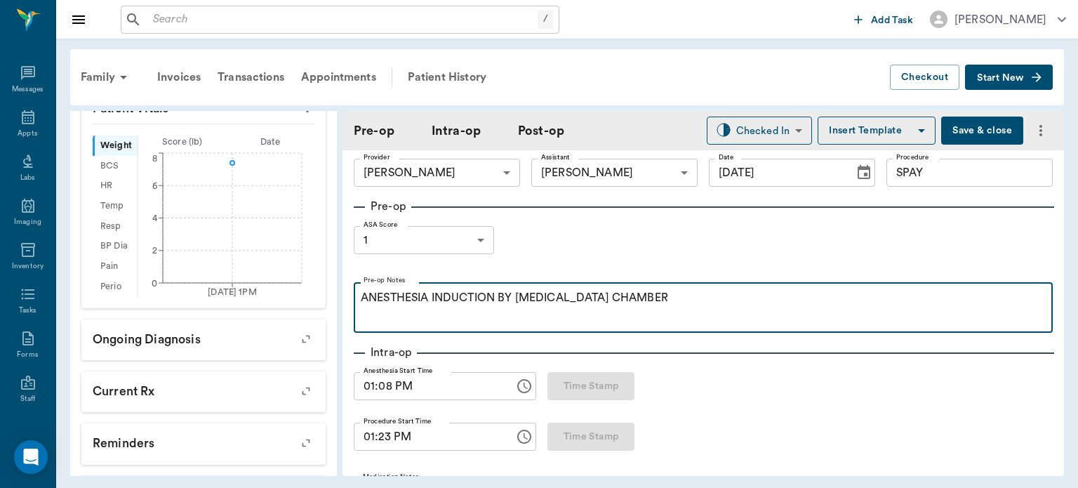
click at [742, 293] on p "ANESTHESIA INDUCTION BY [MEDICAL_DATA] CHAMBER" at bounding box center [703, 297] width 685 height 17
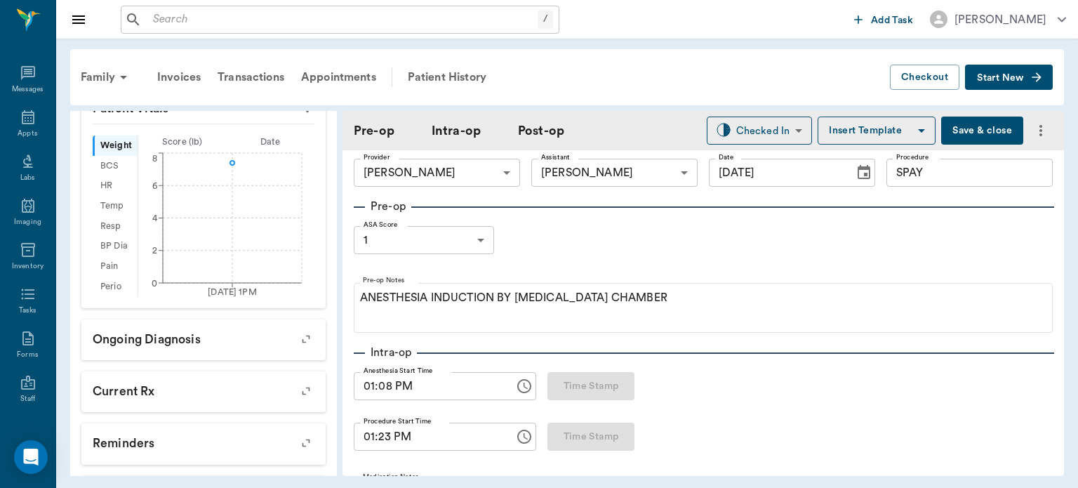
click at [959, 119] on button "Save & close" at bounding box center [982, 131] width 82 height 28
click at [22, 119] on icon at bounding box center [28, 117] width 13 height 14
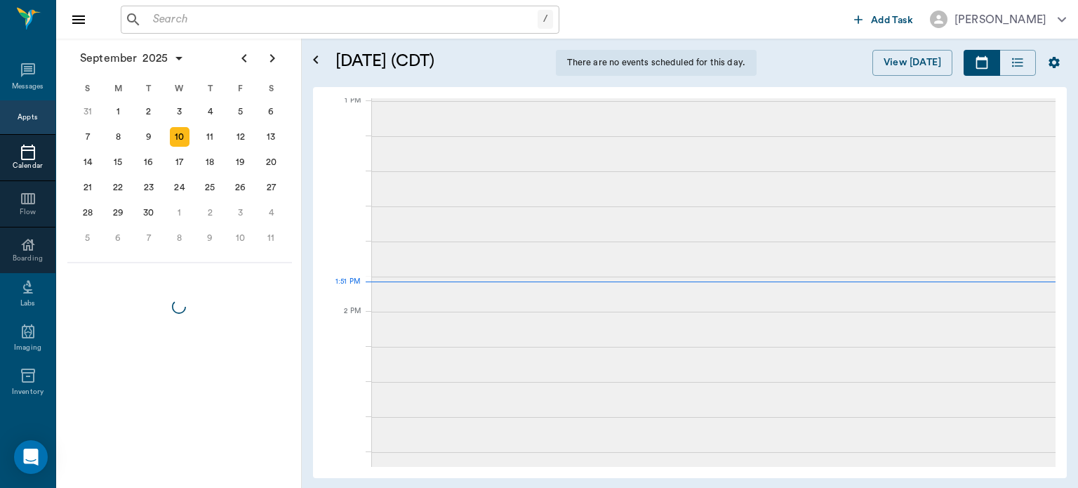
scroll to position [952, 0]
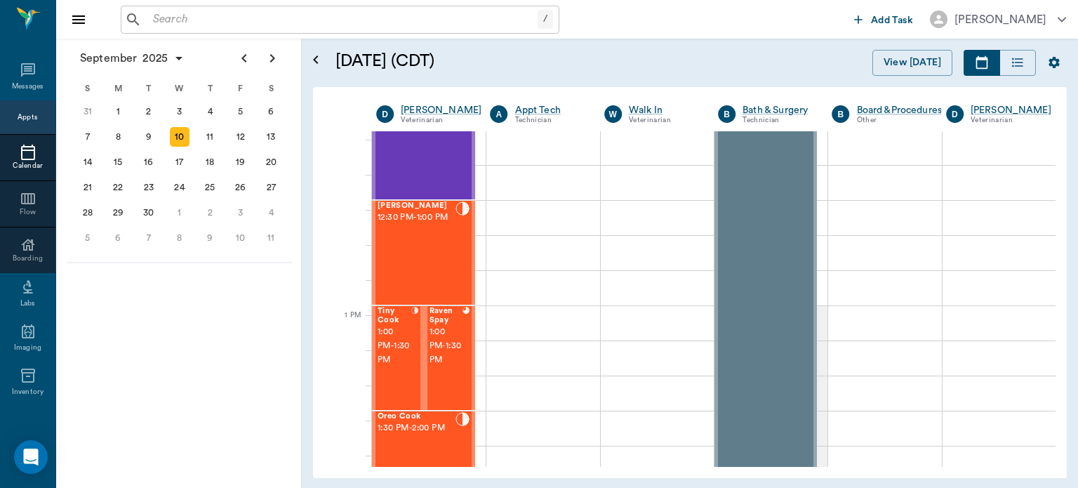
scroll to position [873, 0]
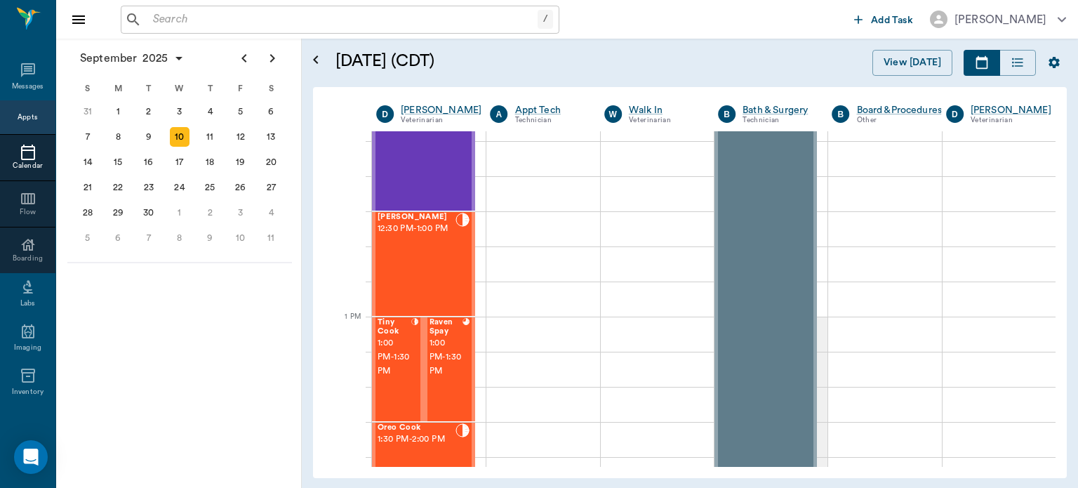
click at [418, 271] on div "[PERSON_NAME] 12:30 PM - 1:00 PM" at bounding box center [417, 264] width 78 height 102
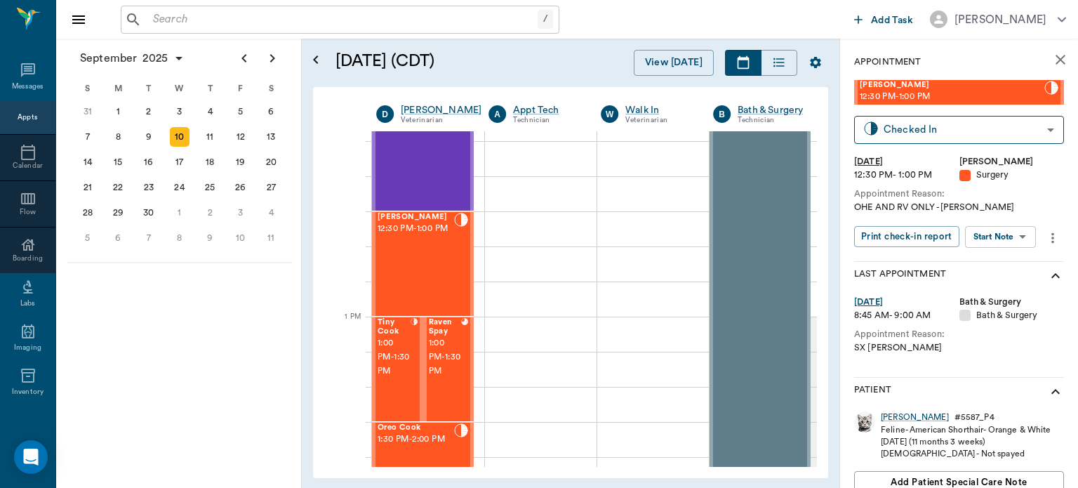
click at [1013, 236] on body "/ ​ Add Task [PERSON_NAME] Nectar Messages Appts Calendar Flow Boarding Labs Im…" at bounding box center [539, 244] width 1078 height 488
click at [1000, 286] on button "Start Surgery" at bounding box center [990, 288] width 58 height 16
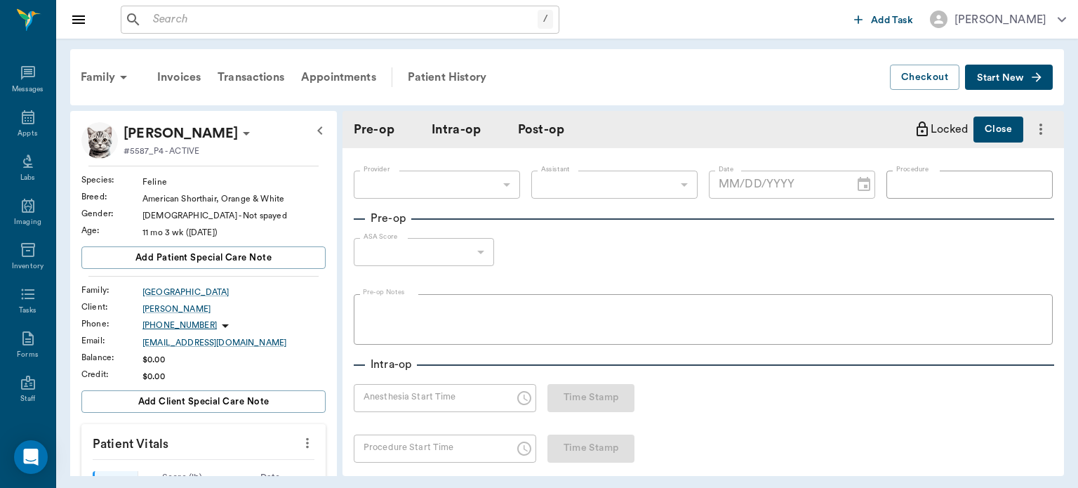
type input "63ec2f075fda476ae8351a4d"
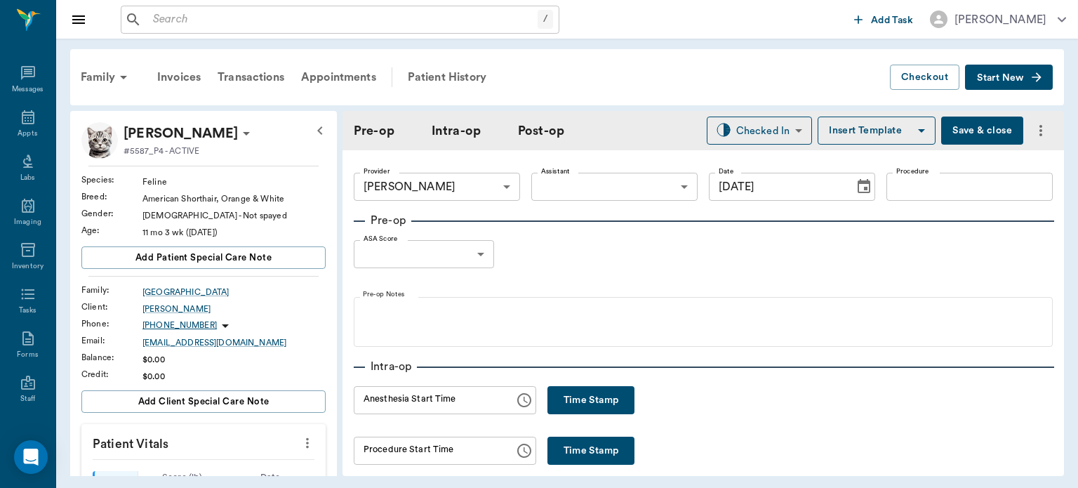
type input "[DATE]"
click at [552, 390] on button "Time Stamp" at bounding box center [591, 400] width 87 height 28
click at [379, 401] on input "01:52 PM" at bounding box center [429, 400] width 151 height 28
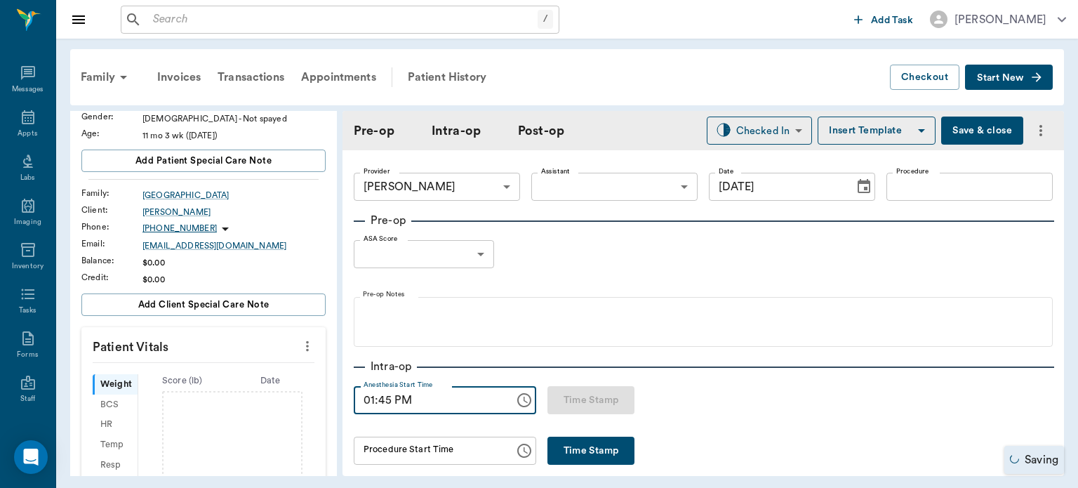
scroll to position [153, 0]
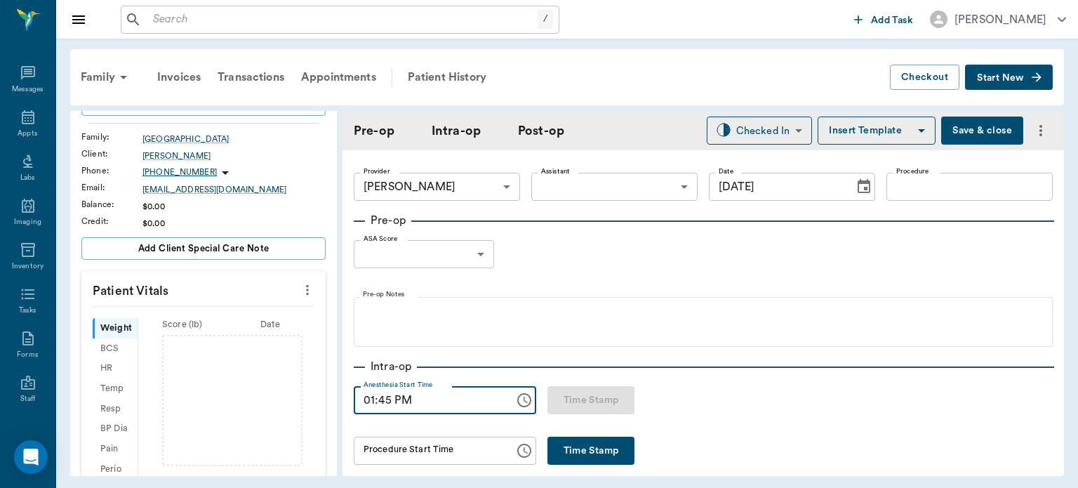
type input "01:45 PM"
click at [306, 289] on icon "more" at bounding box center [307, 290] width 3 height 11
click at [215, 305] on span "Enter Vitals" at bounding box center [238, 312] width 118 height 15
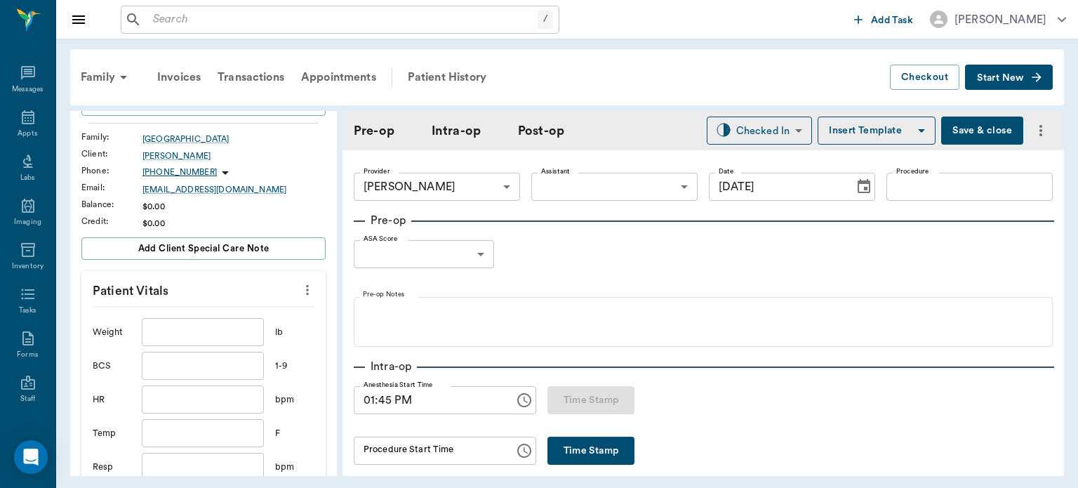
click at [175, 326] on input "text" at bounding box center [203, 332] width 122 height 28
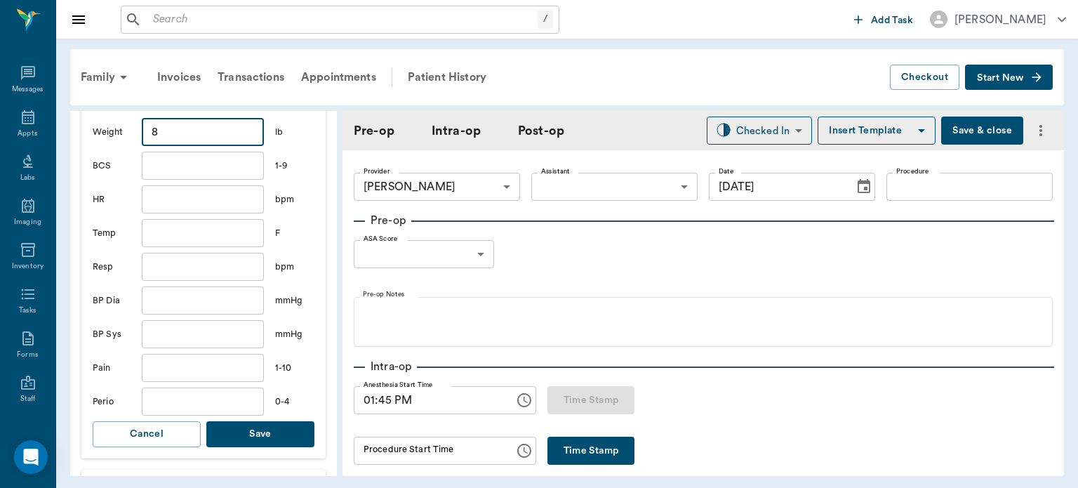
type input "8"
click at [288, 432] on button "Save" at bounding box center [260, 434] width 108 height 26
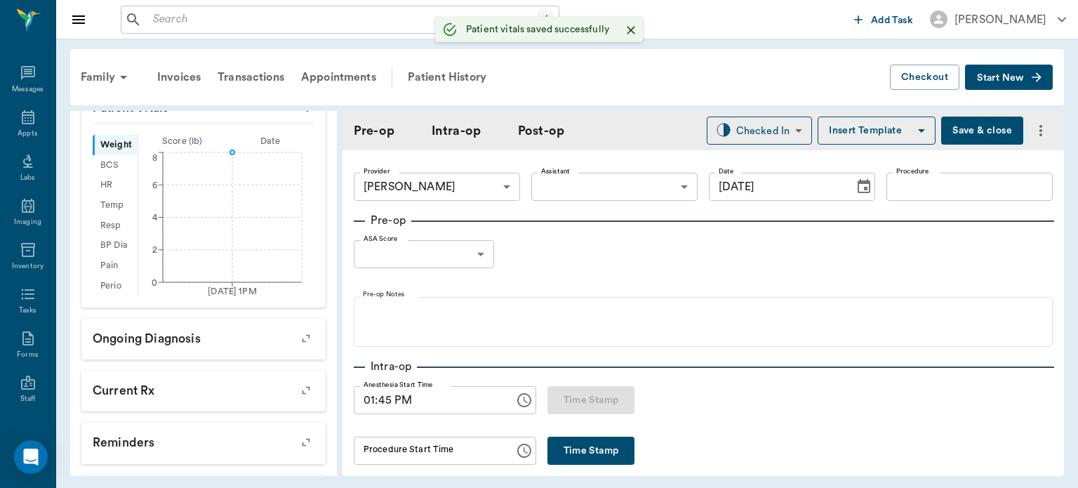
scroll to position [370, 0]
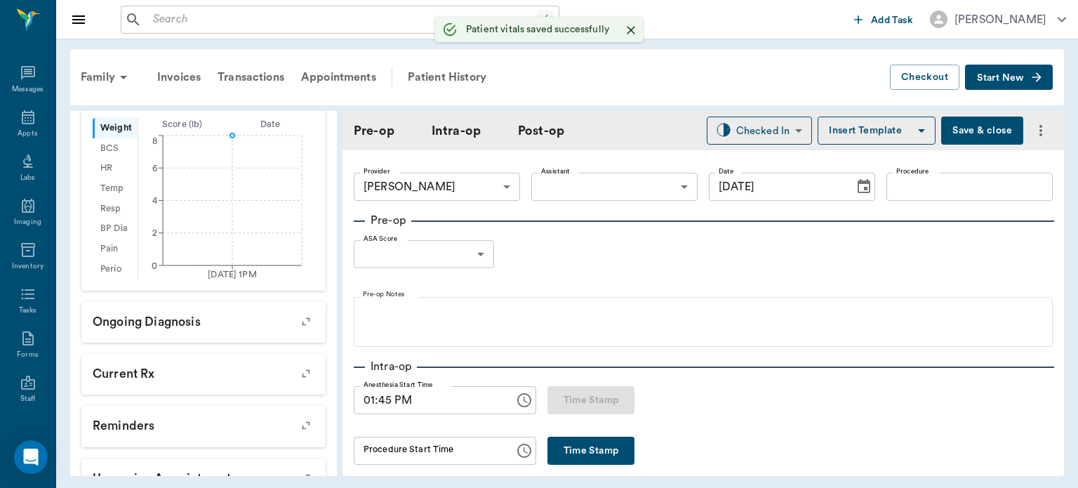
click at [614, 185] on body "/ ​ Add Task [PERSON_NAME] Nectar Messages Appts Labs Imaging Inventory Tasks F…" at bounding box center [539, 244] width 1078 height 488
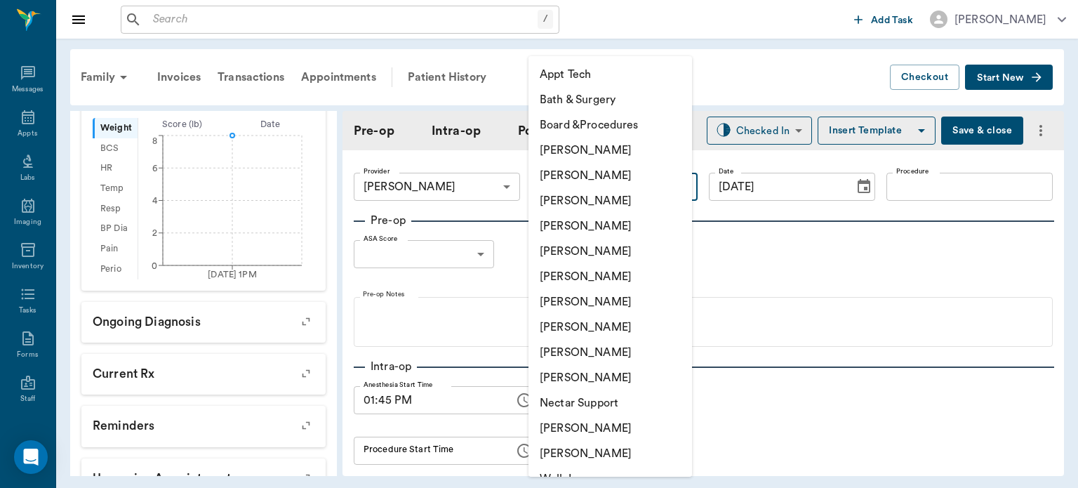
click at [590, 332] on li "[PERSON_NAME]" at bounding box center [611, 327] width 164 height 25
type input "63ec2e7e52e12b0ba117b124"
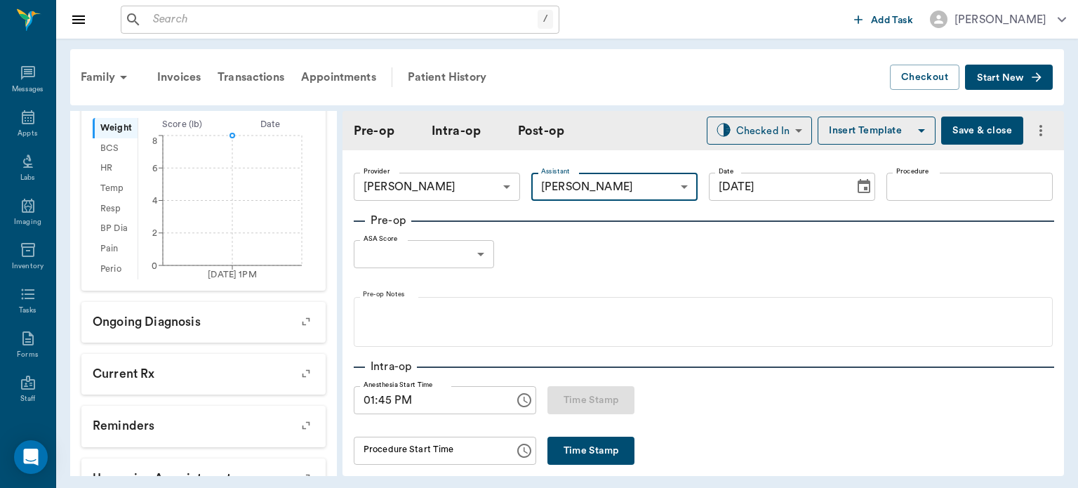
click at [936, 182] on input "Procedure" at bounding box center [970, 187] width 166 height 28
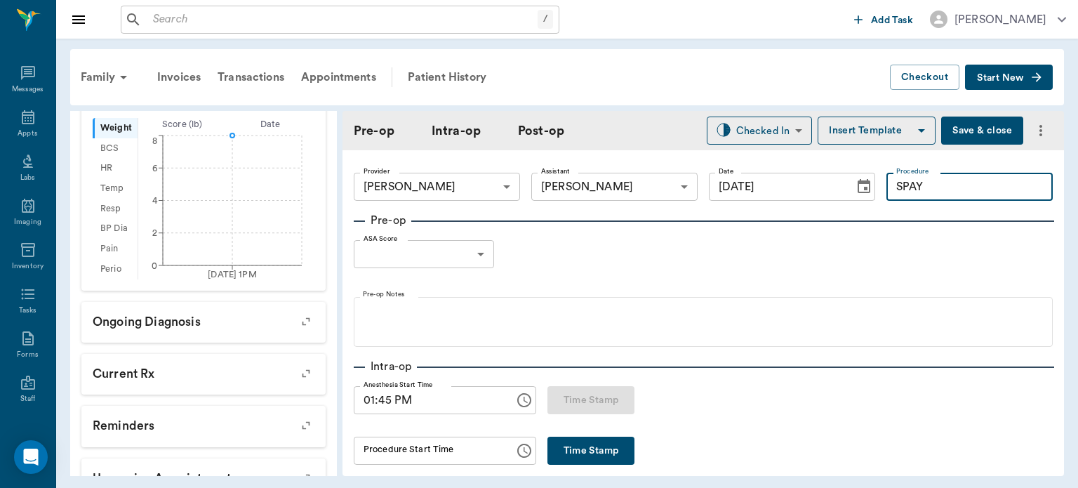
type input "SPAY"
click at [863, 122] on button "Insert Template" at bounding box center [877, 131] width 118 height 28
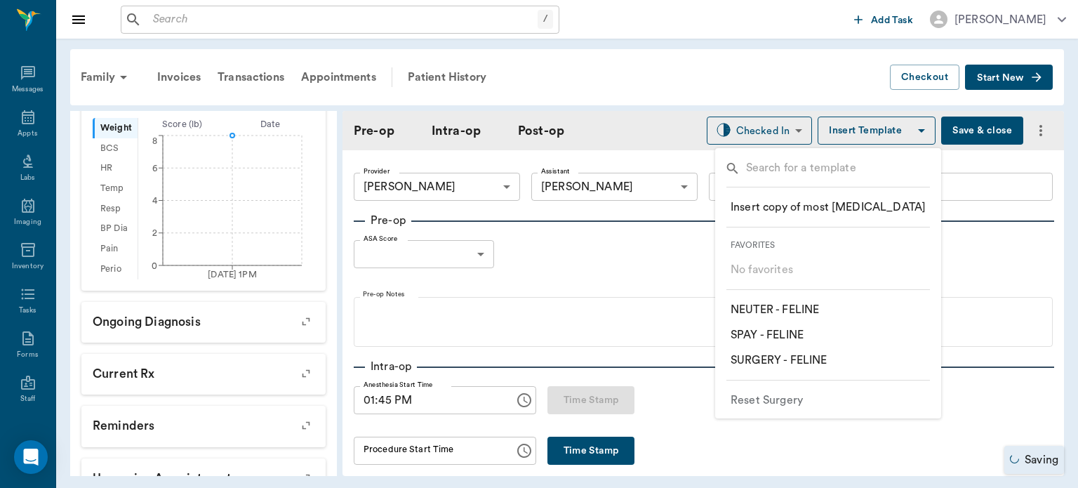
click at [788, 330] on p "​ SPAY - FELINE" at bounding box center [767, 334] width 73 height 17
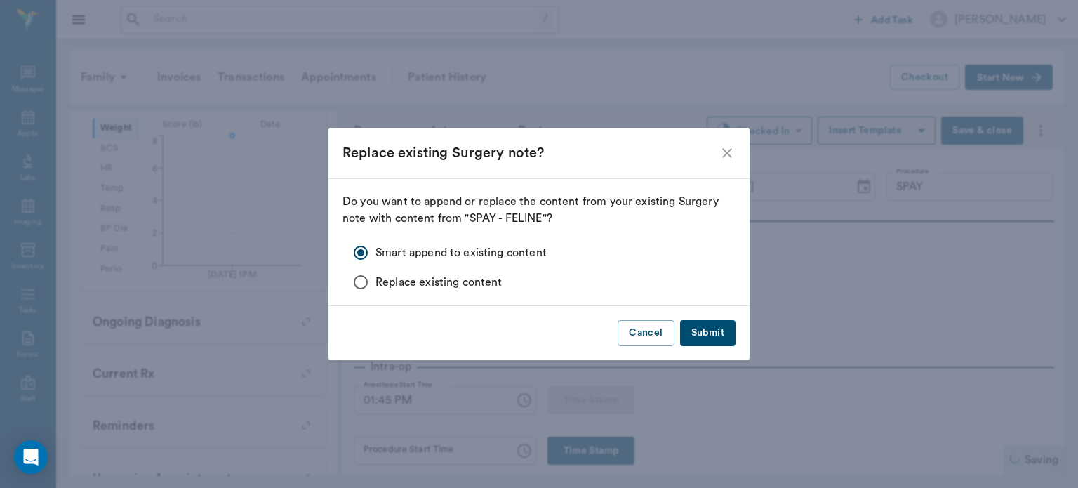
click at [708, 325] on button "Submit" at bounding box center [707, 333] width 55 height 26
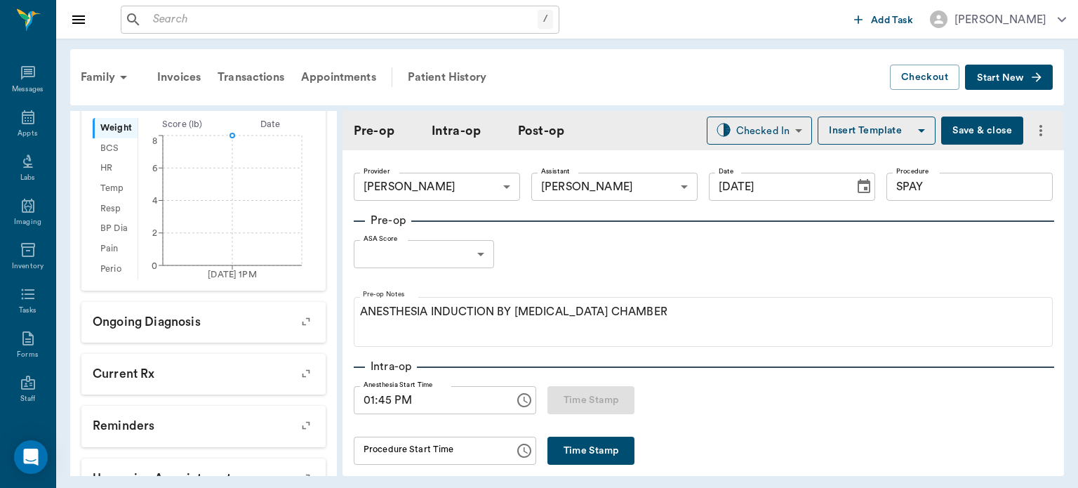
click at [444, 246] on body "/ ​ Add Task [PERSON_NAME] Nectar Messages Appts Labs Imaging Inventory Tasks F…" at bounding box center [539, 244] width 1078 height 488
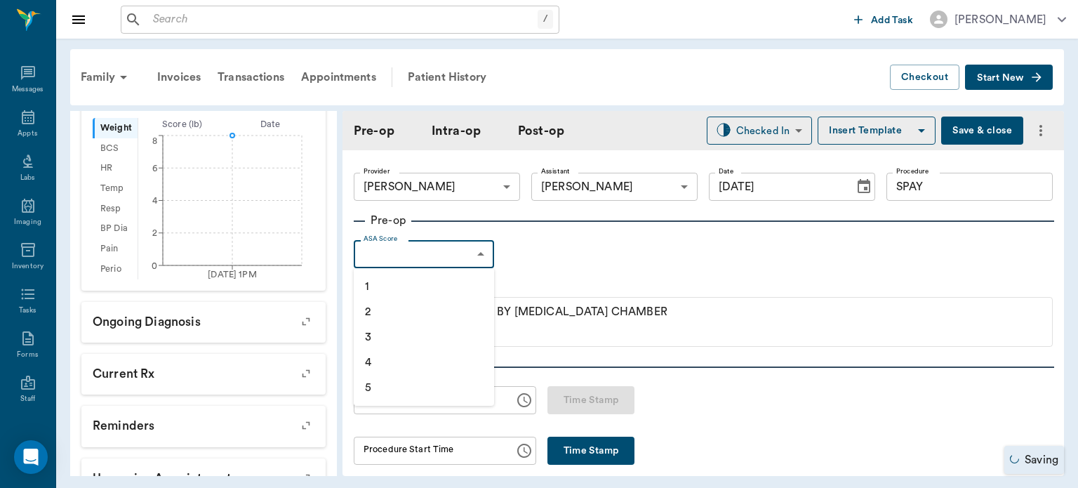
click at [378, 280] on li "1" at bounding box center [424, 286] width 140 height 25
type input "1"
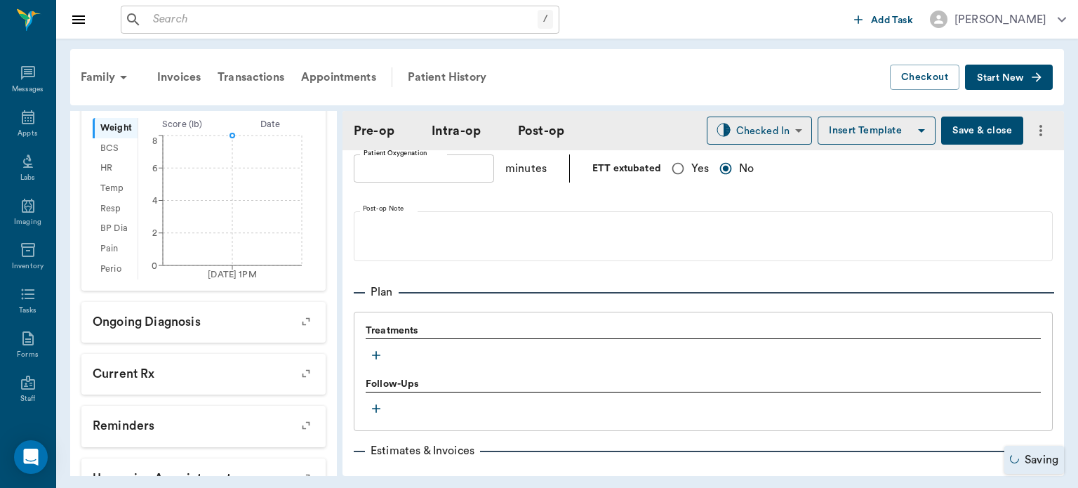
scroll to position [1024, 0]
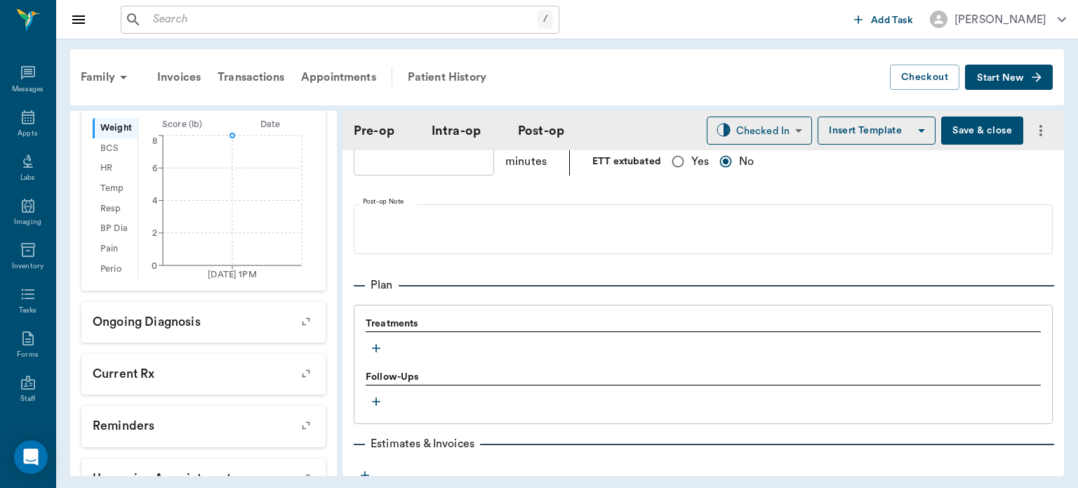
click at [379, 359] on button "button" at bounding box center [376, 348] width 21 height 21
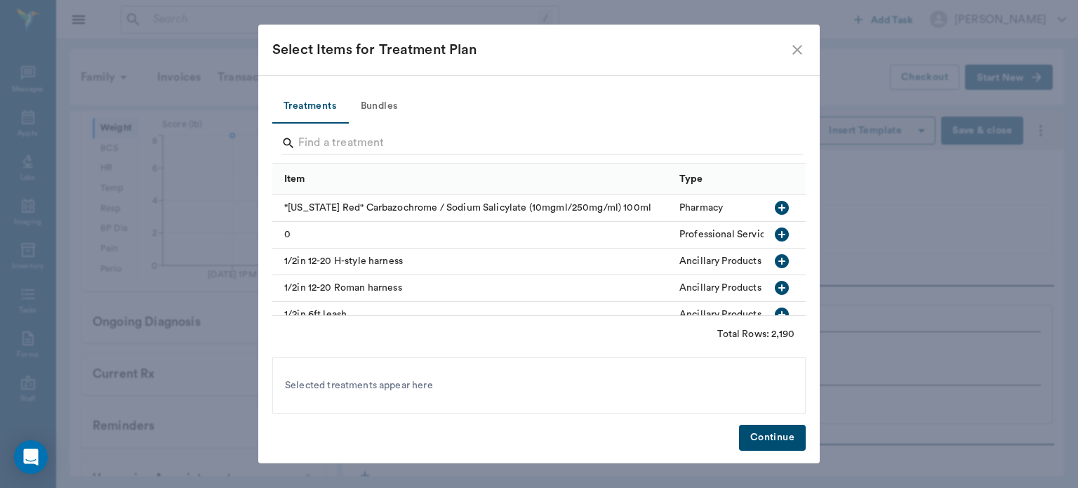
click at [385, 111] on button "Bundles" at bounding box center [379, 107] width 63 height 34
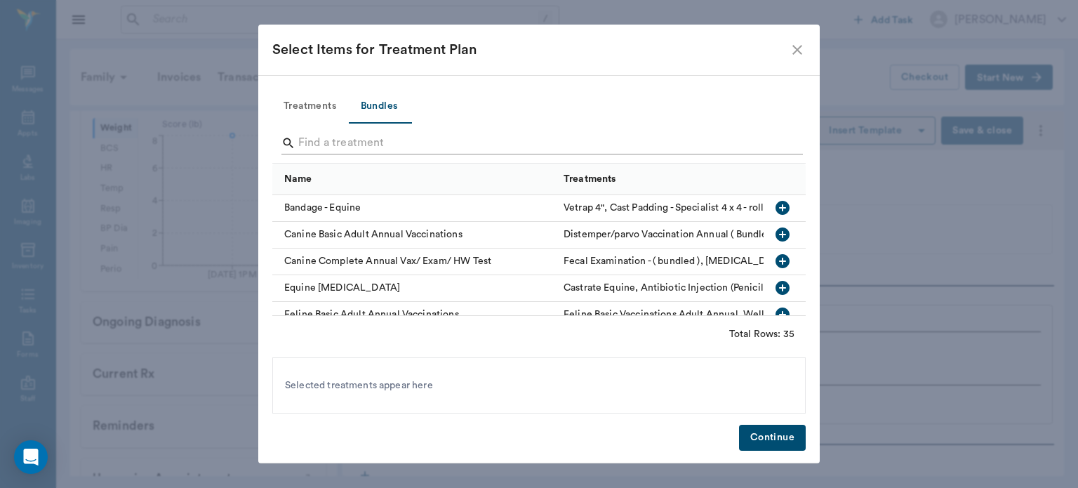
click at [313, 146] on input "Search" at bounding box center [540, 143] width 484 height 22
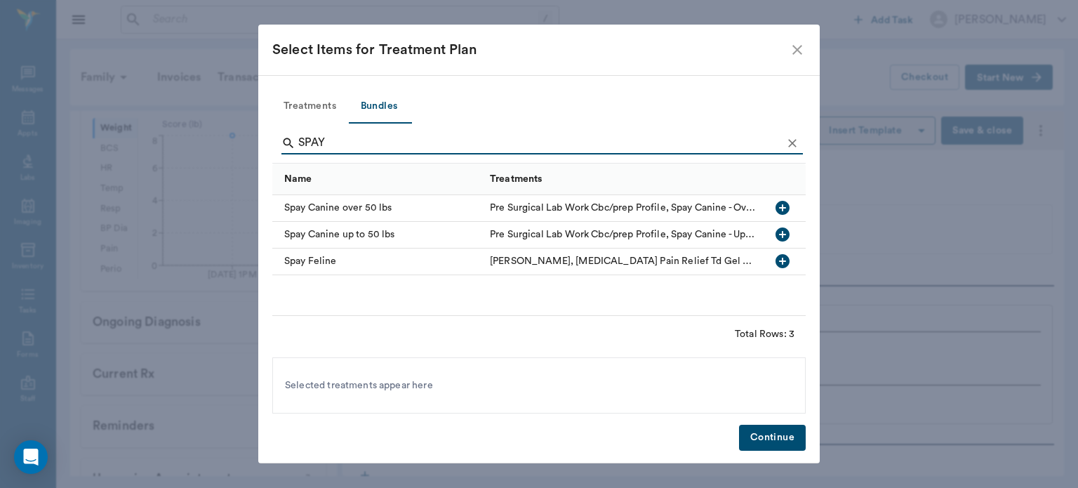
type input "SPAY"
click at [781, 265] on icon "button" at bounding box center [783, 261] width 14 height 14
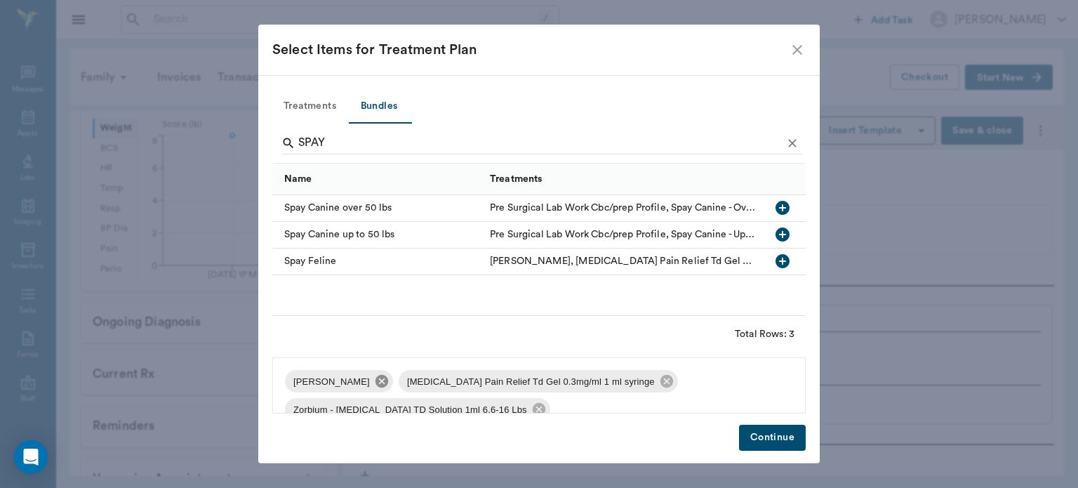
click at [374, 385] on icon at bounding box center [381, 380] width 15 height 15
click at [547, 385] on icon at bounding box center [553, 381] width 13 height 13
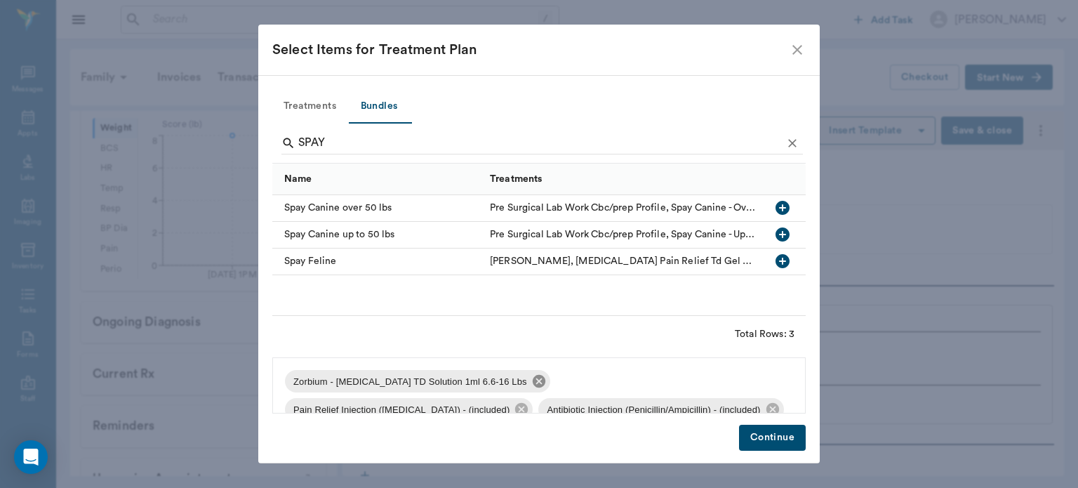
click at [533, 385] on icon at bounding box center [539, 381] width 13 height 13
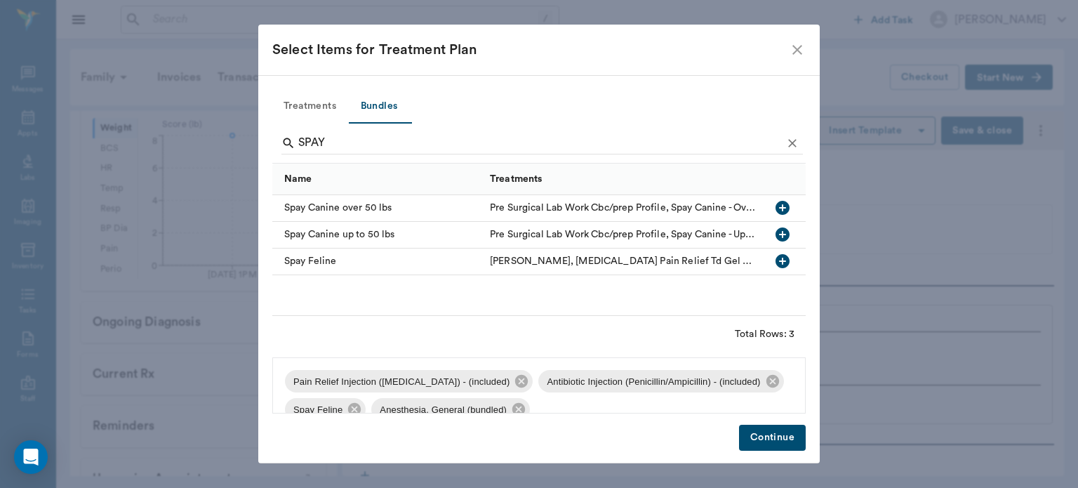
click at [772, 435] on button "Continue" at bounding box center [772, 438] width 67 height 26
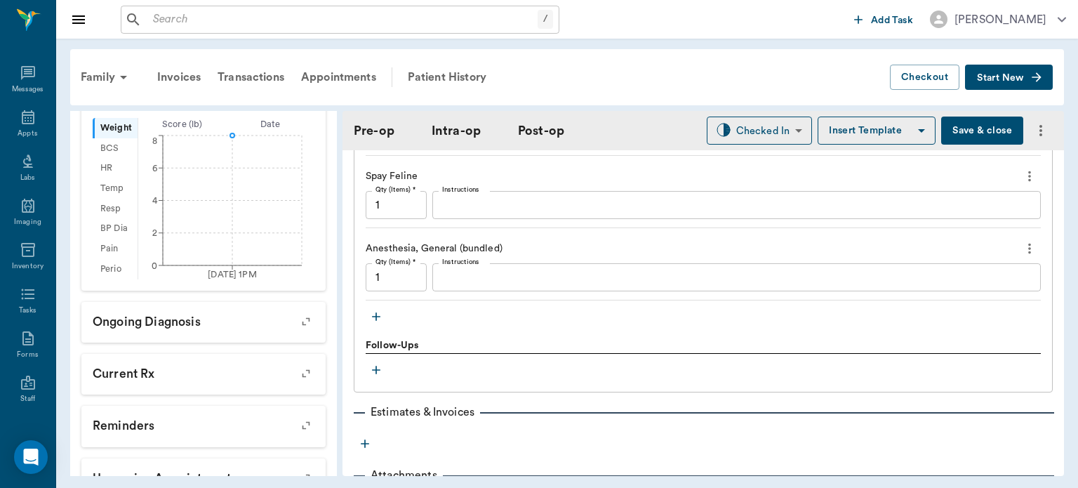
scroll to position [1371, 0]
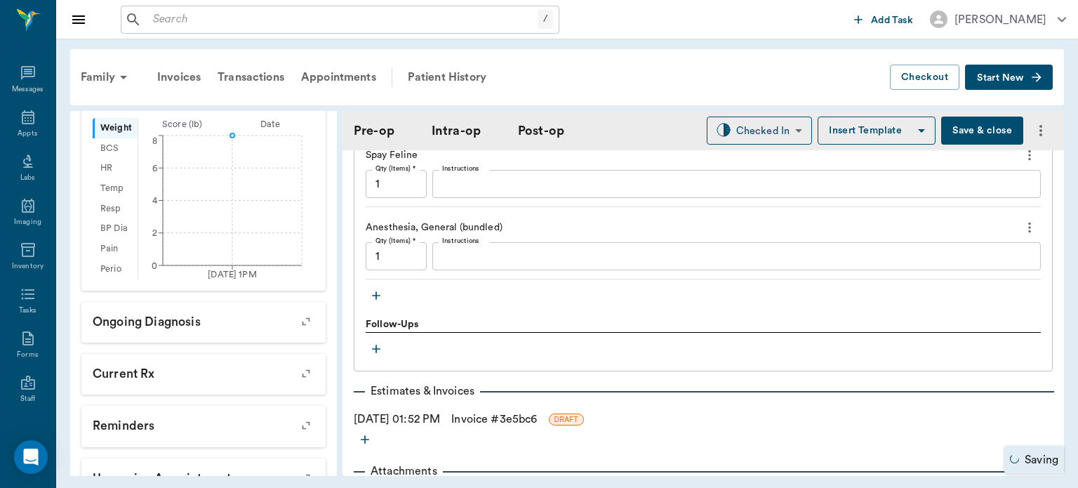
click at [379, 300] on icon "button" at bounding box center [376, 296] width 8 height 8
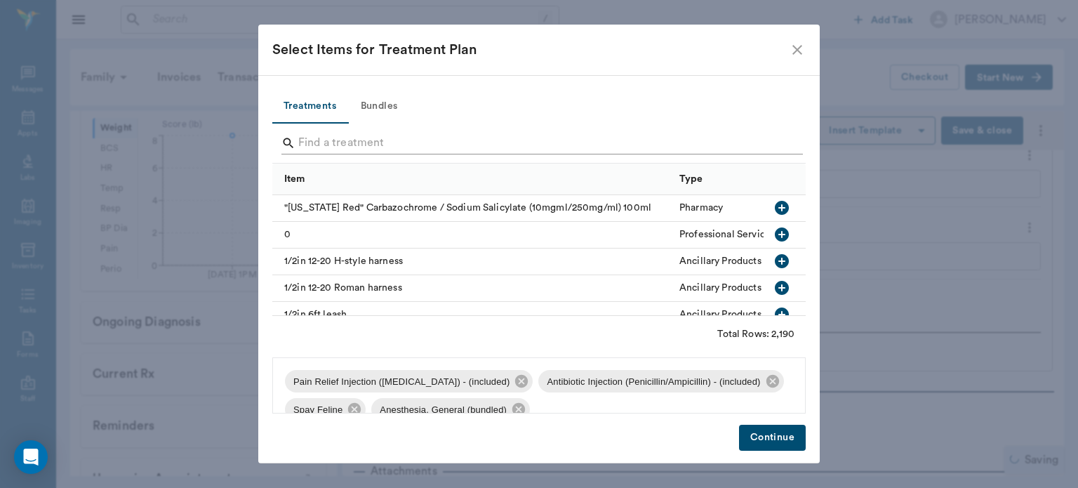
click at [354, 139] on input "Search" at bounding box center [540, 143] width 484 height 22
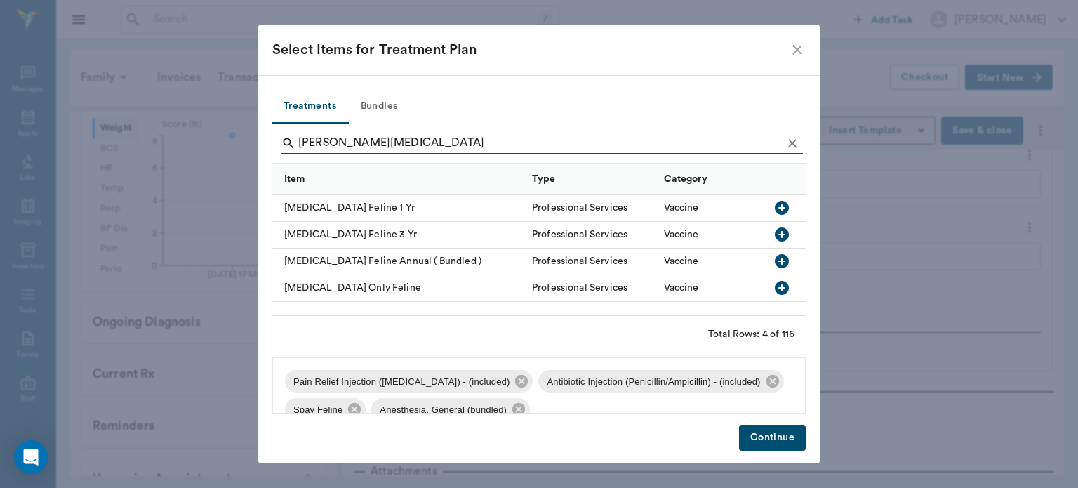
type input "[PERSON_NAME][MEDICAL_DATA]"
click at [783, 204] on icon "button" at bounding box center [782, 208] width 14 height 14
click at [771, 449] on button "Continue" at bounding box center [772, 438] width 67 height 26
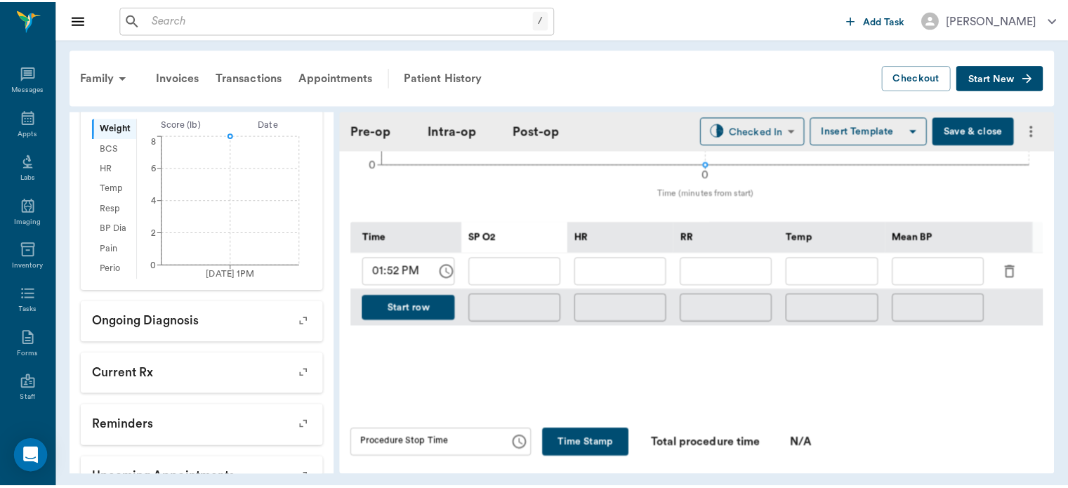
scroll to position [592, 0]
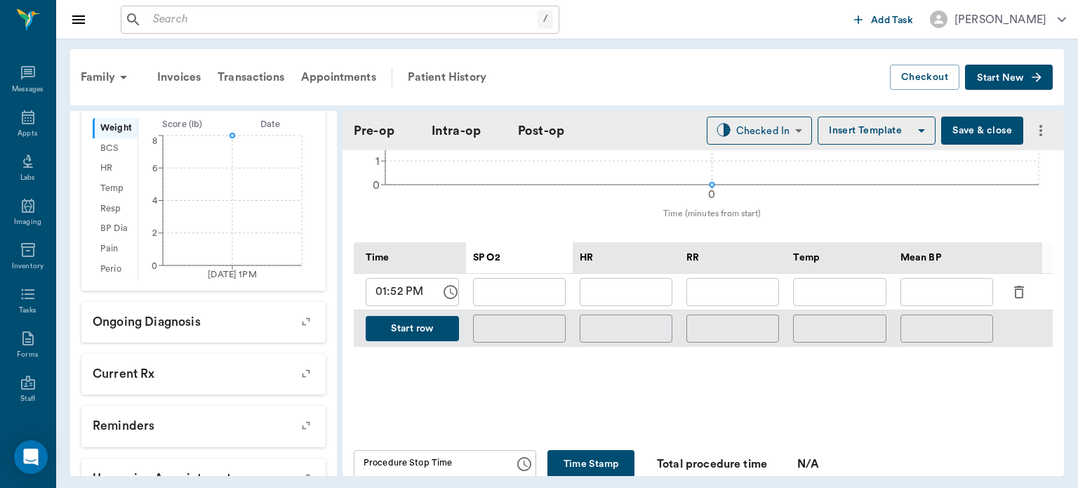
click at [948, 142] on button "Save & close" at bounding box center [982, 131] width 82 height 28
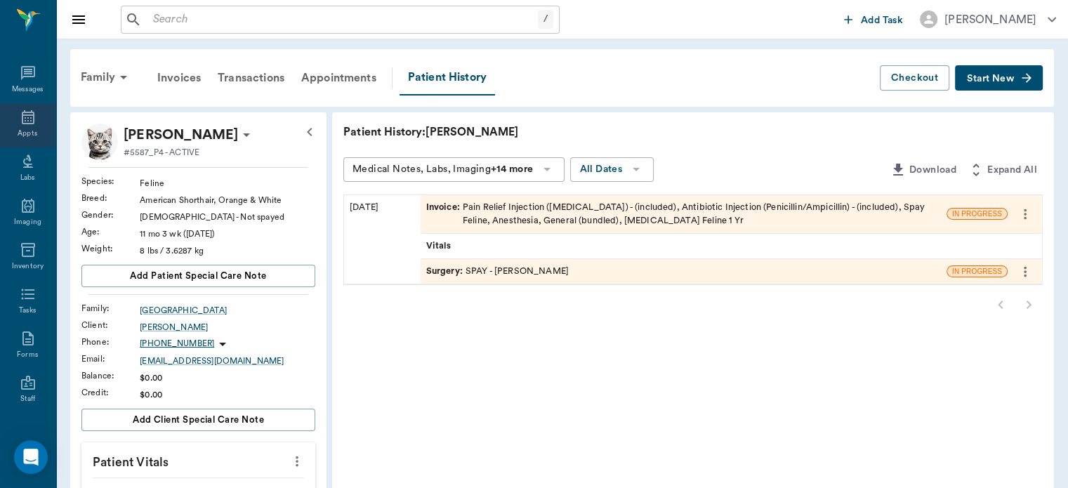
click at [26, 120] on icon at bounding box center [28, 117] width 17 height 17
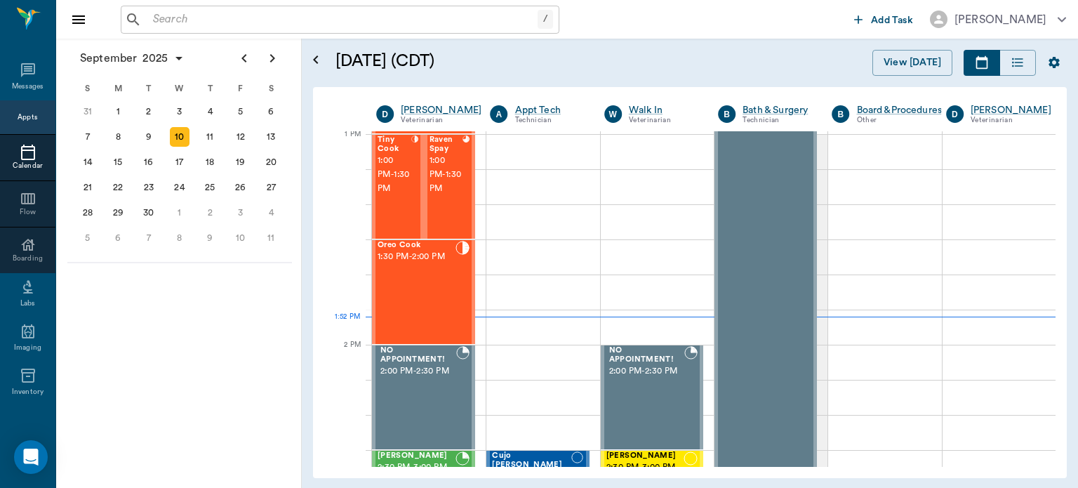
scroll to position [1056, 0]
click at [385, 186] on span "1:00 PM - 1:30 PM" at bounding box center [395, 175] width 34 height 42
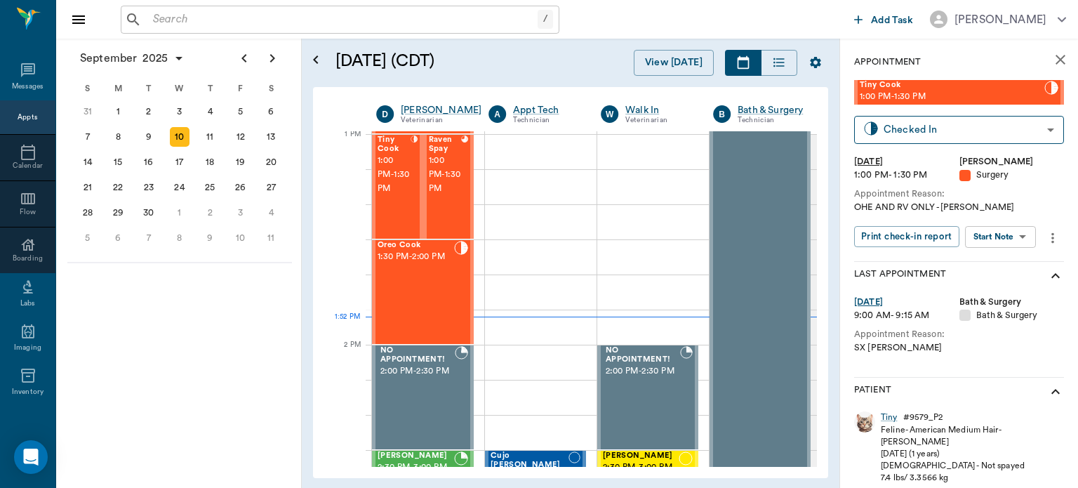
click at [1005, 235] on body "/ ​ Add Task [PERSON_NAME] Nectar Messages Appts Calendar Flow Boarding Labs Im…" at bounding box center [539, 244] width 1078 height 488
click at [1005, 293] on button "View Surgery" at bounding box center [990, 288] width 58 height 16
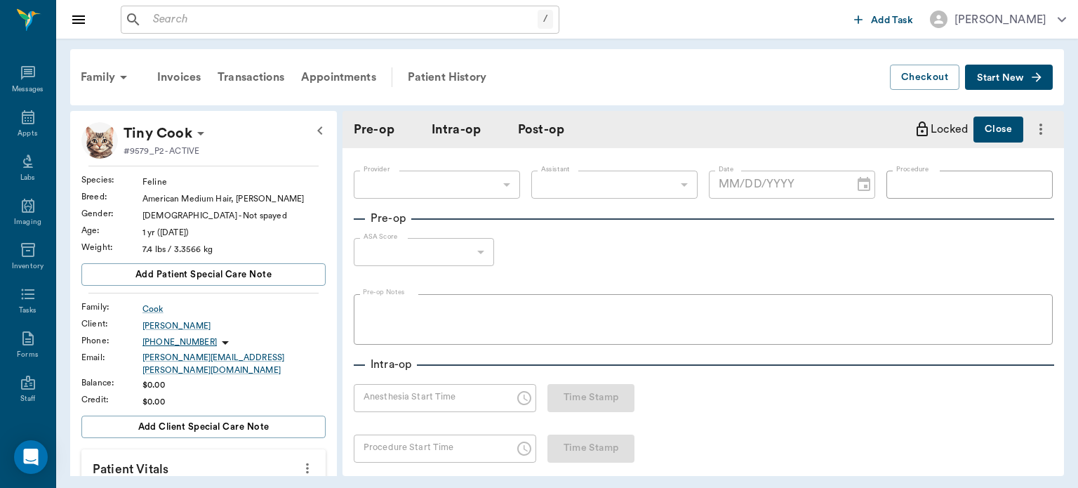
type input "63ec2f075fda476ae8351a4d"
type input "63ec2e7e52e12b0ba117b124"
type input "SPAY"
type input "1"
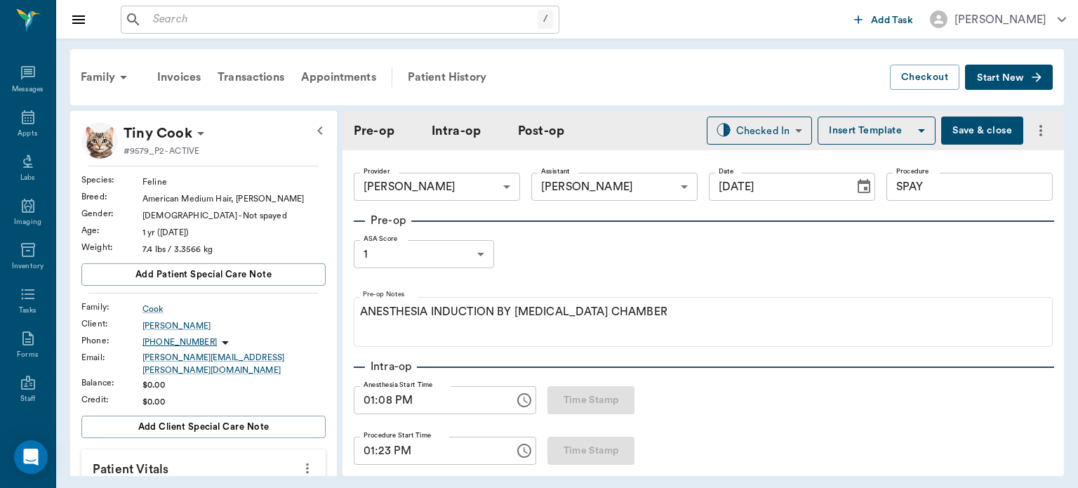
type input "[DATE]"
type input "01:08 PM"
type input "01:23 PM"
click at [754, 126] on body "/ ​ Add Task [PERSON_NAME] Nectar Messages Appts Labs Imaging Inventory Tasks F…" at bounding box center [539, 244] width 1078 height 488
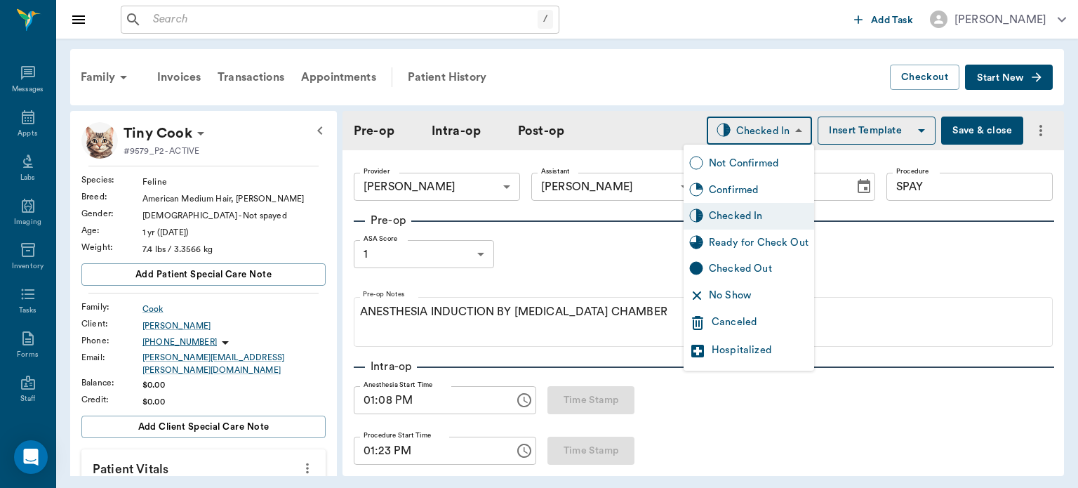
click at [760, 247] on div "Ready for Check Out" at bounding box center [759, 242] width 100 height 15
type input "READY_TO_CHECKOUT"
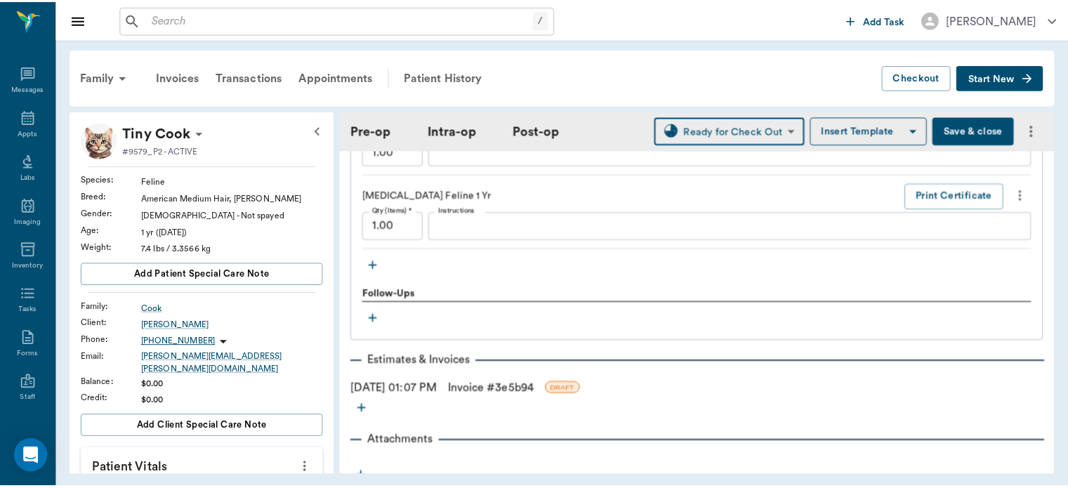
scroll to position [1476, 0]
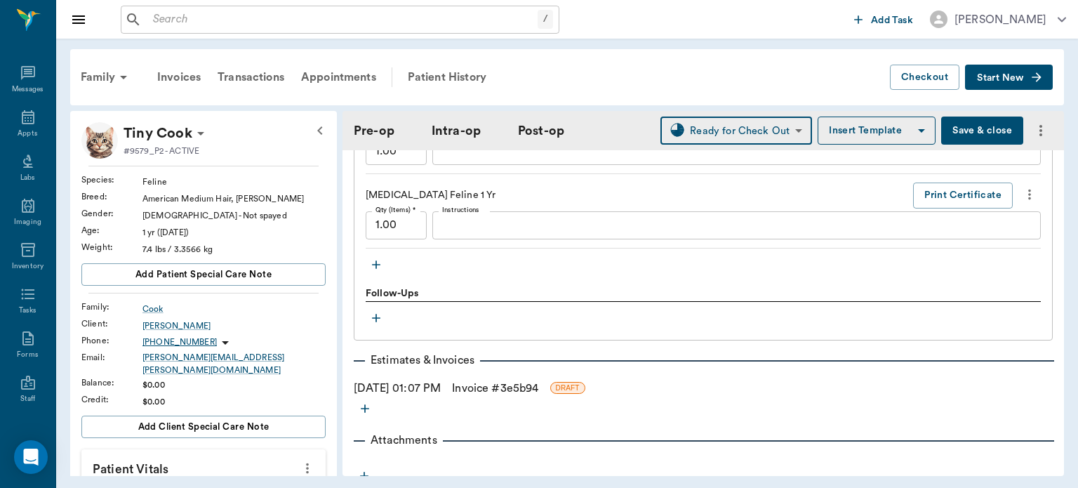
click at [503, 397] on link "Invoice # 3e5b94" at bounding box center [495, 388] width 86 height 17
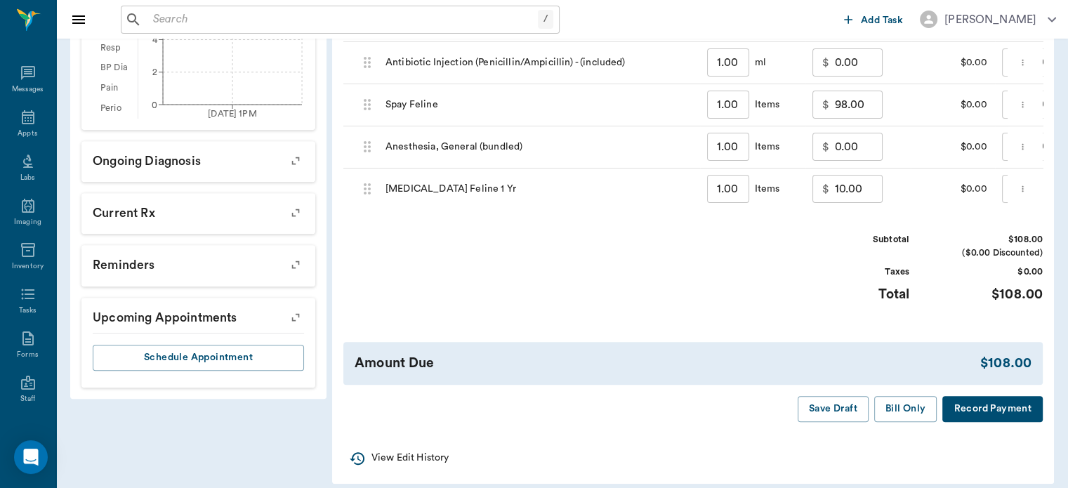
scroll to position [574, 0]
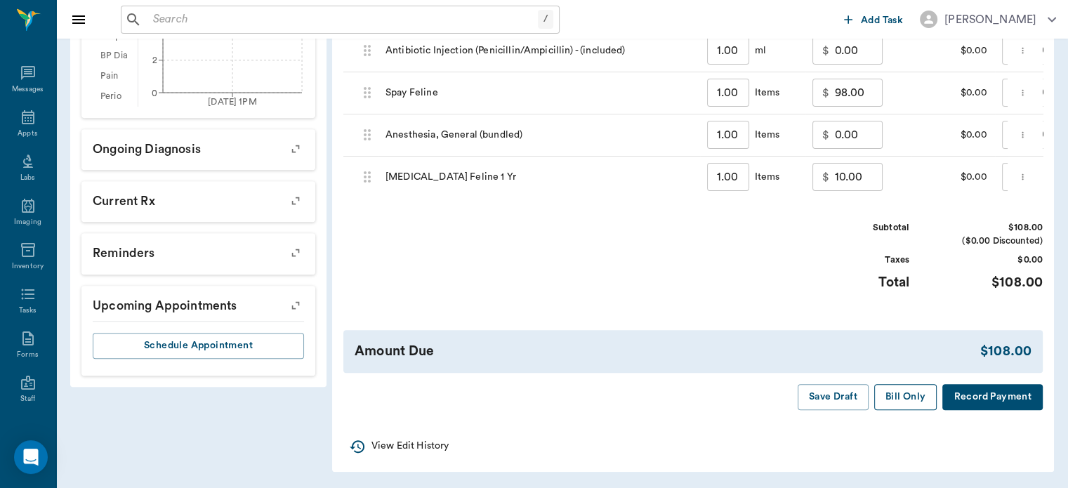
click at [904, 389] on button "Bill Only" at bounding box center [905, 397] width 63 height 26
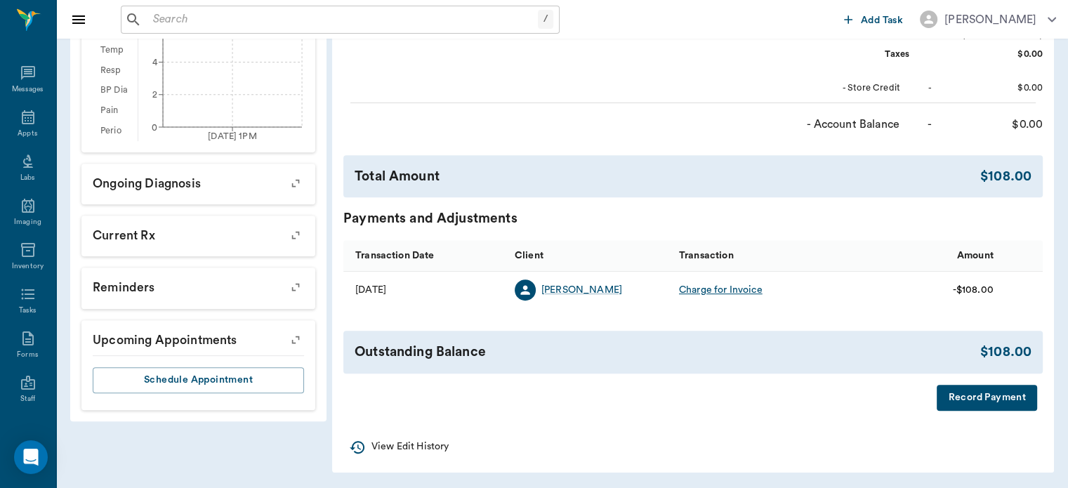
scroll to position [527, 0]
click at [26, 121] on icon at bounding box center [28, 117] width 17 height 17
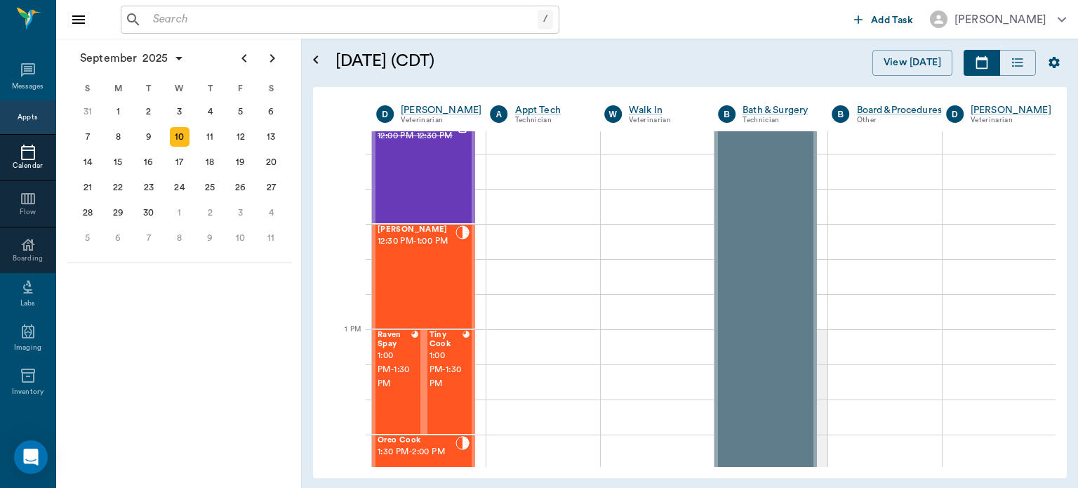
scroll to position [850, 0]
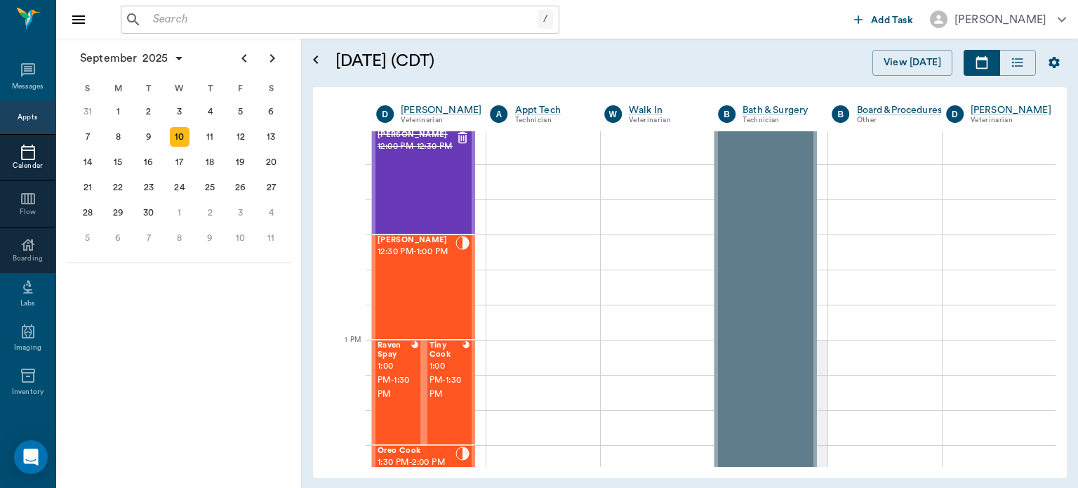
click at [421, 259] on span "12:30 PM - 1:00 PM" at bounding box center [417, 252] width 78 height 14
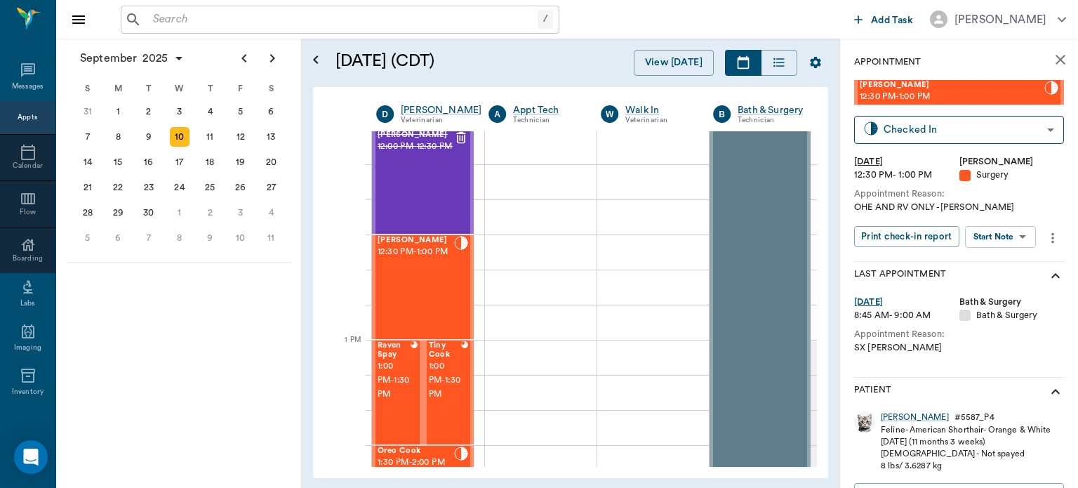
click at [414, 259] on span "12:30 PM - 1:00 PM" at bounding box center [416, 252] width 77 height 14
click at [1011, 241] on body "/ ​ Add Task [PERSON_NAME] Nectar Messages Appts Calendar Flow Boarding Labs Im…" at bounding box center [539, 244] width 1078 height 488
click at [1002, 288] on button "View Surgery" at bounding box center [990, 288] width 58 height 16
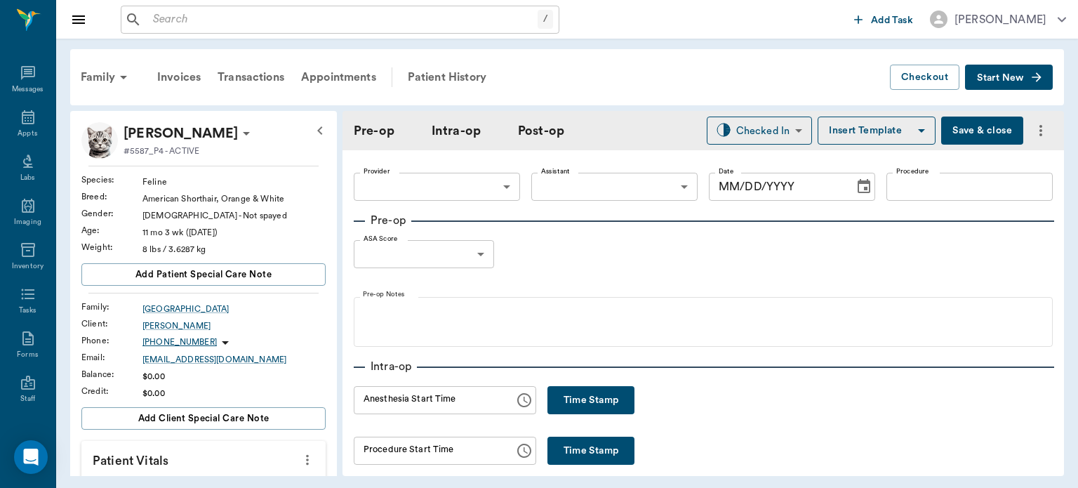
type input "63ec2f075fda476ae8351a4d"
type input "63ec2e7e52e12b0ba117b124"
type input "SPAY"
type input "1"
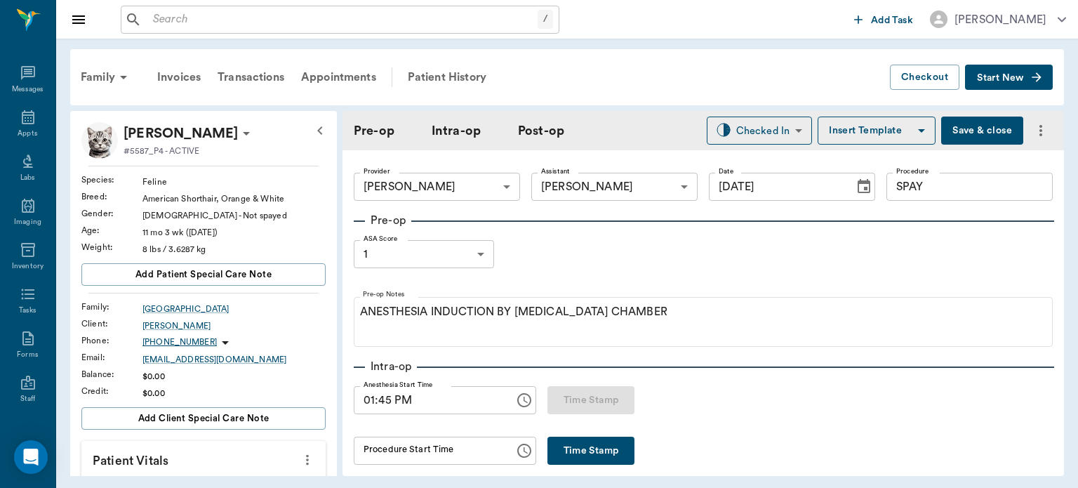
type input "[DATE]"
type input "01:45 PM"
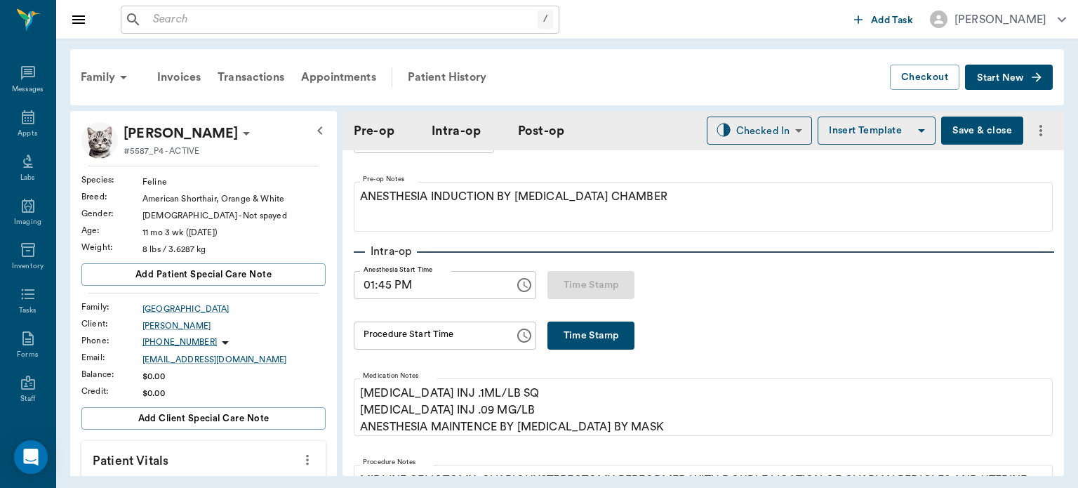
scroll to position [115, 0]
click at [593, 331] on button "Time Stamp" at bounding box center [591, 336] width 87 height 28
click at [369, 334] on input "02:01 PM" at bounding box center [429, 336] width 151 height 28
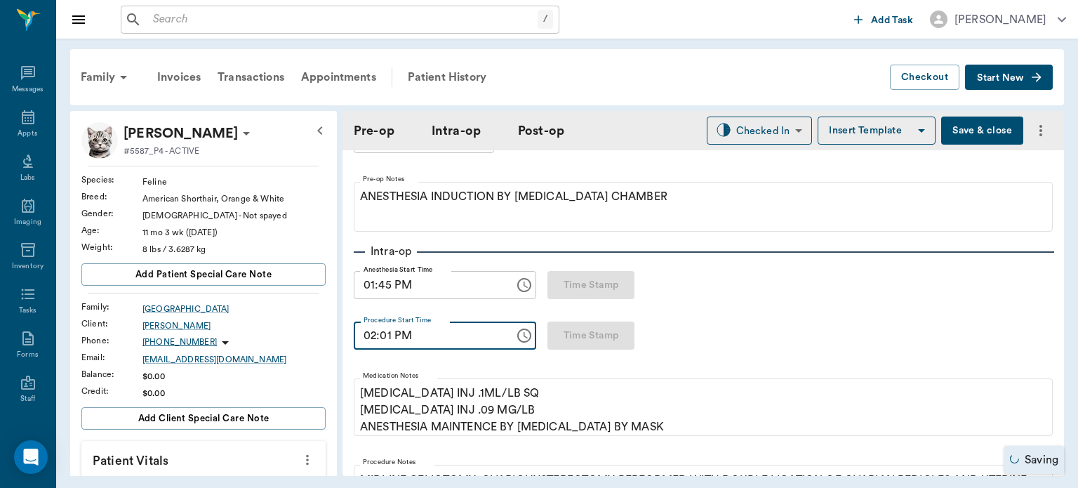
click at [396, 331] on input "02:01 PM" at bounding box center [429, 336] width 151 height 28
click at [399, 334] on input "02:01 PM" at bounding box center [429, 336] width 151 height 28
click at [390, 338] on input "02:01 PM" at bounding box center [429, 336] width 151 height 28
type input "02:00 PM"
click at [975, 129] on button "Save & close" at bounding box center [982, 131] width 82 height 28
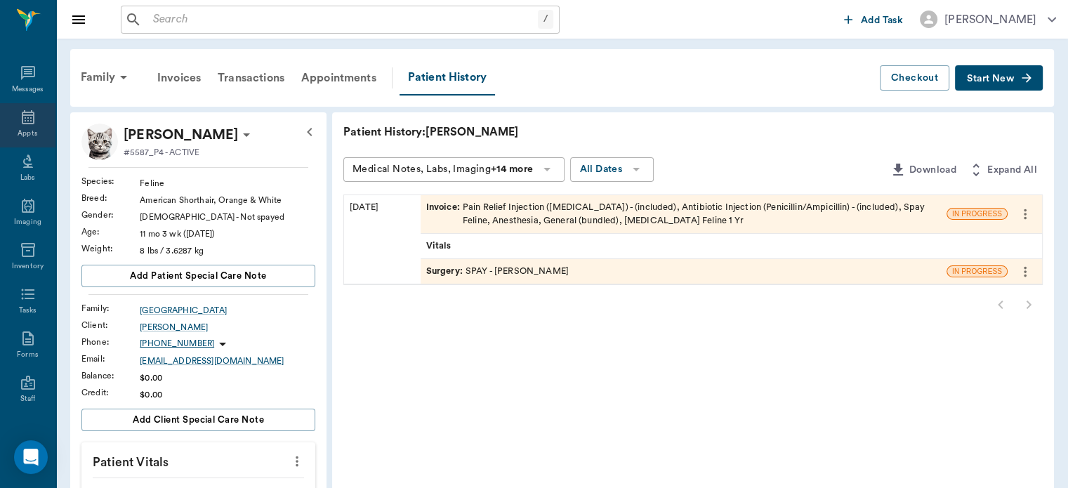
click at [20, 113] on icon at bounding box center [28, 117] width 17 height 17
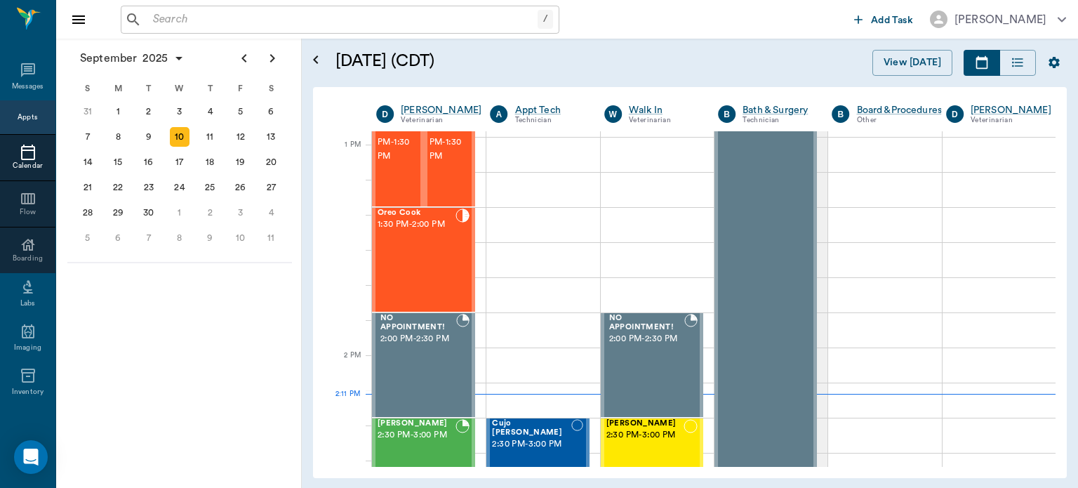
scroll to position [1035, 0]
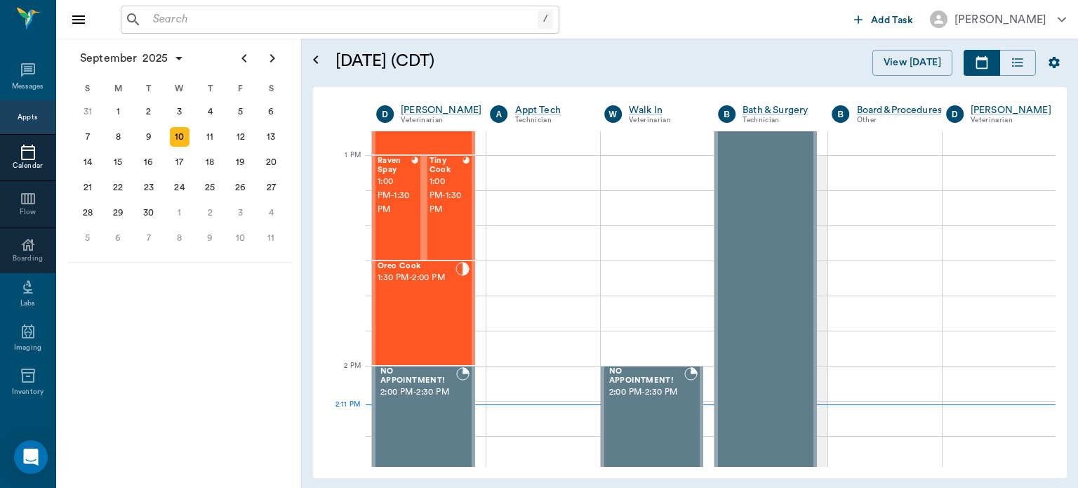
click at [428, 328] on div "Oreo Cook 1:30 PM - 2:00 PM" at bounding box center [417, 313] width 78 height 102
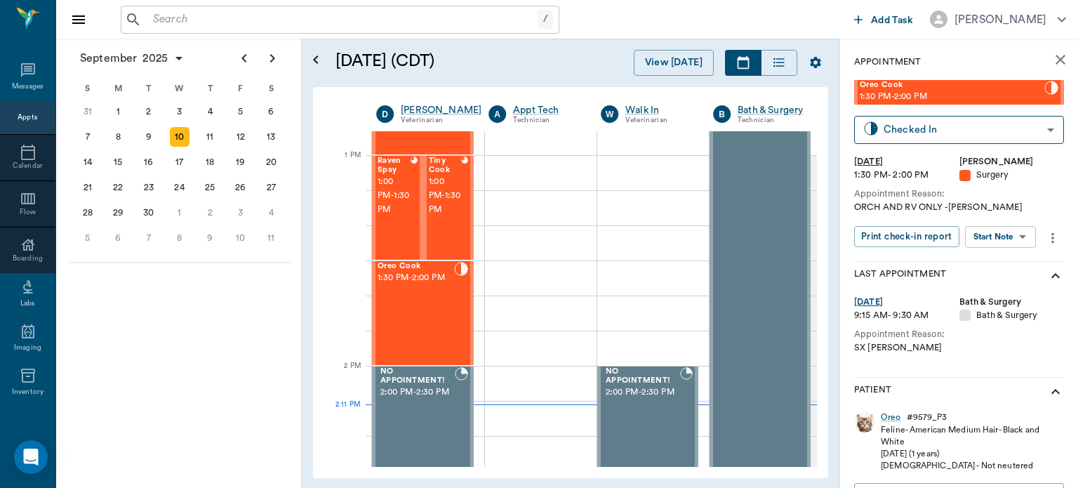
click at [1008, 237] on body "/ ​ Add Task [PERSON_NAME] Nectar Messages Appts Calendar Flow Boarding Labs Im…" at bounding box center [539, 244] width 1078 height 488
click at [1005, 290] on button "Start Surgery" at bounding box center [990, 288] width 58 height 16
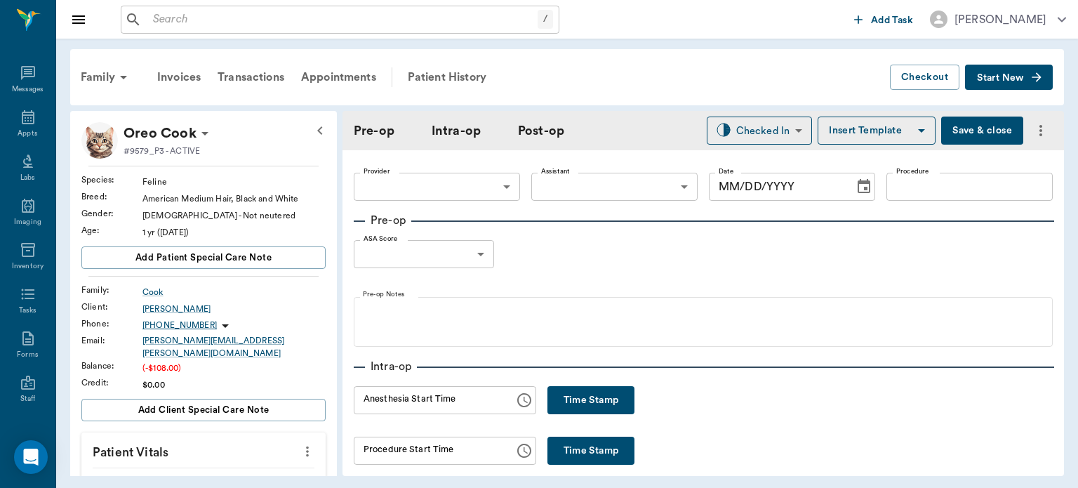
type input "63ec2f075fda476ae8351a4d"
type input "[DATE]"
click at [563, 411] on button "Time Stamp" at bounding box center [591, 400] width 87 height 28
type input "02:11 PM"
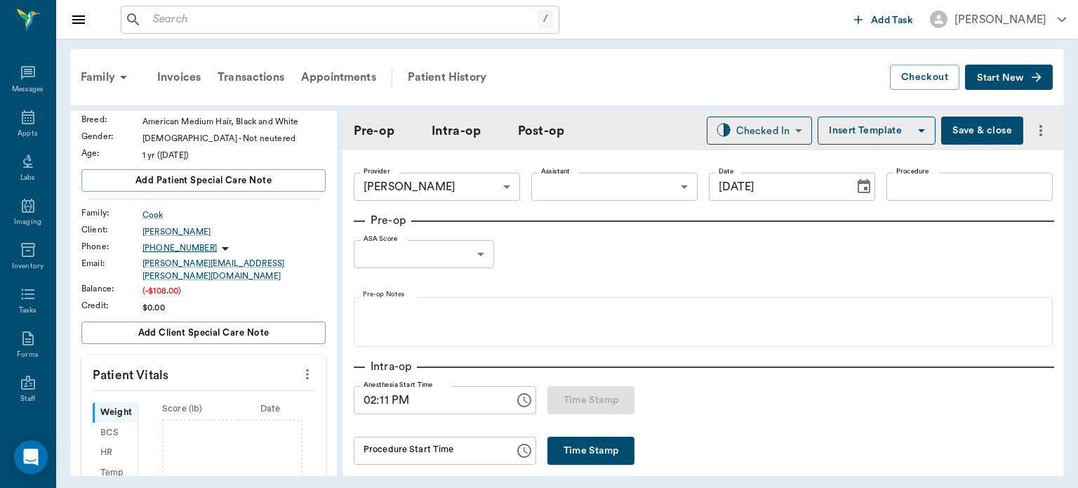
scroll to position [86, 0]
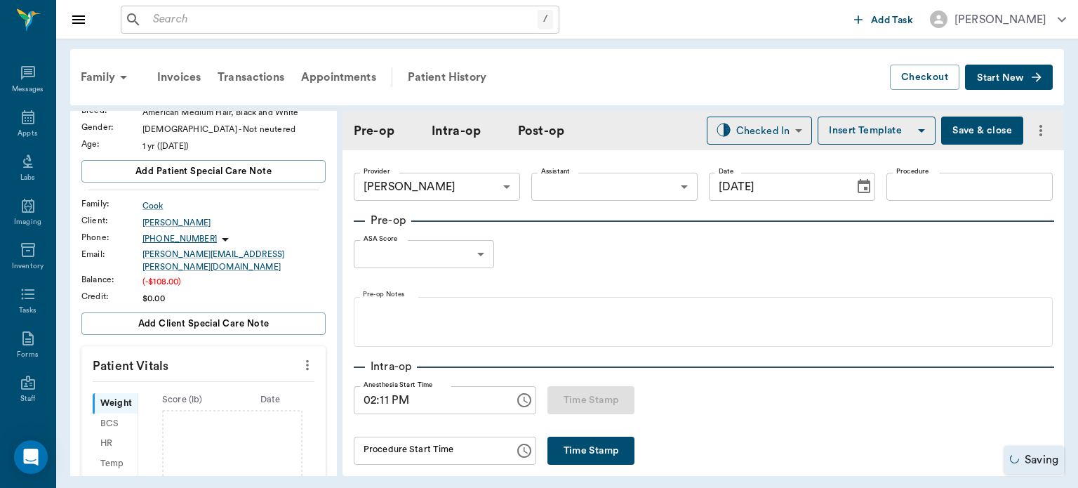
click at [306, 360] on icon "more" at bounding box center [307, 365] width 3 height 11
click at [245, 383] on span "Enter Vitals" at bounding box center [238, 380] width 118 height 15
click at [225, 400] on input "text" at bounding box center [203, 407] width 122 height 28
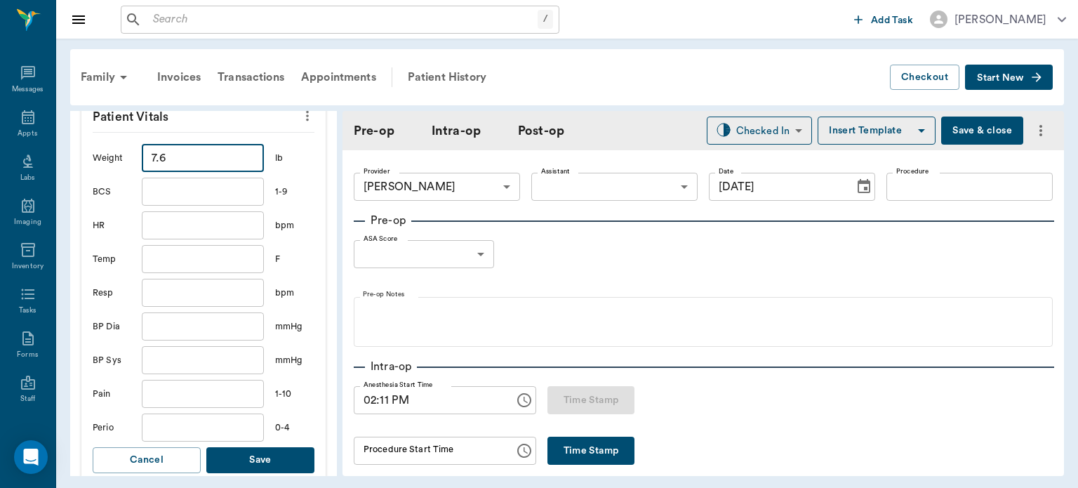
scroll to position [341, 0]
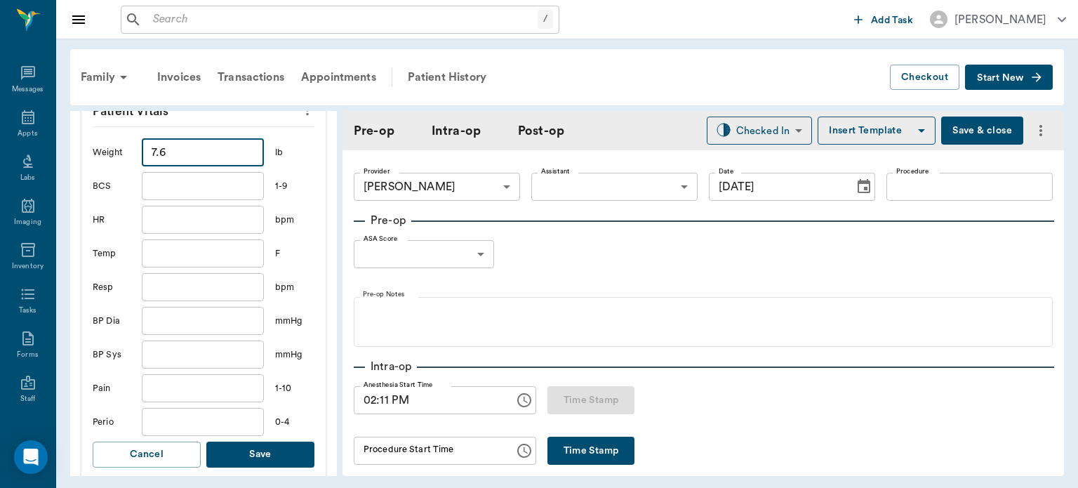
type input "7.6"
click at [239, 442] on button "Save" at bounding box center [260, 455] width 108 height 26
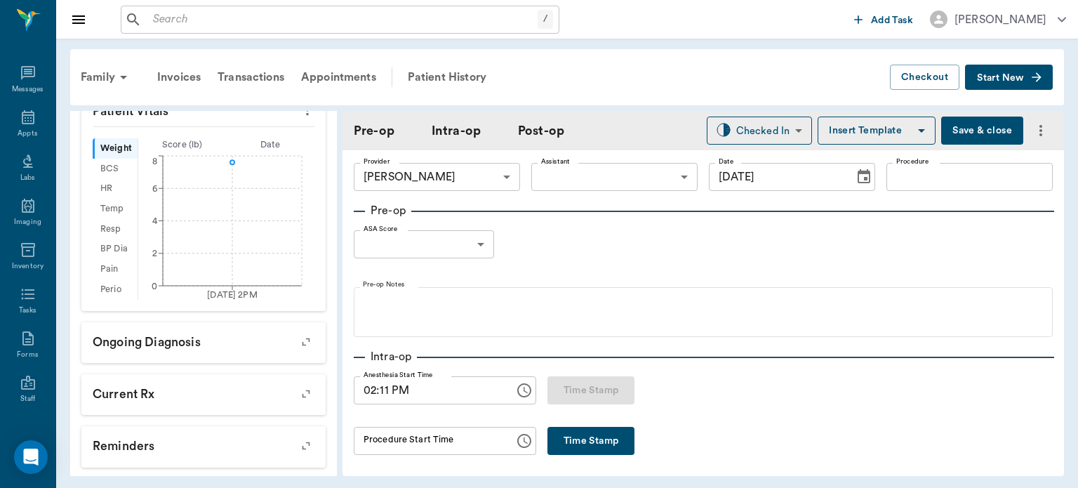
scroll to position [0, 0]
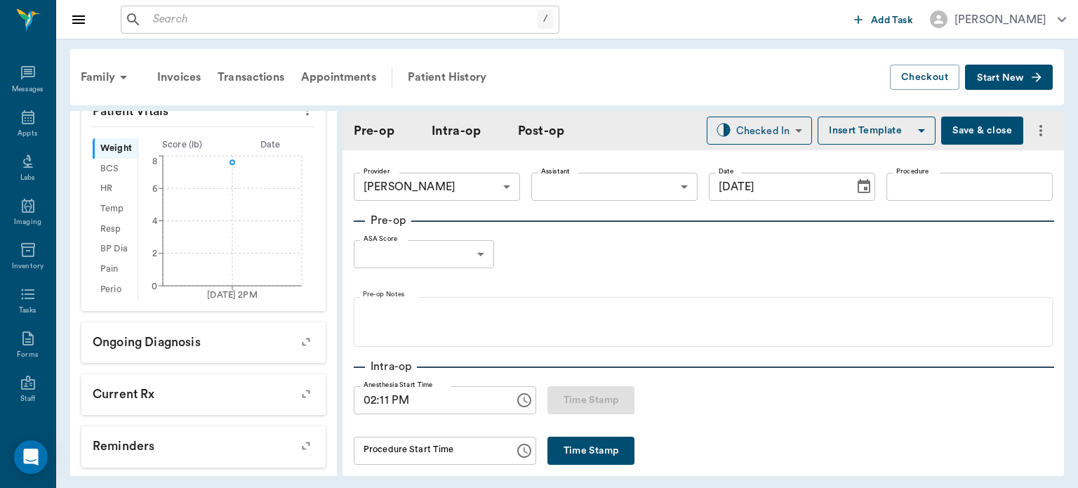
click at [590, 182] on body "/ ​ Add Task [PERSON_NAME] Nectar Messages Appts Labs Imaging Inventory Tasks F…" at bounding box center [539, 244] width 1078 height 488
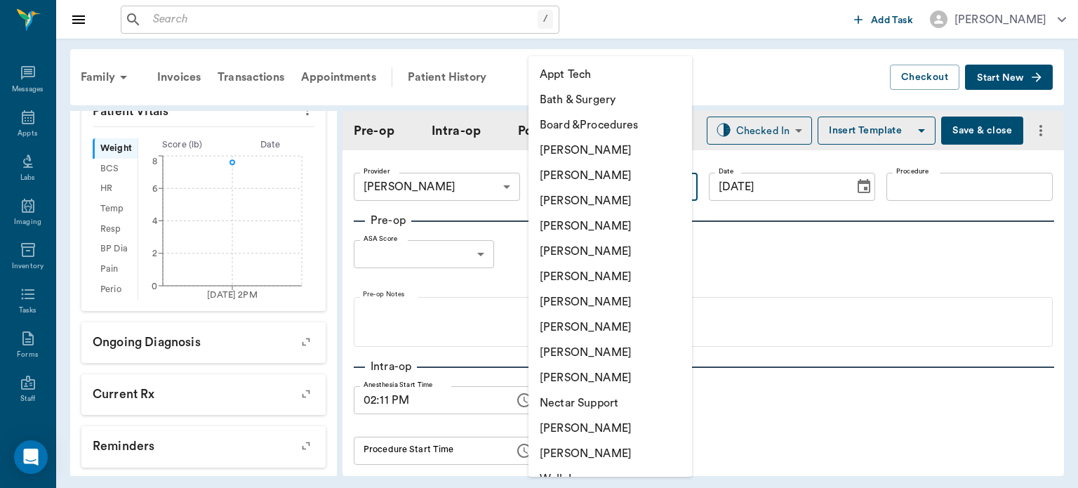
click at [593, 197] on li "[PERSON_NAME]" at bounding box center [611, 200] width 164 height 25
type input "642ef10e332a41444de2bad1"
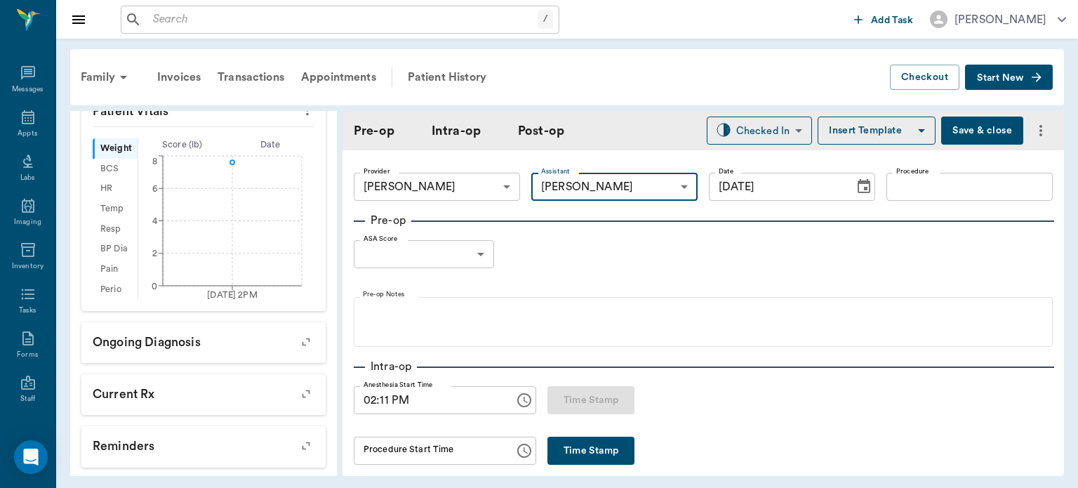
click at [926, 191] on input "Procedure" at bounding box center [970, 187] width 166 height 28
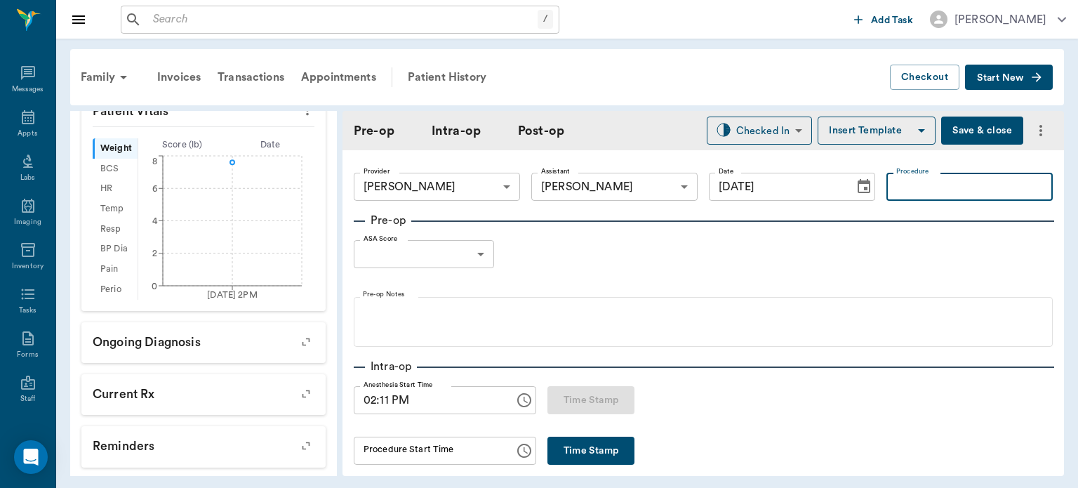
type input "M"
type input "E"
type input "NEUTER"
click at [852, 102] on div "Family Invoices Transactions Appointments Patient History Checkout Start New" at bounding box center [567, 77] width 994 height 56
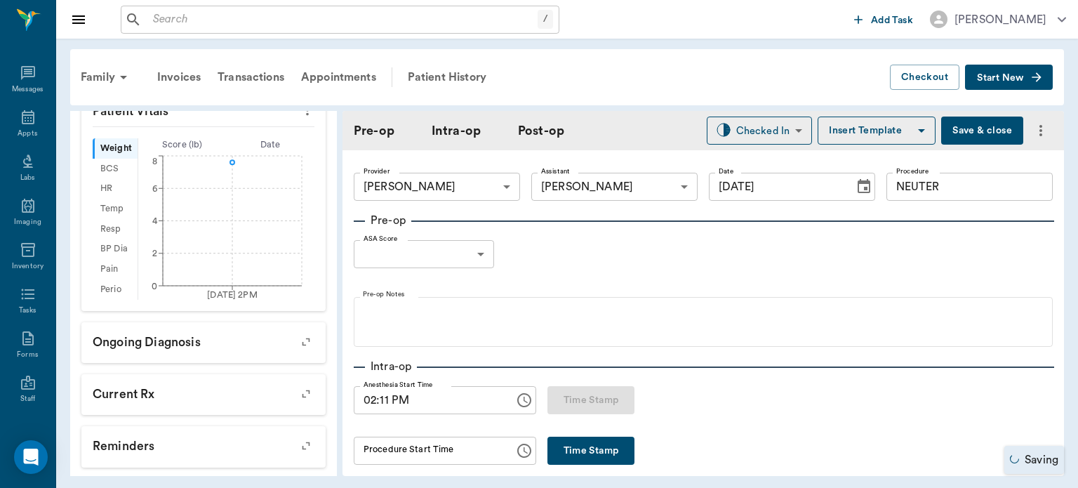
click at [854, 140] on button "Insert Template" at bounding box center [877, 131] width 118 height 28
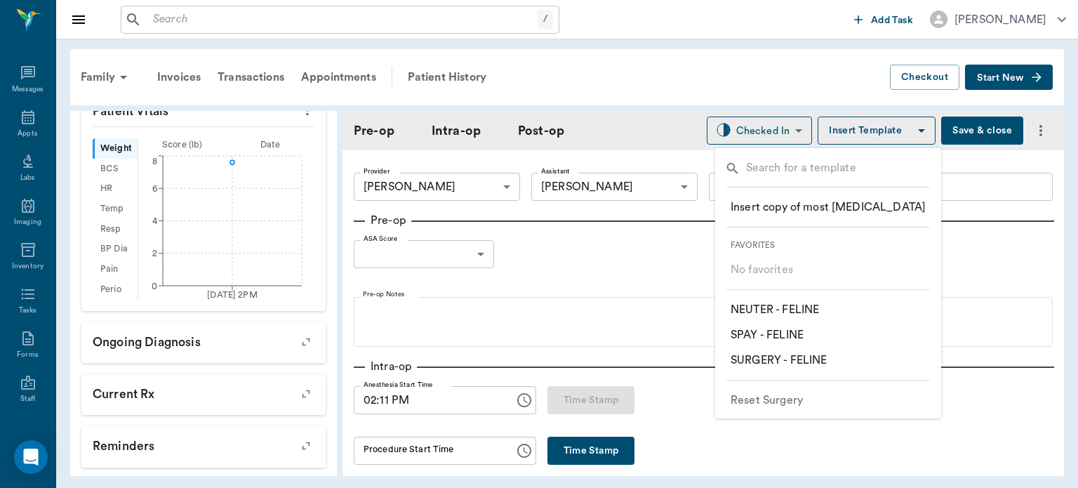
click at [800, 309] on p "​ NEUTER - FELINE" at bounding box center [775, 309] width 88 height 17
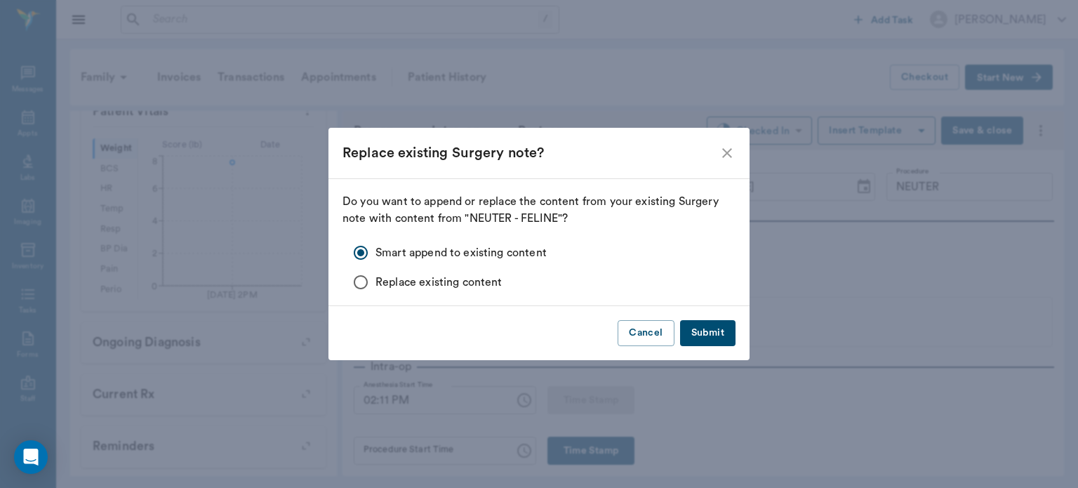
click at [706, 338] on button "Submit" at bounding box center [707, 333] width 55 height 26
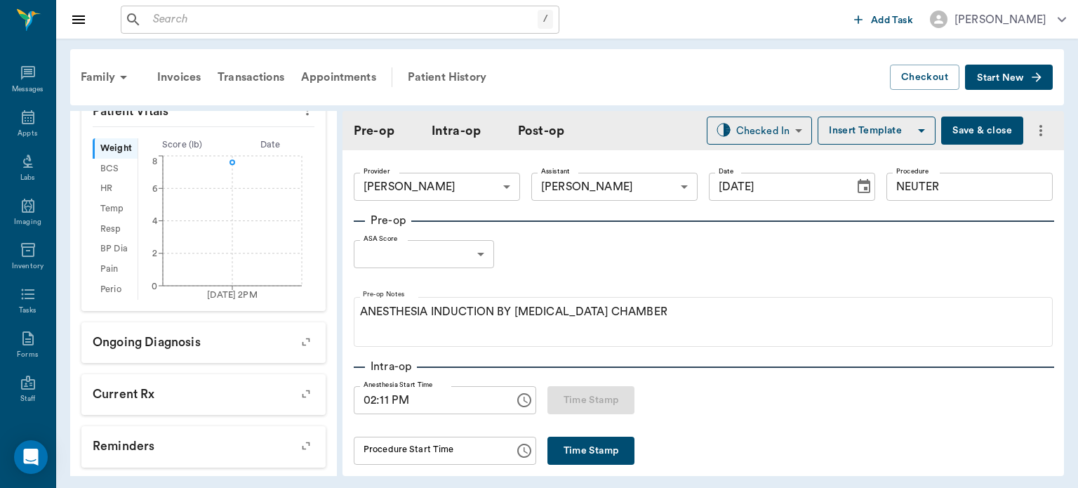
click at [439, 251] on body "/ ​ Add Task [PERSON_NAME] Nectar Messages Appts Labs Imaging Inventory Tasks F…" at bounding box center [539, 244] width 1078 height 488
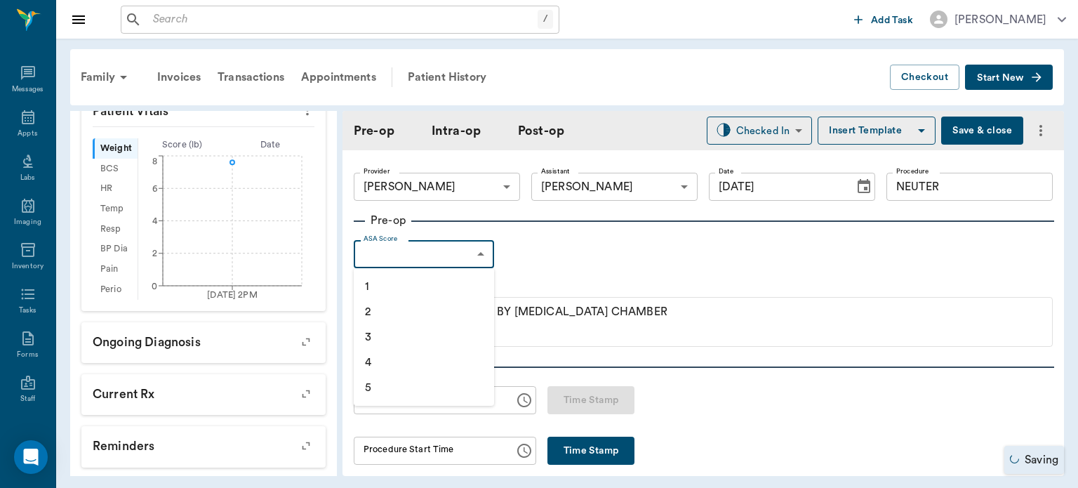
click at [409, 289] on li "1" at bounding box center [424, 286] width 140 height 25
type input "1"
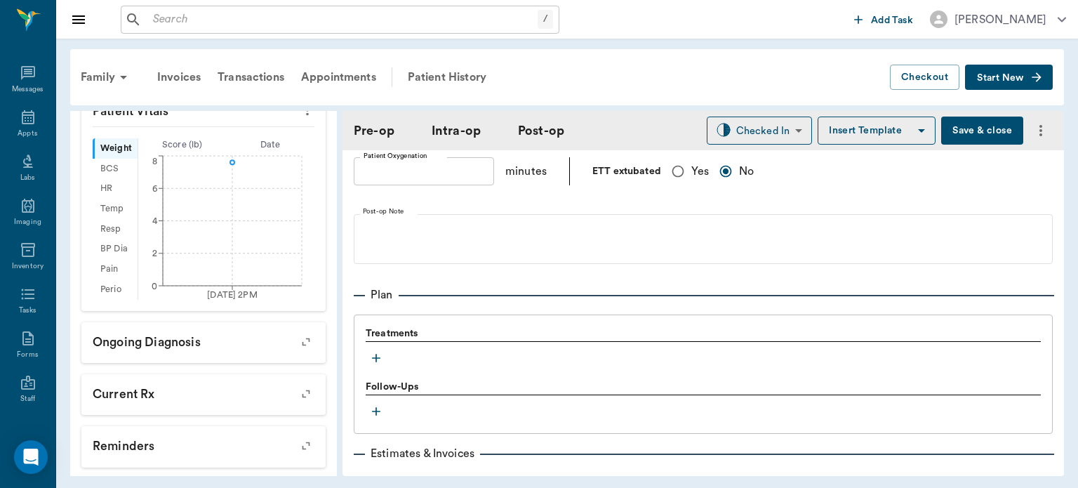
scroll to position [1018, 0]
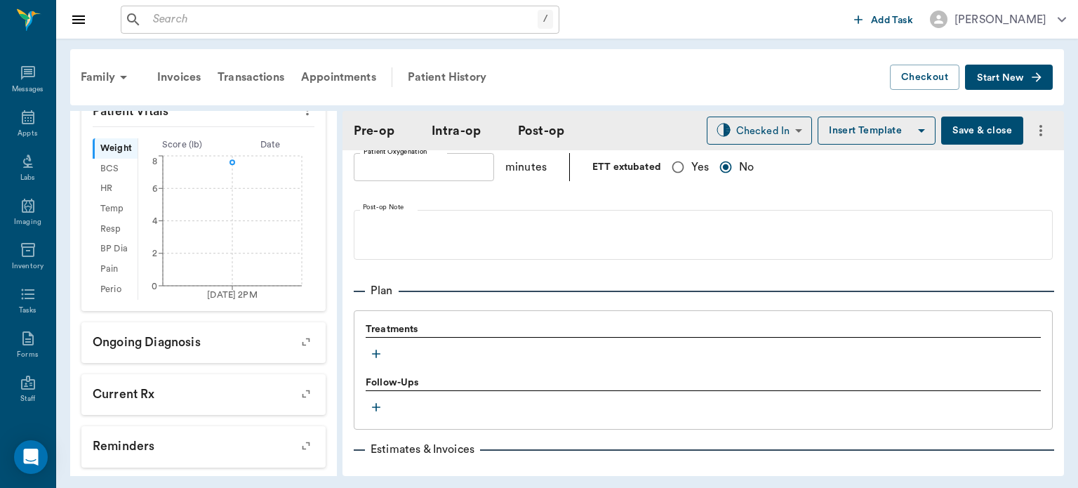
click at [378, 353] on icon "button" at bounding box center [376, 354] width 8 height 8
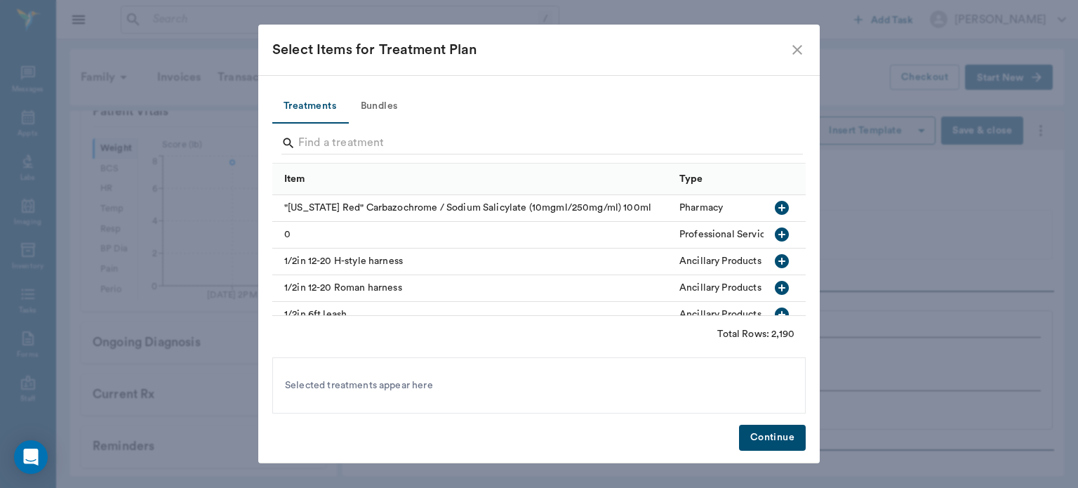
click at [387, 103] on button "Bundles" at bounding box center [379, 107] width 63 height 34
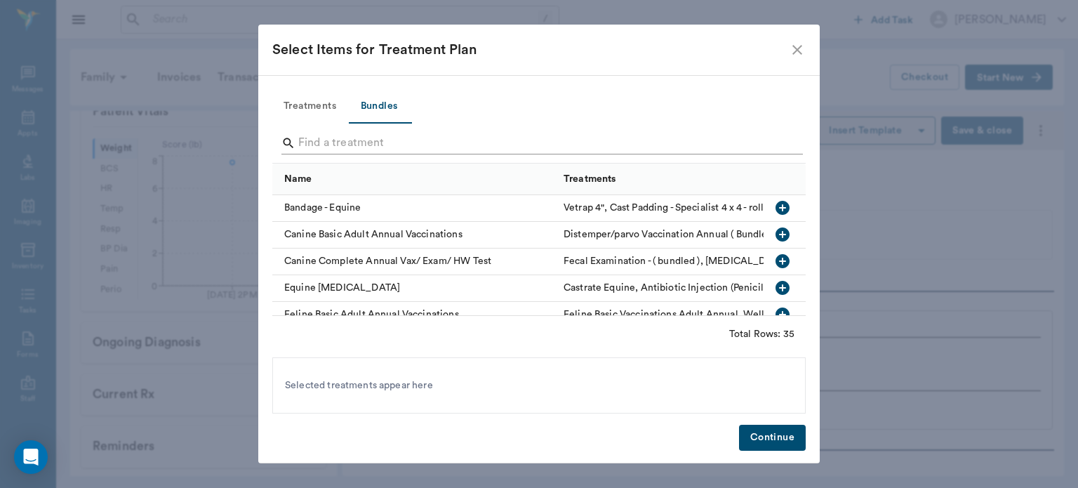
click at [322, 143] on input "Search" at bounding box center [540, 143] width 484 height 22
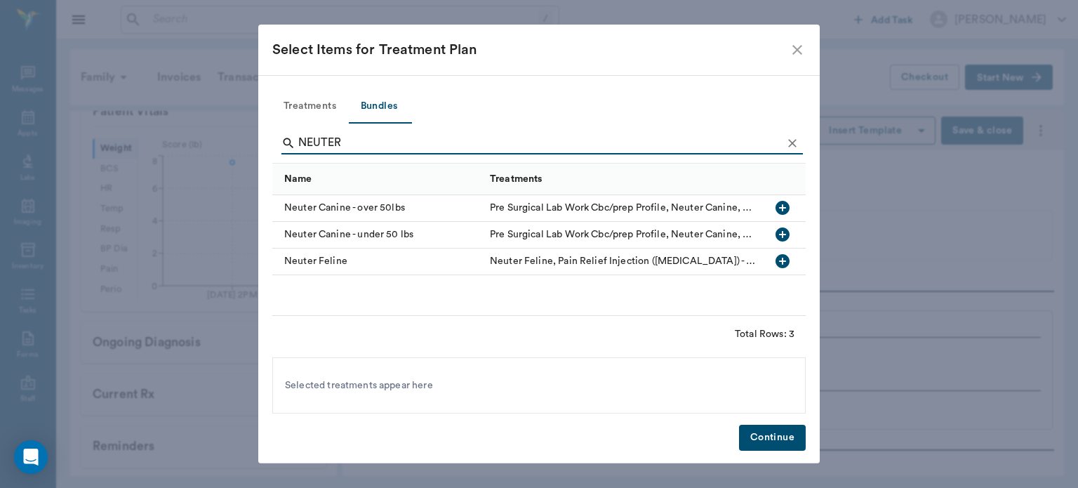
type input "NEUTER"
click at [787, 264] on icon "button" at bounding box center [783, 261] width 14 height 14
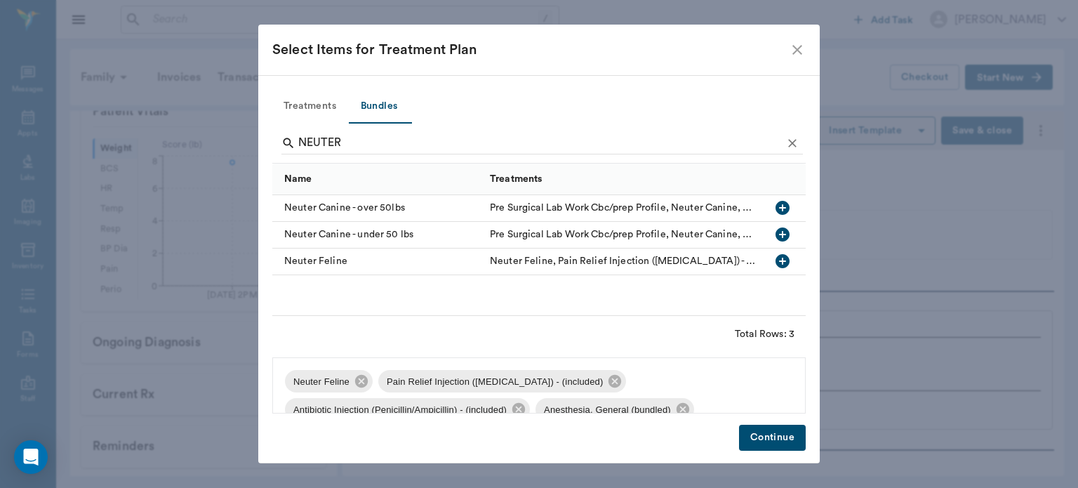
scroll to position [20, 0]
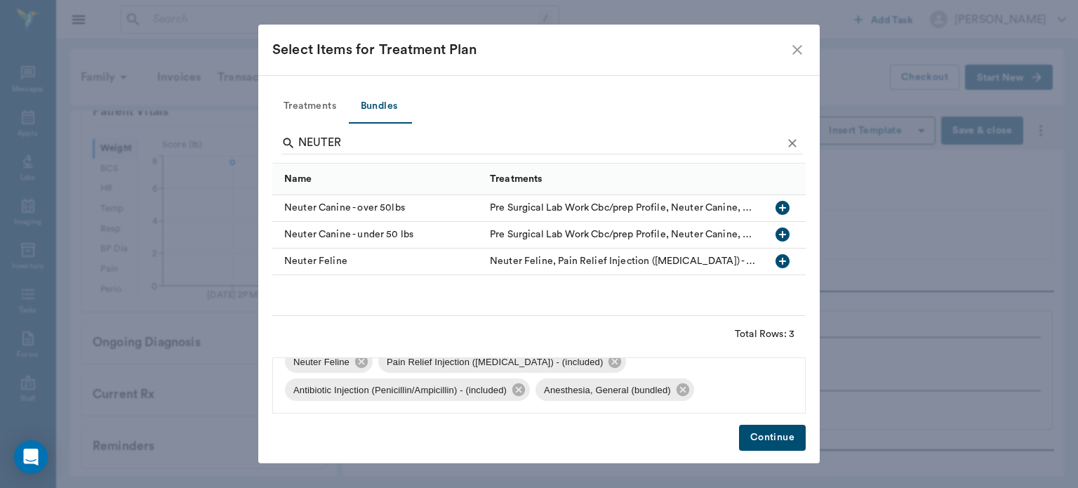
click at [758, 441] on button "Continue" at bounding box center [772, 438] width 67 height 26
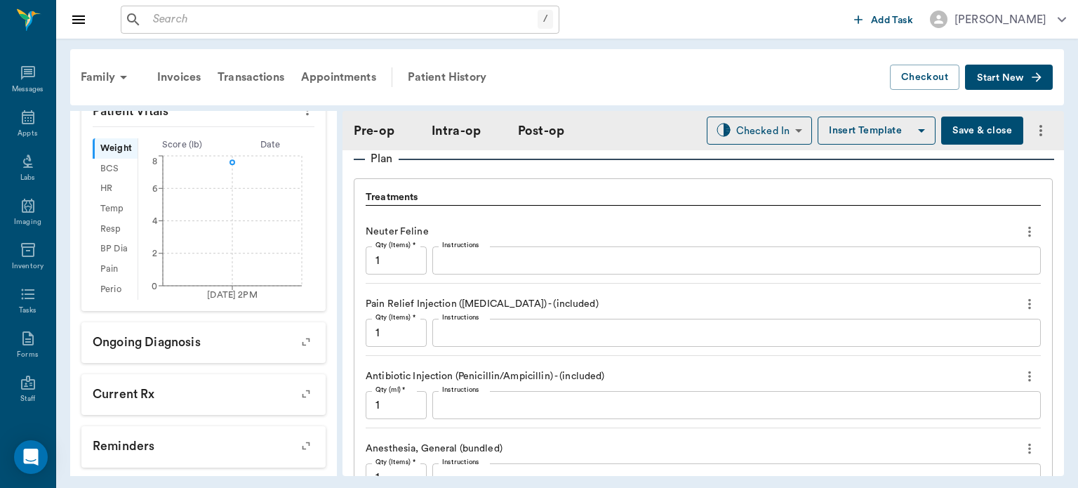
scroll to position [1156, 0]
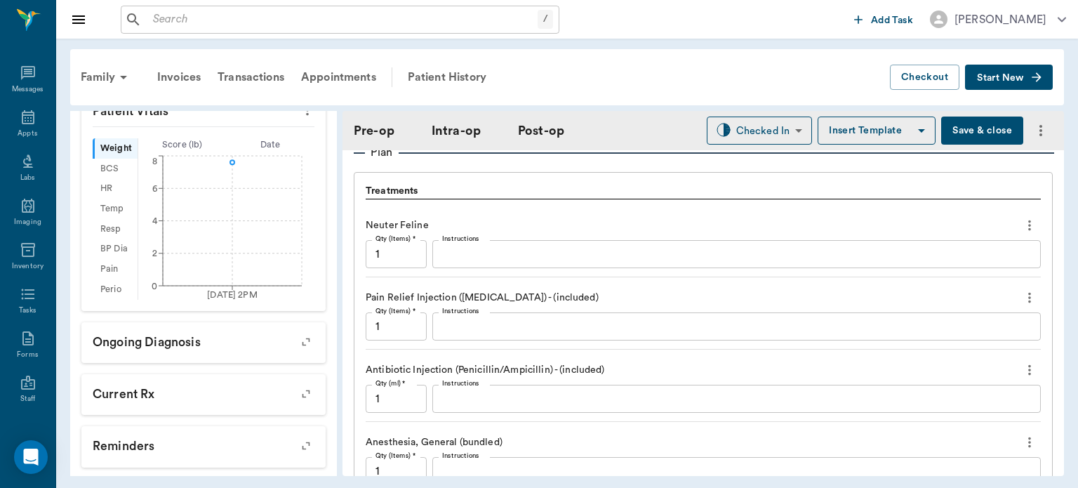
click at [759, 111] on div "Pre-op Intra-op Post-op Checked In CHECKED_IN ​ Insert Template Save & close" at bounding box center [704, 130] width 722 height 39
click at [772, 131] on body "/ ​ Add Task [PERSON_NAME] Nectar Messages Appts Labs Imaging Inventory Tasks F…" at bounding box center [539, 244] width 1078 height 488
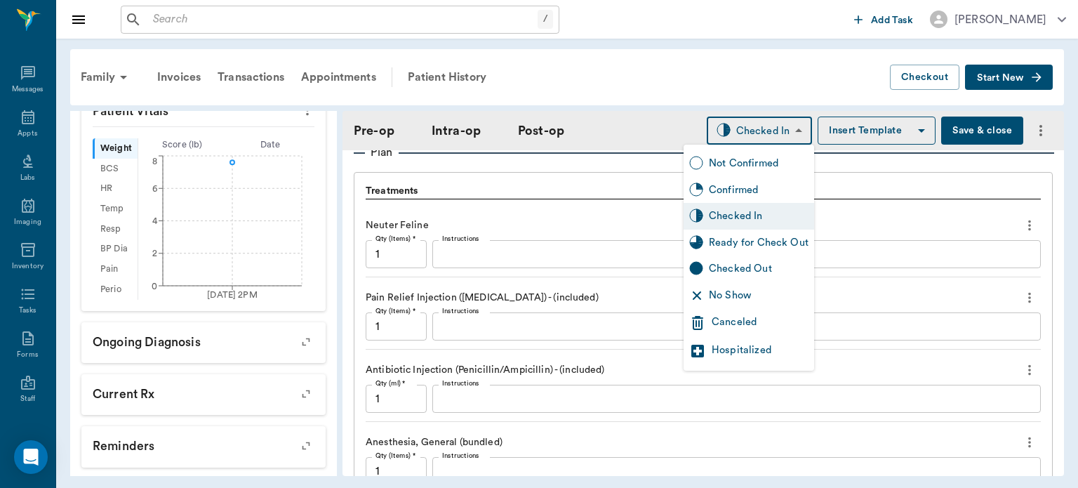
click at [795, 242] on div "Ready for Check Out" at bounding box center [759, 242] width 100 height 15
type input "READY_TO_CHECKOUT"
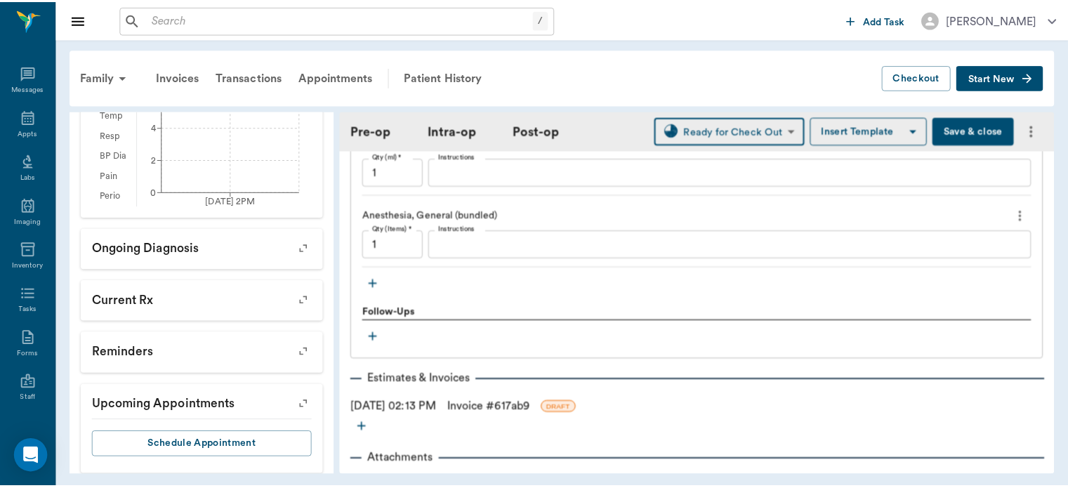
scroll to position [1370, 0]
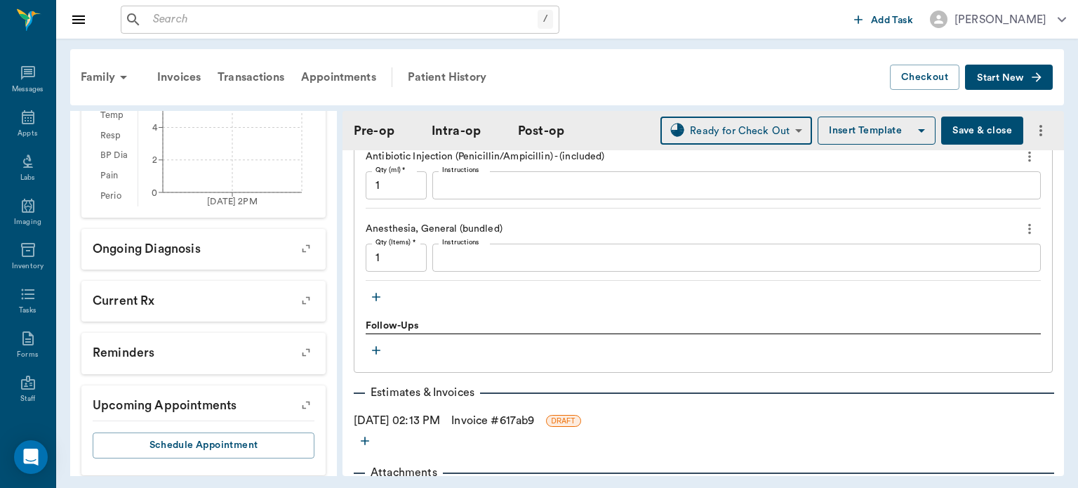
click at [534, 420] on link "Invoice # 617ab9" at bounding box center [492, 420] width 83 height 17
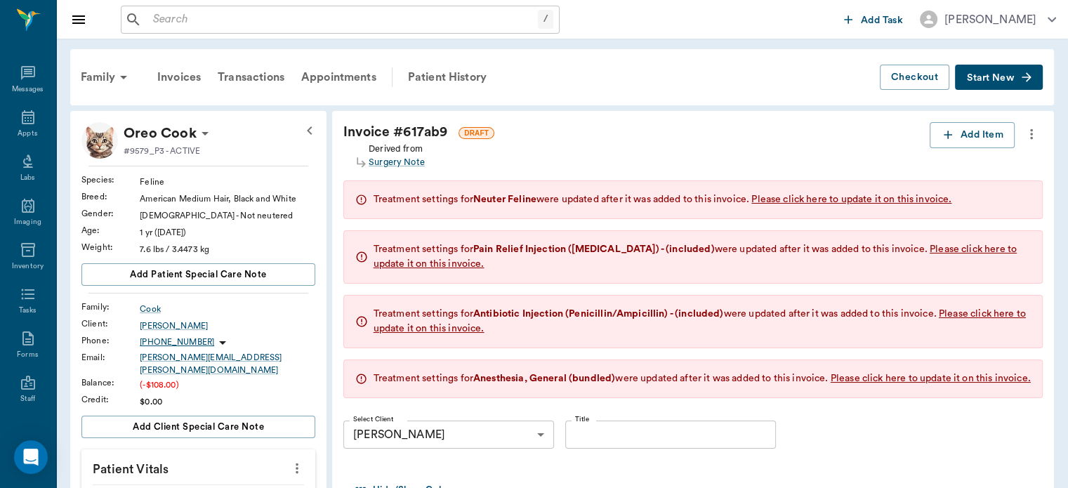
click at [440, 81] on div "Patient History" at bounding box center [446, 77] width 95 height 34
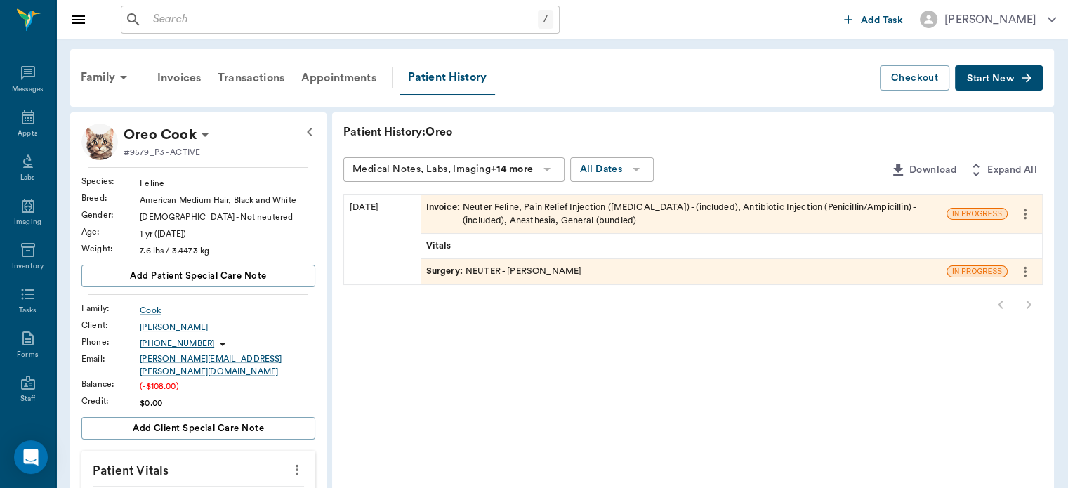
click at [446, 267] on span "Surgery :" at bounding box center [445, 271] width 39 height 13
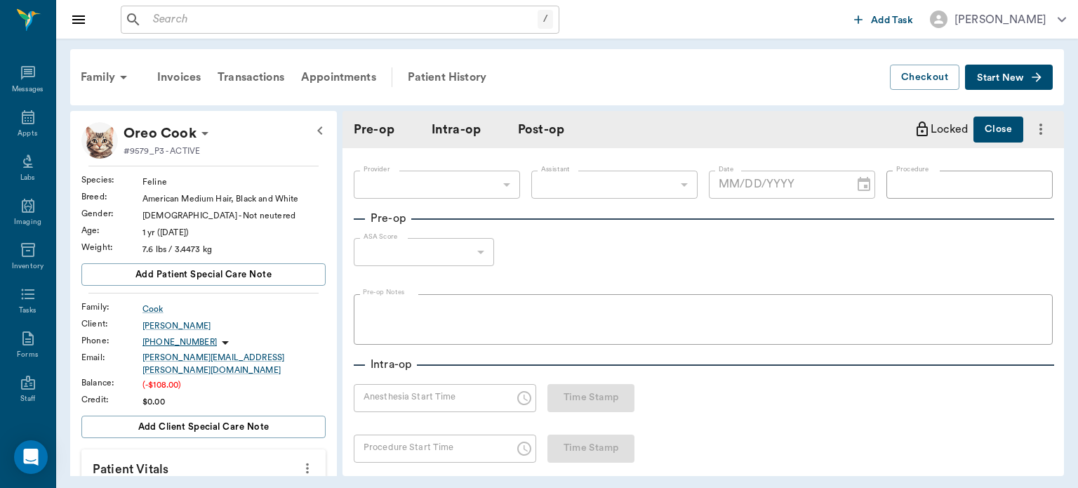
type input "63ec2f075fda476ae8351a4d"
type input "642ef10e332a41444de2bad1"
type input "NEUTER"
type input "1"
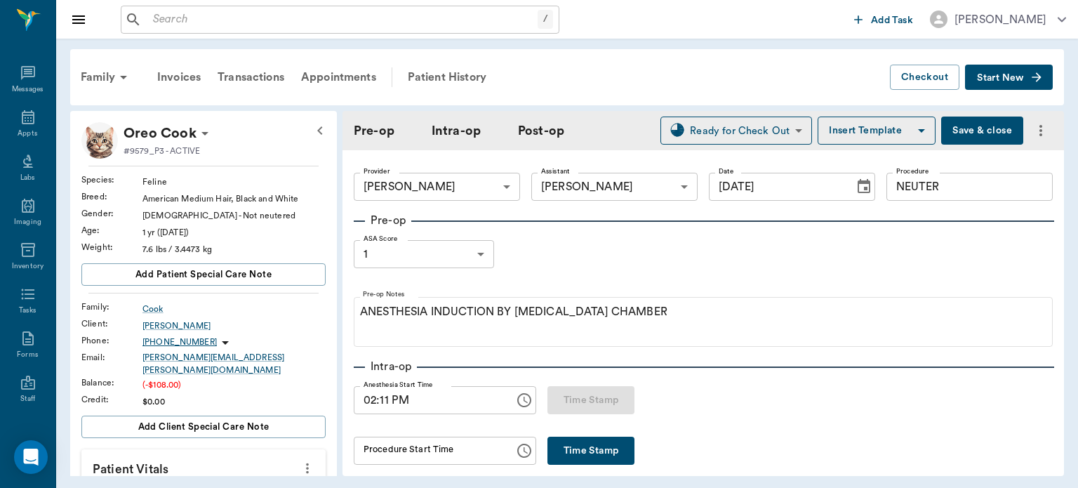
type input "[DATE]"
type input "02:11 PM"
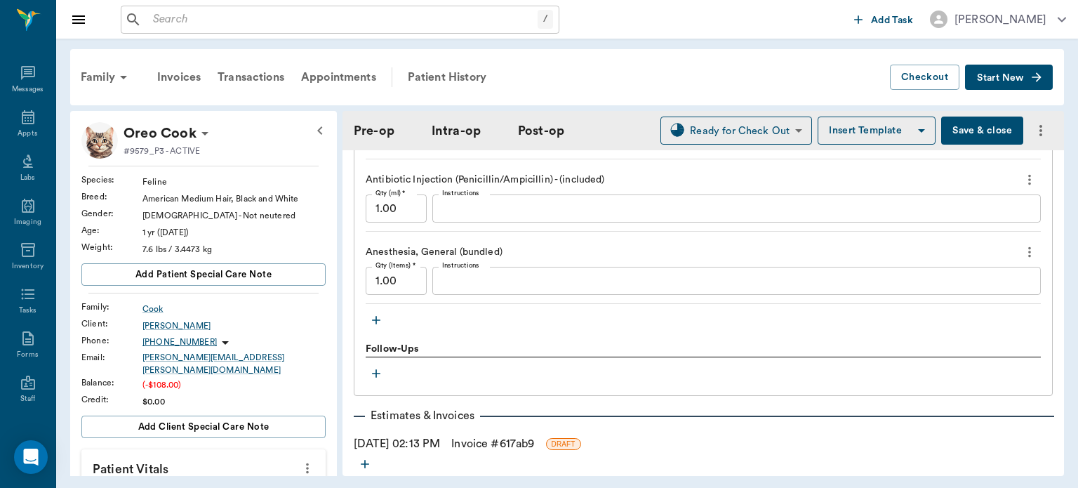
scroll to position [1348, 0]
click at [375, 318] on icon "button" at bounding box center [376, 319] width 14 height 14
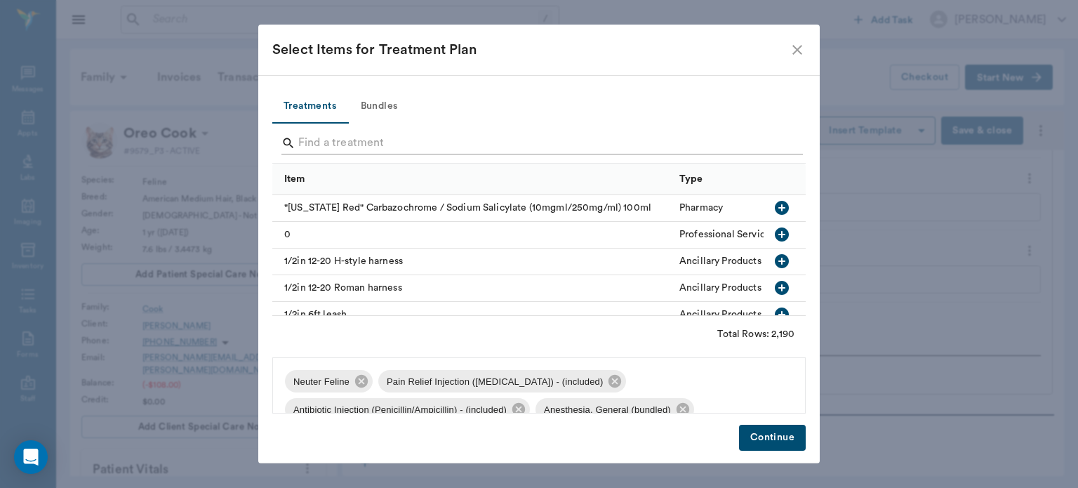
click at [331, 141] on input "Search" at bounding box center [540, 143] width 484 height 22
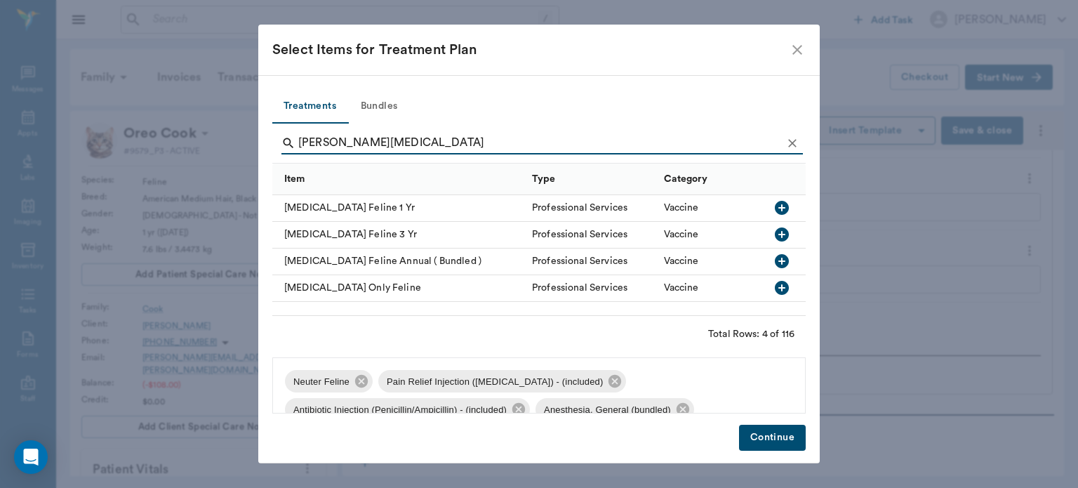
type input "[PERSON_NAME][MEDICAL_DATA]"
click at [787, 206] on icon "button" at bounding box center [782, 208] width 14 height 14
click at [777, 432] on button "Continue" at bounding box center [772, 438] width 67 height 26
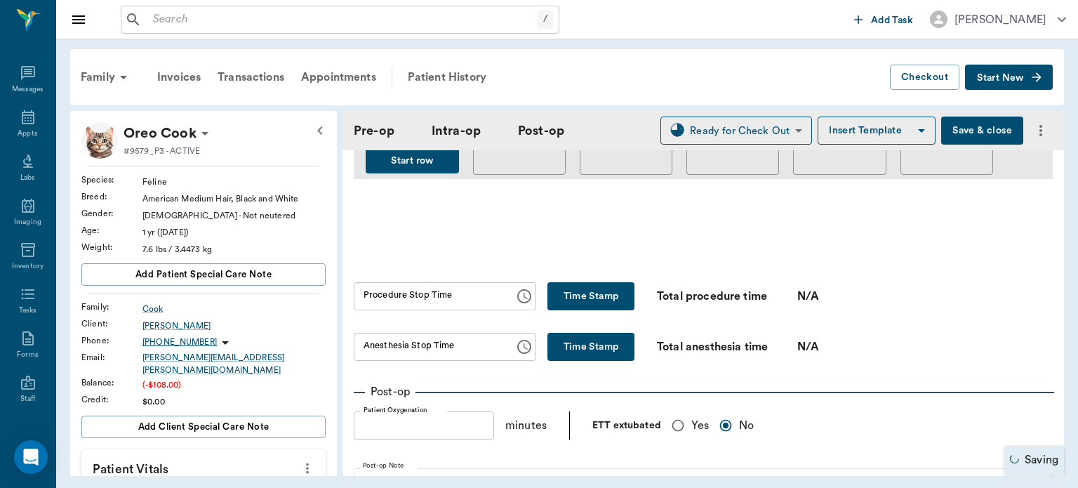
scroll to position [713, 0]
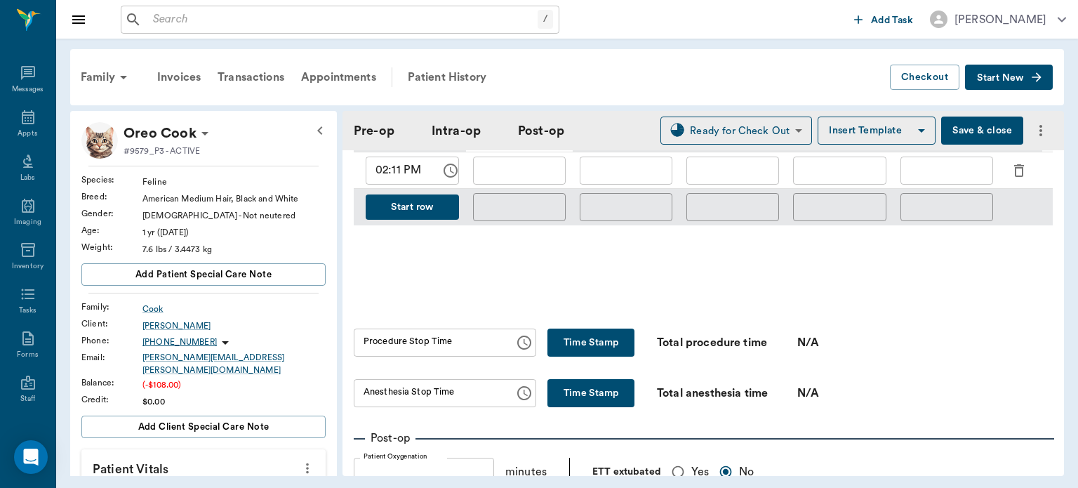
click at [961, 128] on button "Save & close" at bounding box center [982, 131] width 82 height 28
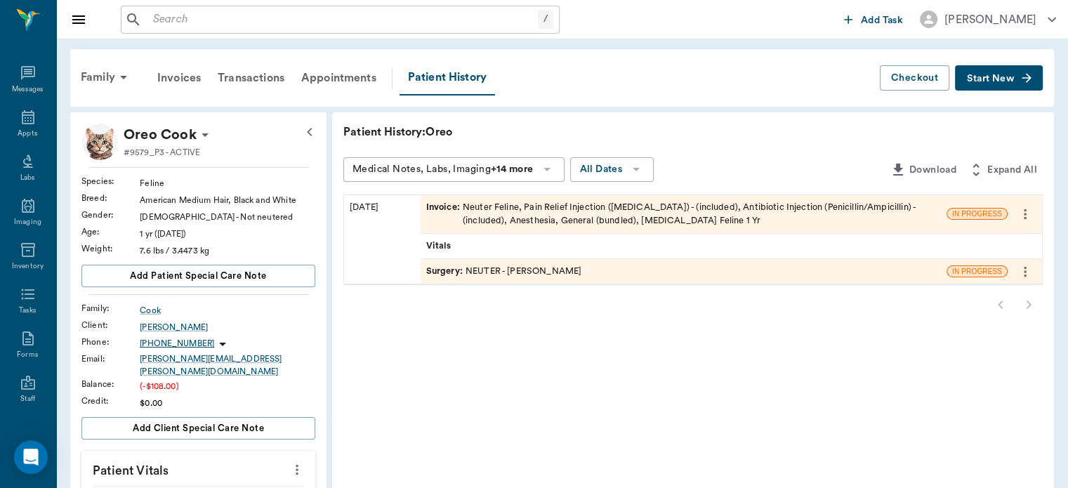
click at [25, 121] on icon at bounding box center [28, 117] width 13 height 14
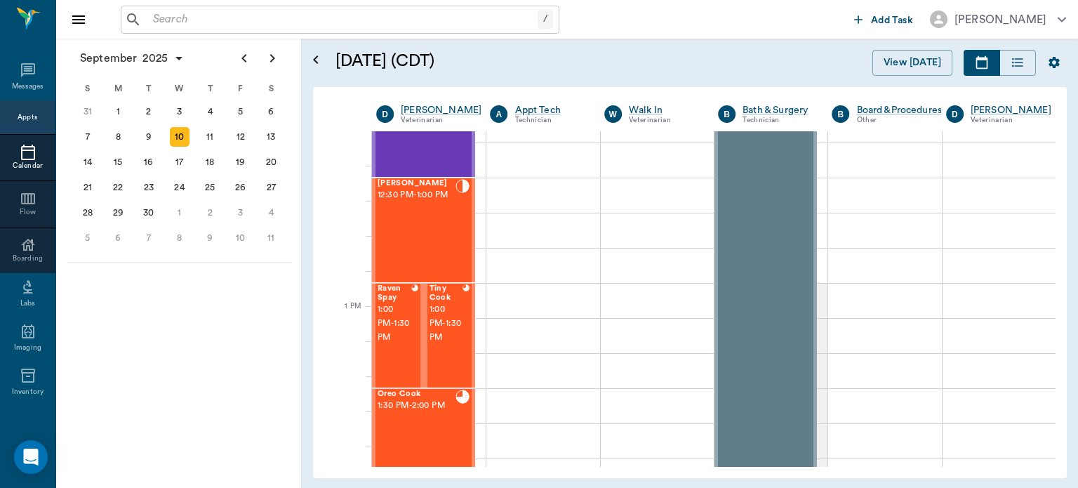
scroll to position [868, 0]
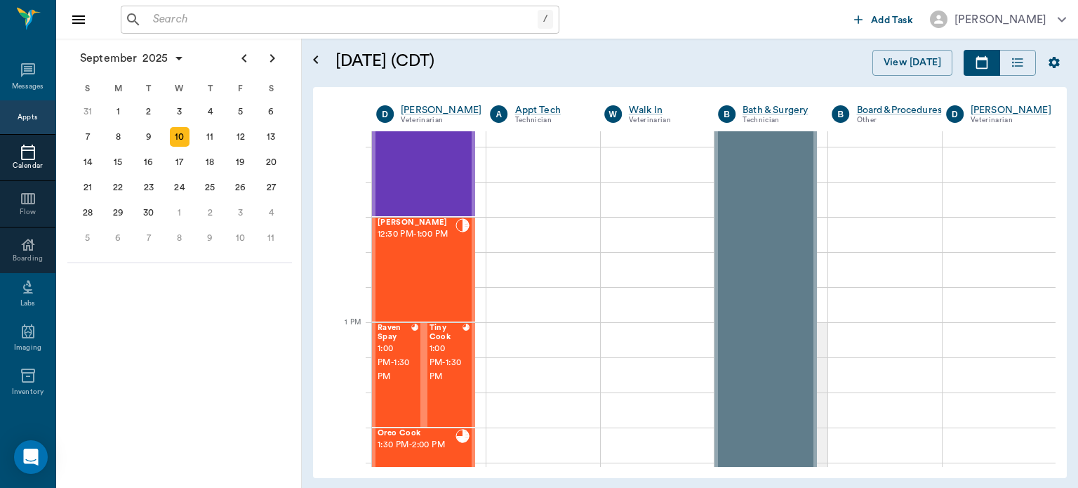
click at [424, 284] on div "[PERSON_NAME] 12:30 PM - 1:00 PM" at bounding box center [417, 269] width 78 height 102
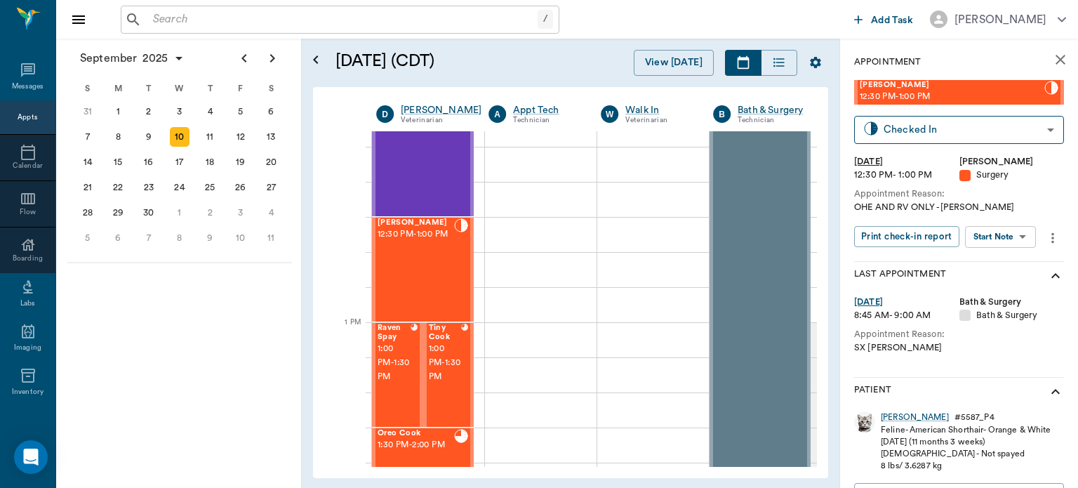
click at [1003, 237] on body "/ ​ Add Task [PERSON_NAME] Nectar Messages Appts Calendar Flow Boarding Labs Im…" at bounding box center [539, 244] width 1078 height 488
click at [1013, 292] on button "View Surgery" at bounding box center [990, 288] width 58 height 16
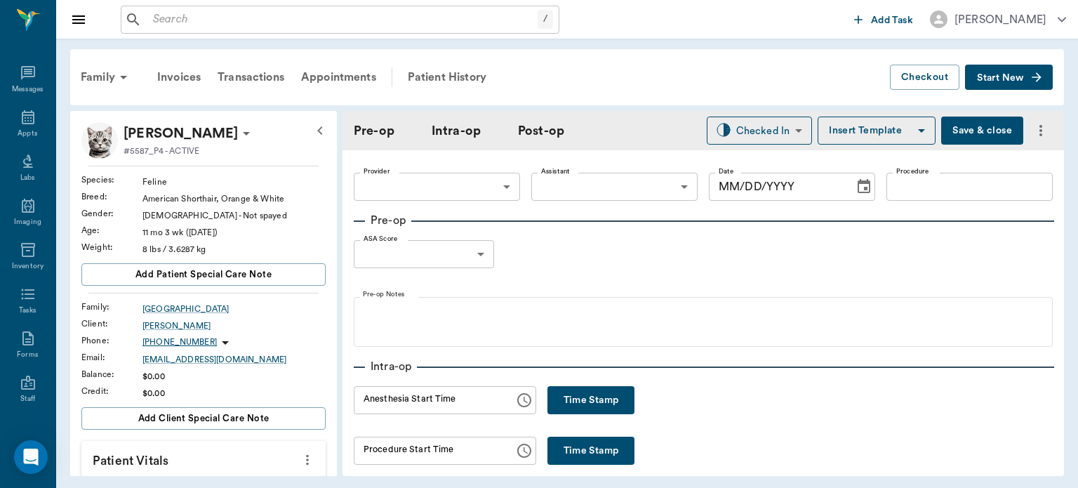
type input "63ec2f075fda476ae8351a4d"
type input "63ec2e7e52e12b0ba117b124"
type input "SPAY"
type input "1"
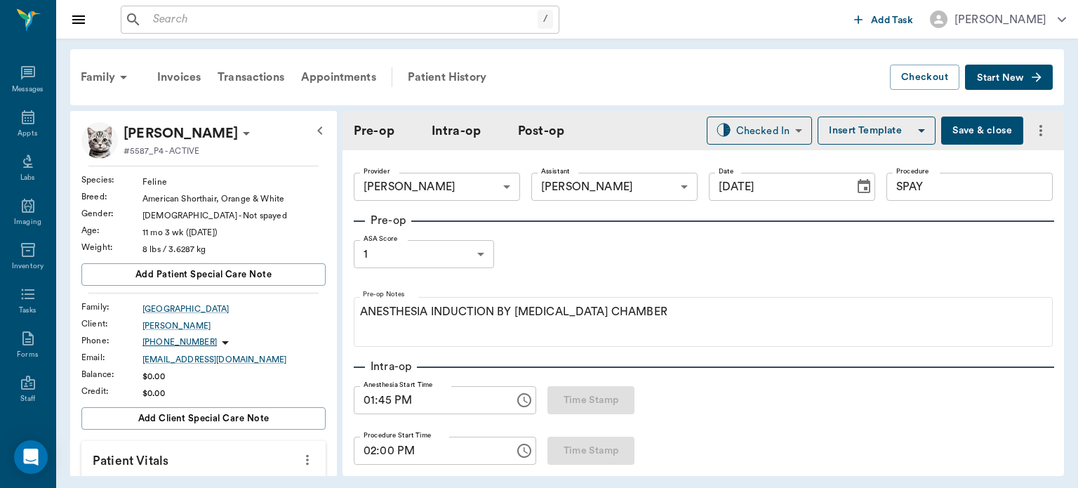
type input "[DATE]"
type input "01:45 PM"
type input "02:00 PM"
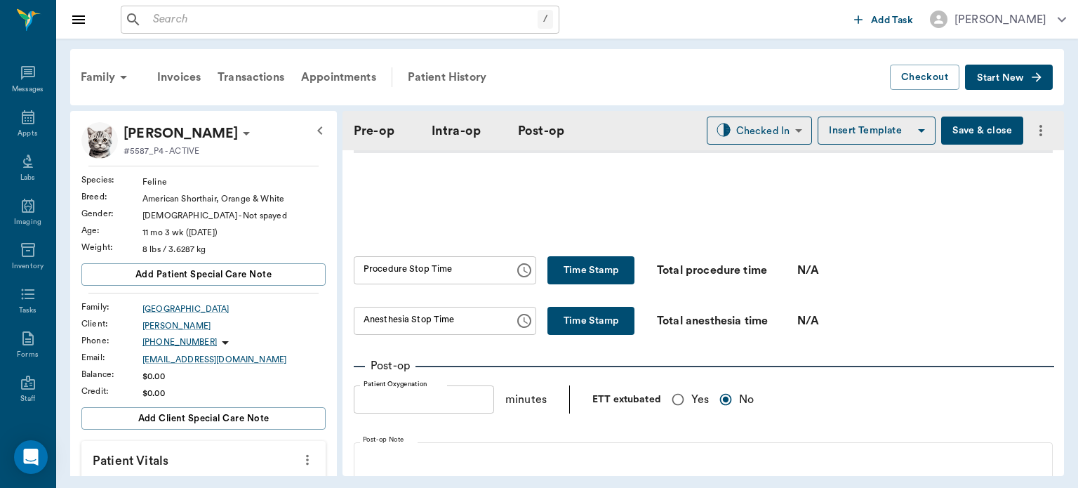
scroll to position [786, 0]
click at [746, 133] on body "/ ​ Add Task [PERSON_NAME] Nectar Messages Appts Labs Imaging Inventory Tasks F…" at bounding box center [539, 244] width 1078 height 488
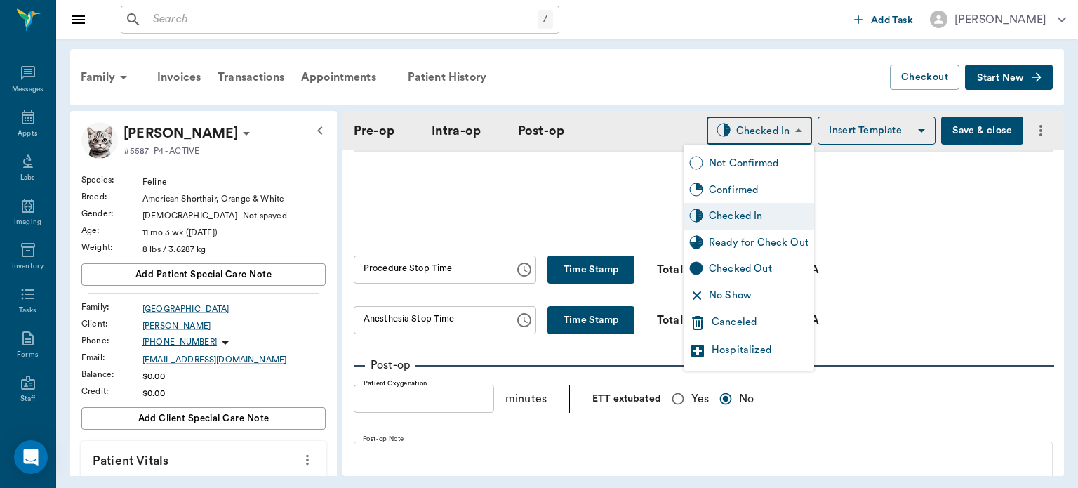
click at [792, 244] on div "Ready for Check Out" at bounding box center [759, 242] width 100 height 15
type input "READY_TO_CHECKOUT"
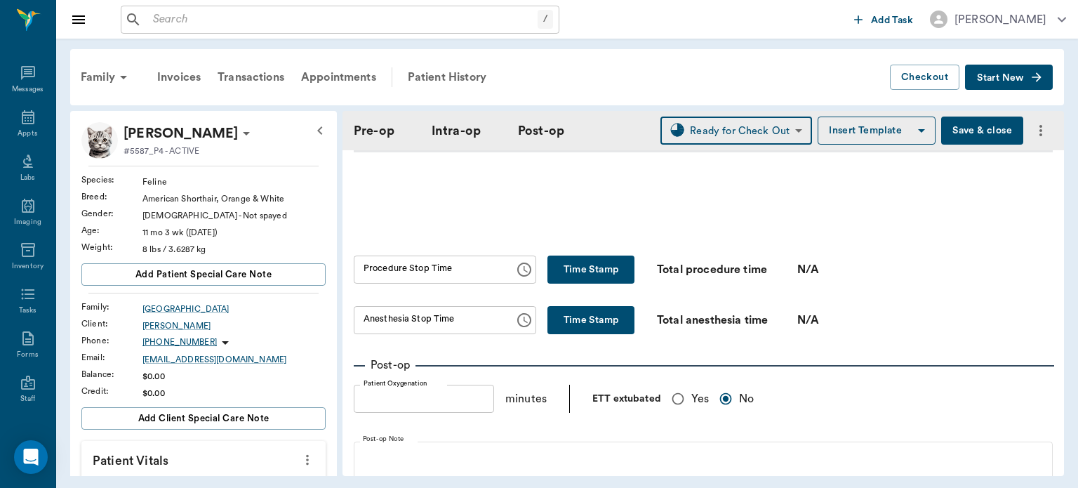
click at [609, 272] on button "Time Stamp" at bounding box center [591, 270] width 87 height 28
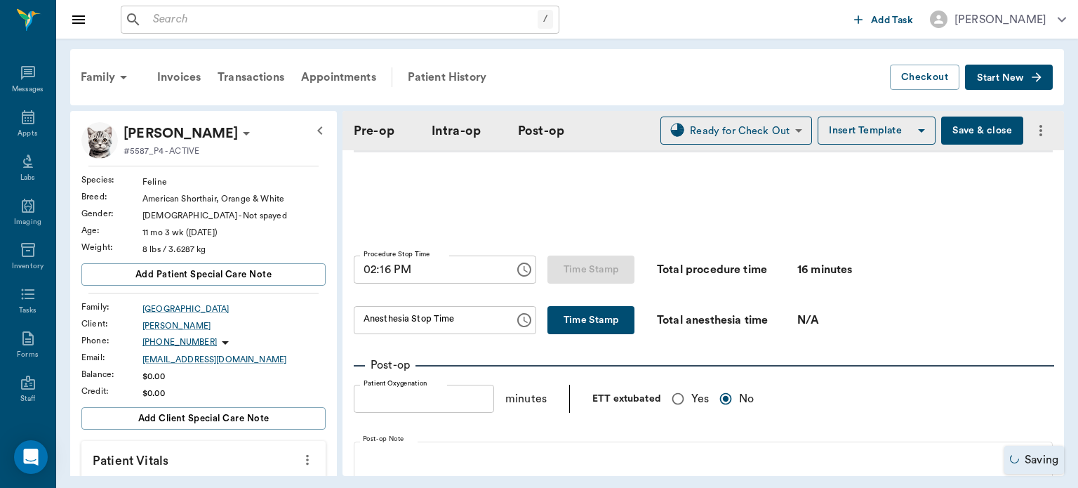
click at [382, 278] on input "02:16 PM" at bounding box center [429, 270] width 151 height 28
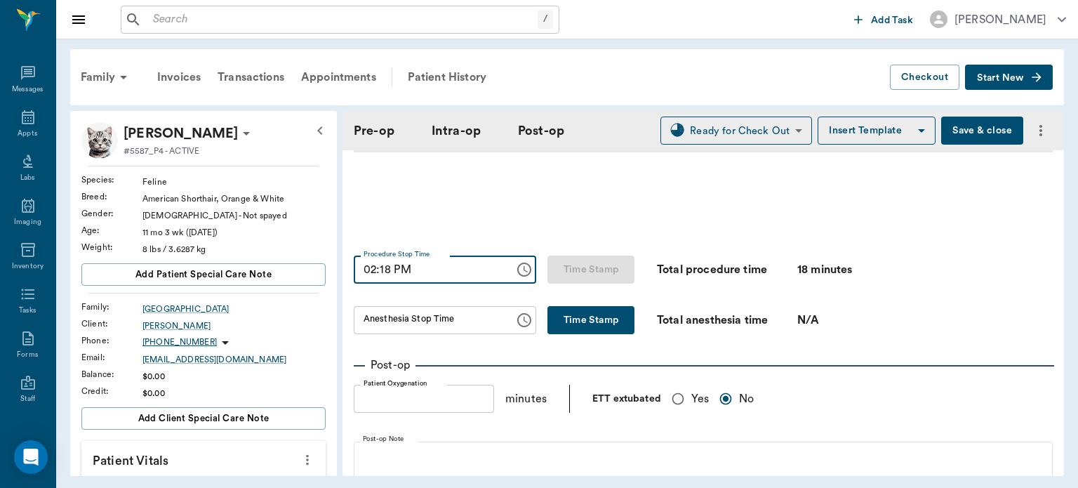
type input "02:18 PM"
click at [590, 324] on button "Time Stamp" at bounding box center [591, 320] width 87 height 28
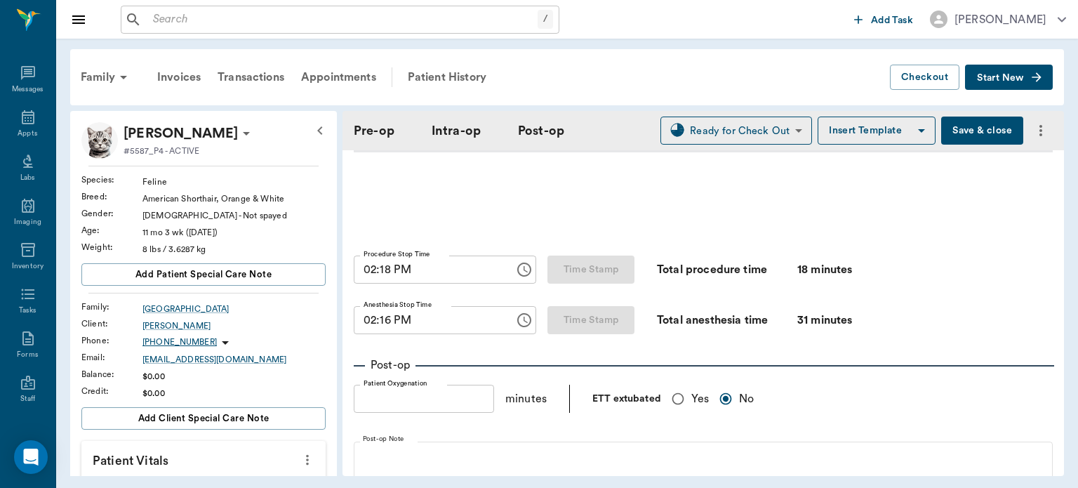
click at [384, 334] on input "02:16 PM" at bounding box center [429, 320] width 151 height 28
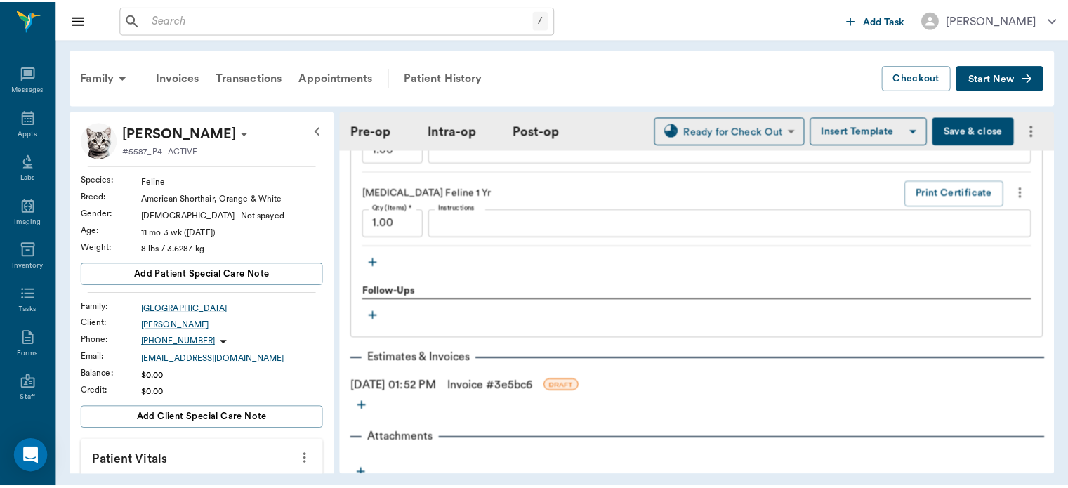
scroll to position [1526, 0]
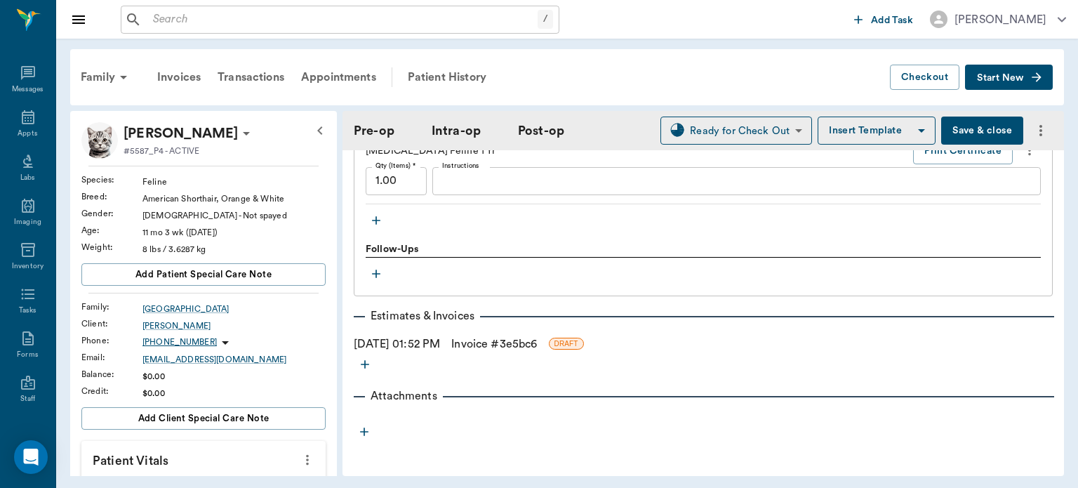
type input "02:18 PM"
click at [537, 350] on link "Invoice # 3e5bc6" at bounding box center [494, 344] width 86 height 17
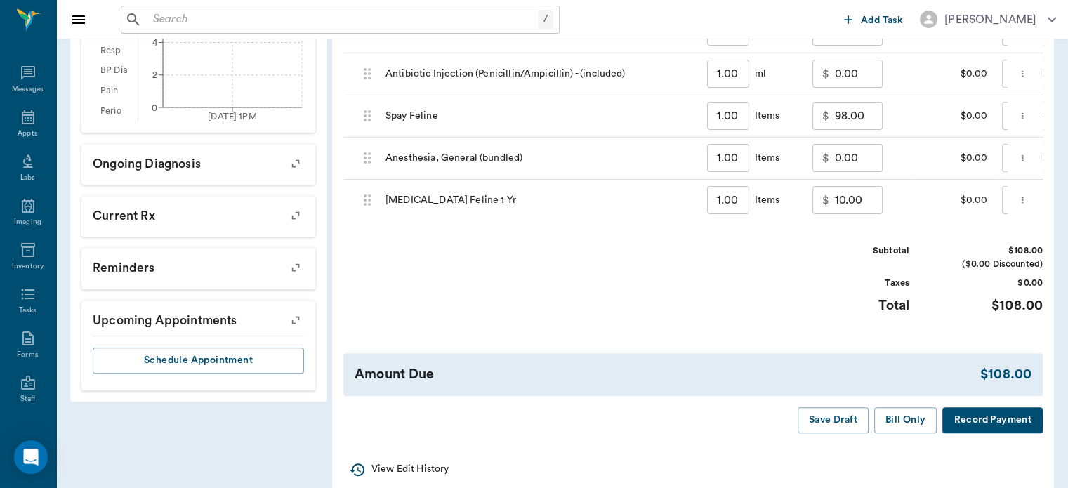
scroll to position [556, 0]
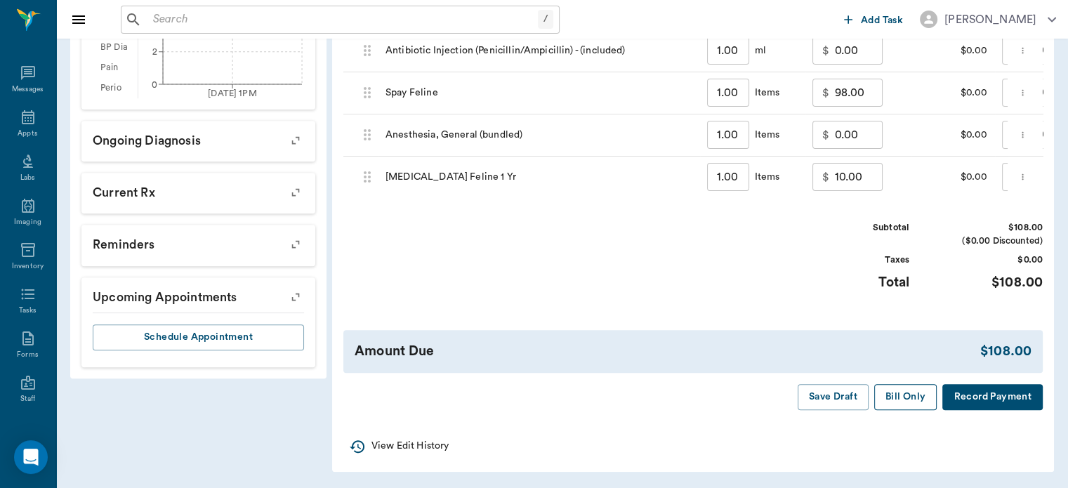
click at [915, 410] on button "Bill Only" at bounding box center [905, 397] width 63 height 26
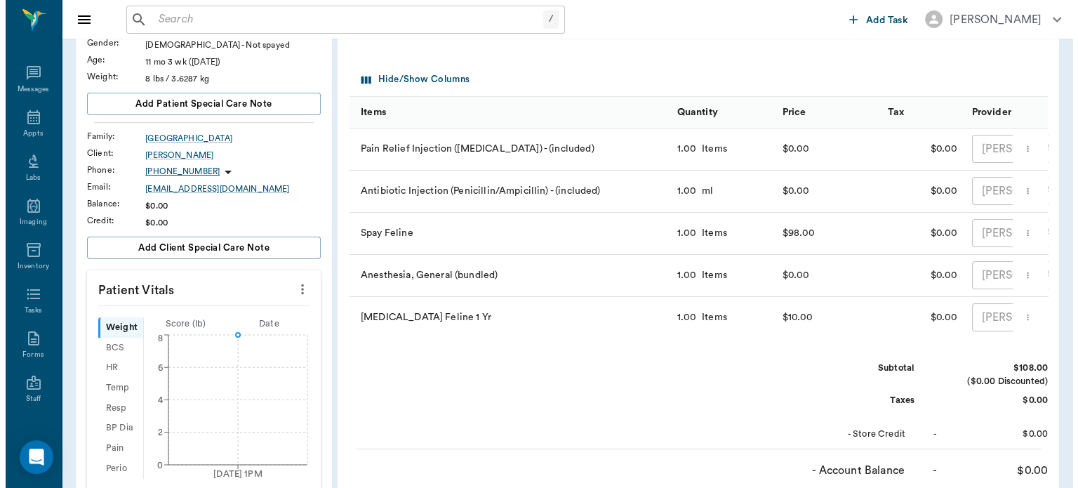
scroll to position [0, 0]
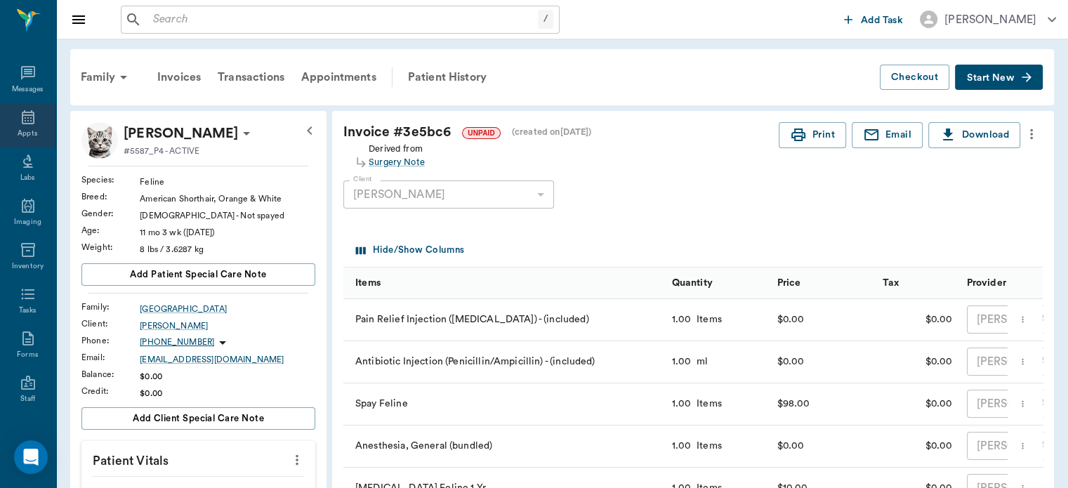
click at [20, 119] on icon at bounding box center [28, 117] width 17 height 17
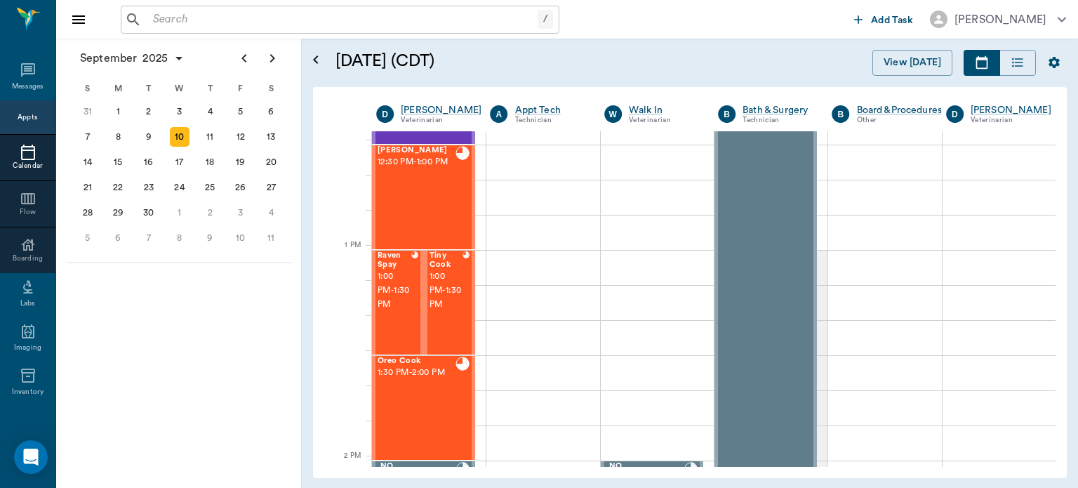
scroll to position [931, 0]
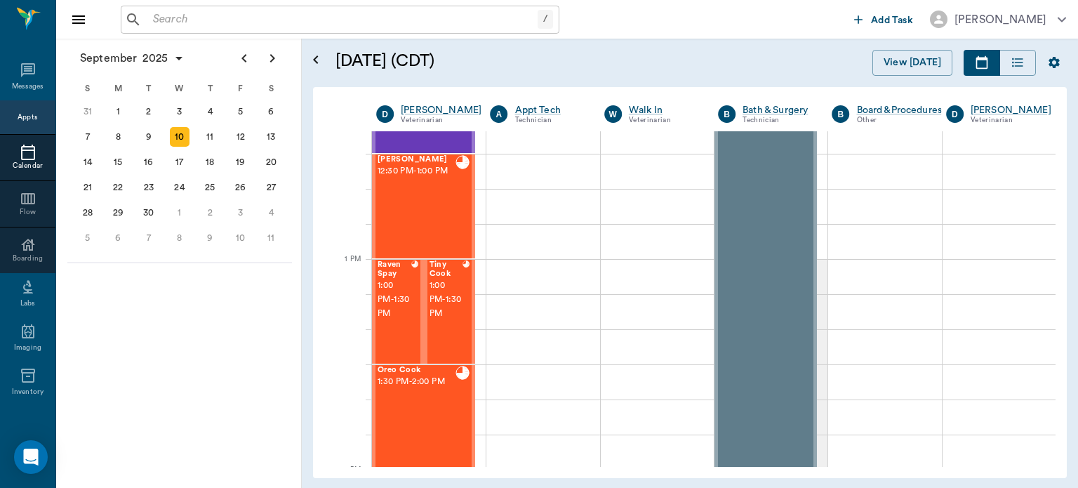
click at [423, 396] on div "Oreo Cook 1:30 PM - 2:00 PM" at bounding box center [417, 417] width 78 height 102
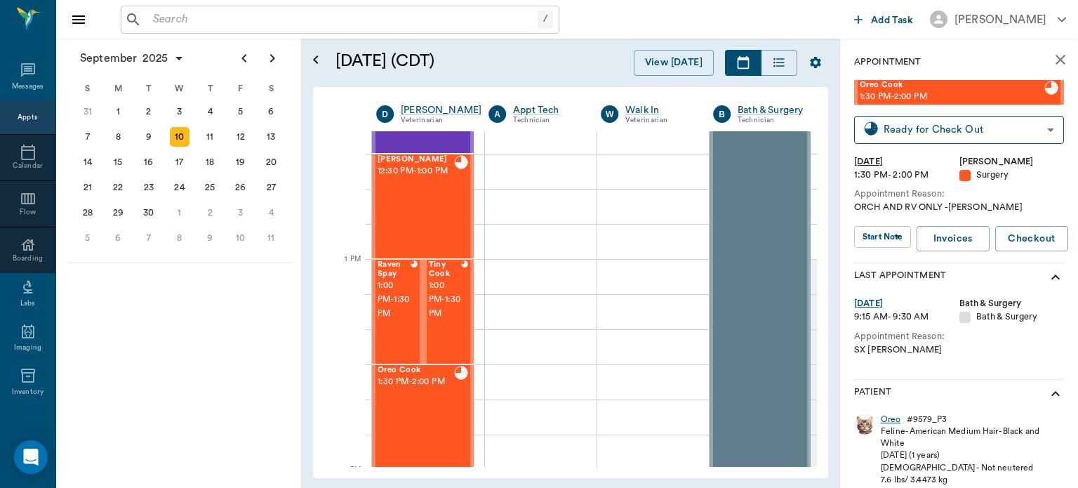
click at [896, 418] on div "Oreo" at bounding box center [891, 419] width 20 height 12
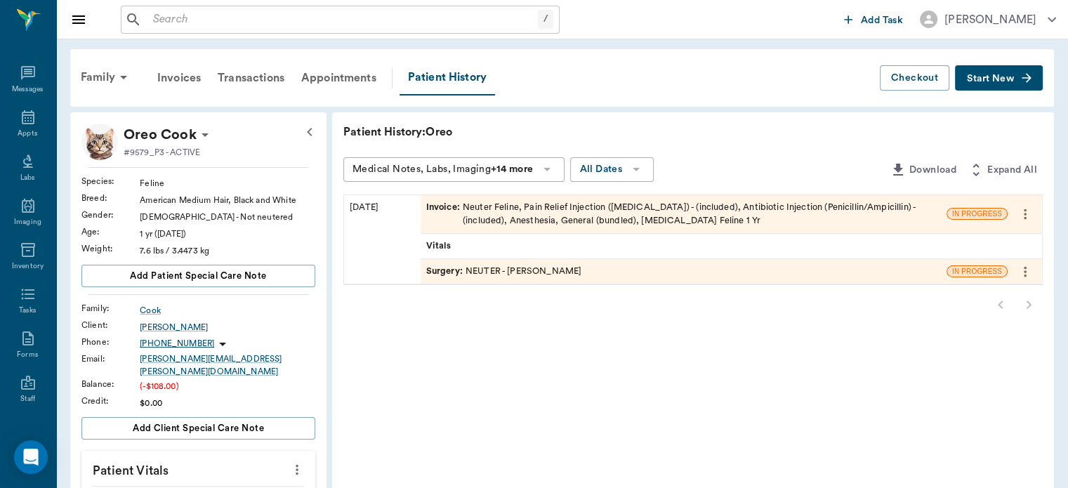
click at [453, 274] on span "Surgery :" at bounding box center [445, 271] width 39 height 13
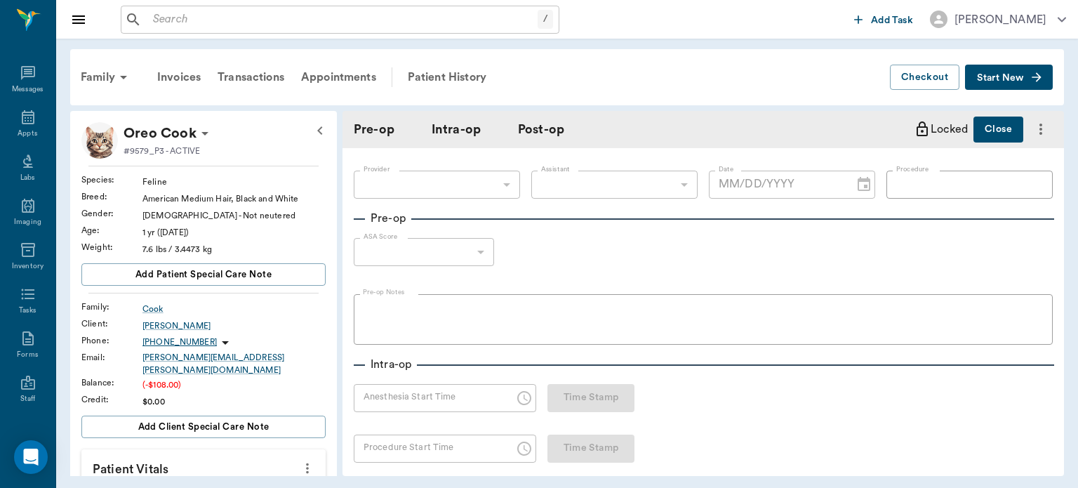
type input "63ec2f075fda476ae8351a4d"
type input "642ef10e332a41444de2bad1"
type input "NEUTER"
type input "1"
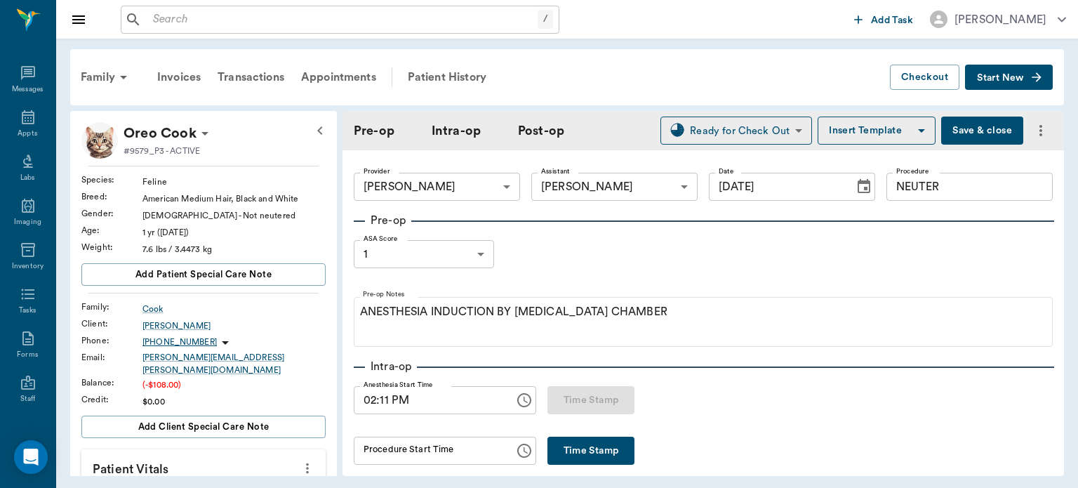
type input "[DATE]"
type input "02:11 PM"
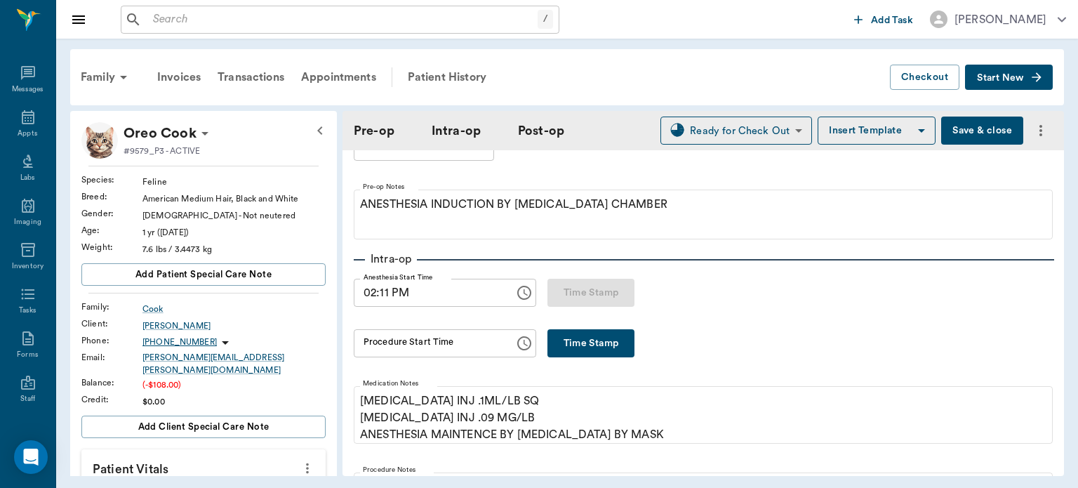
scroll to position [110, 0]
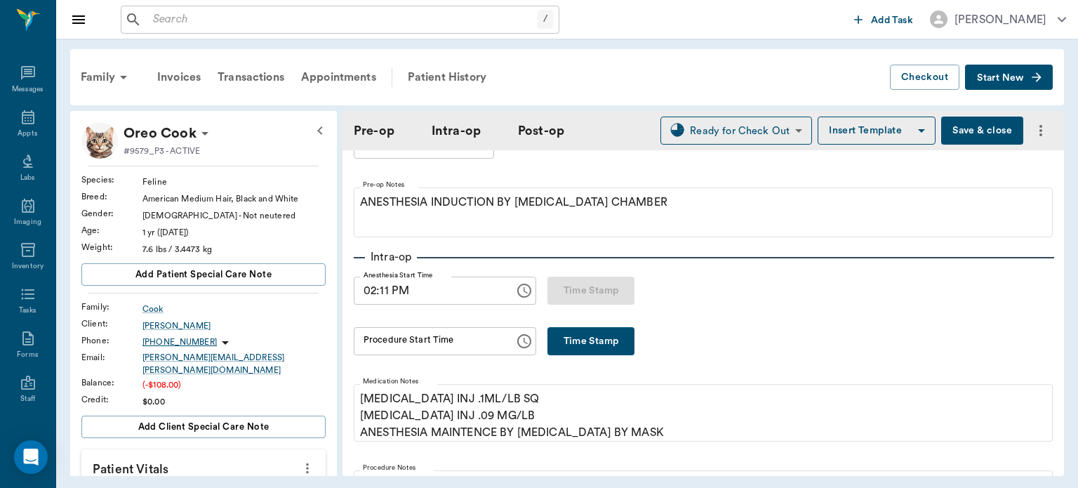
click at [567, 334] on button "Time Stamp" at bounding box center [591, 341] width 87 height 28
type input "02:21 PM"
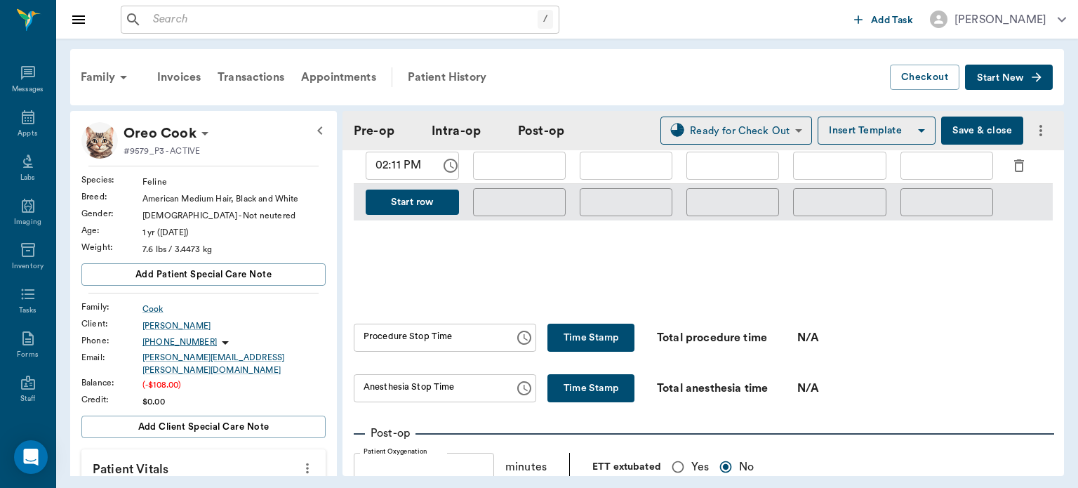
scroll to position [739, 0]
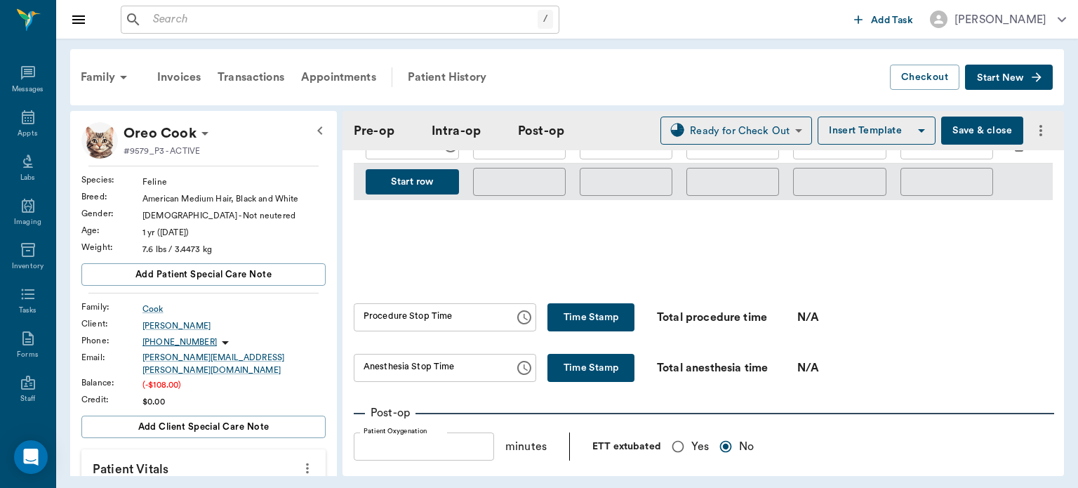
click at [581, 306] on button "Time Stamp" at bounding box center [591, 317] width 87 height 28
type input "02:22 PM"
click at [573, 362] on button "Time Stamp" at bounding box center [591, 368] width 87 height 28
type input "02:23 PM"
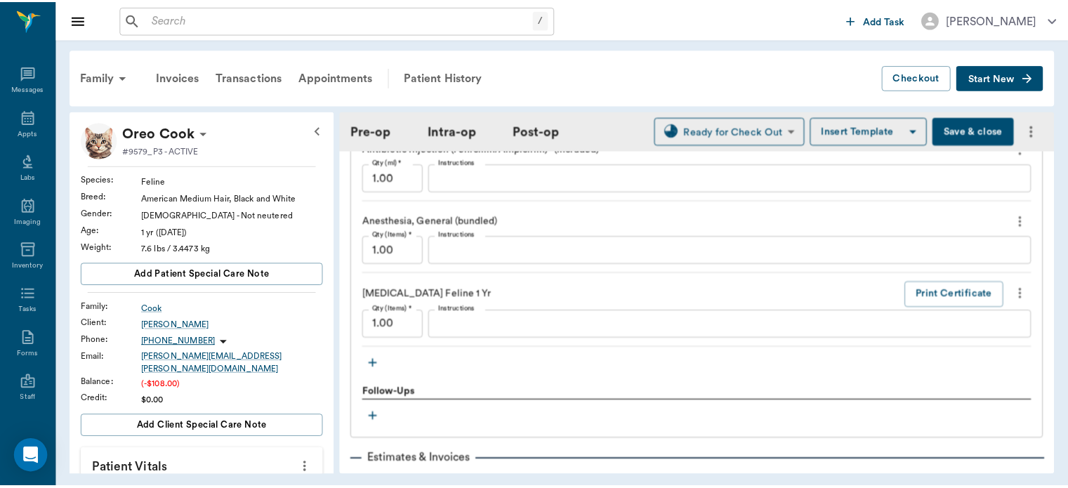
scroll to position [1518, 0]
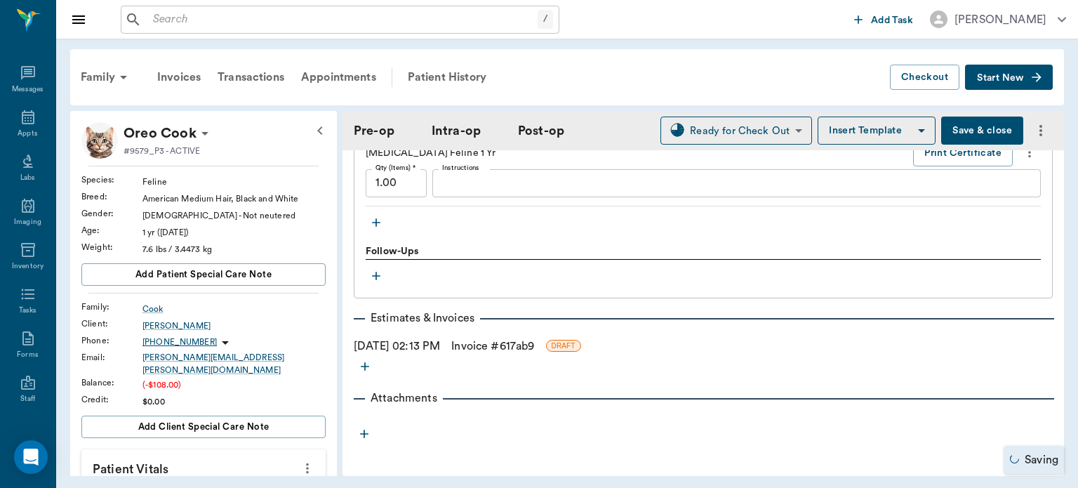
click at [498, 346] on link "Invoice # 617ab9" at bounding box center [492, 346] width 83 height 17
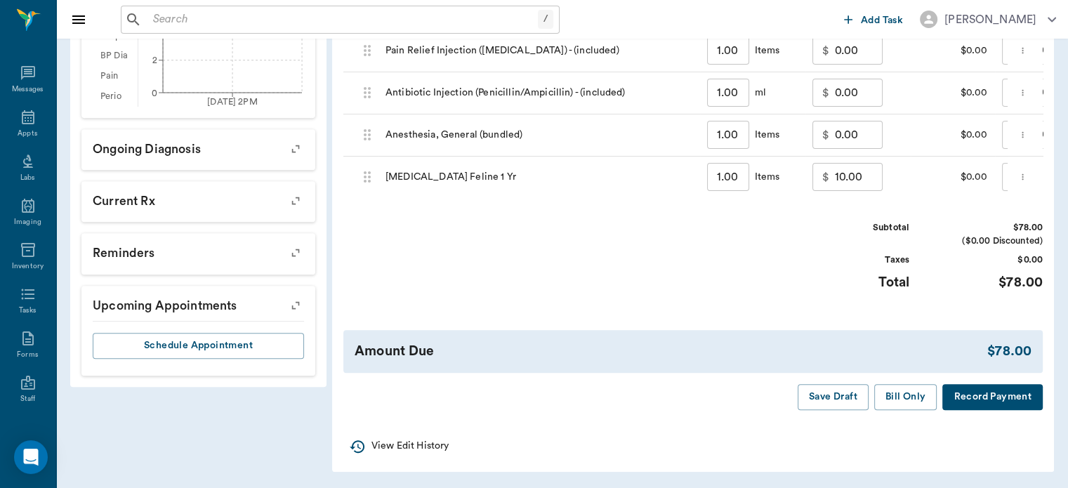
scroll to position [574, 0]
click at [904, 404] on button "Bill Only" at bounding box center [905, 397] width 63 height 26
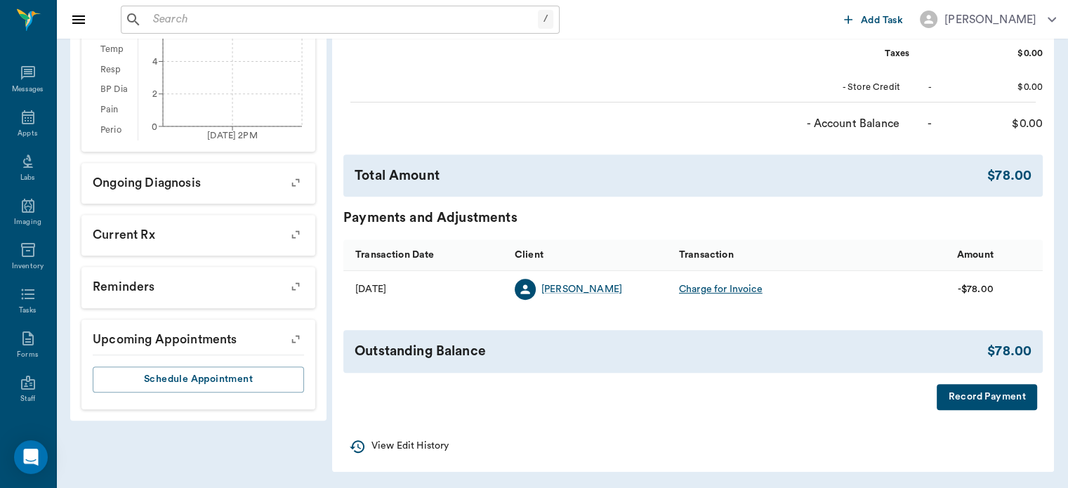
scroll to position [517, 0]
